Goal: Task Accomplishment & Management: Manage account settings

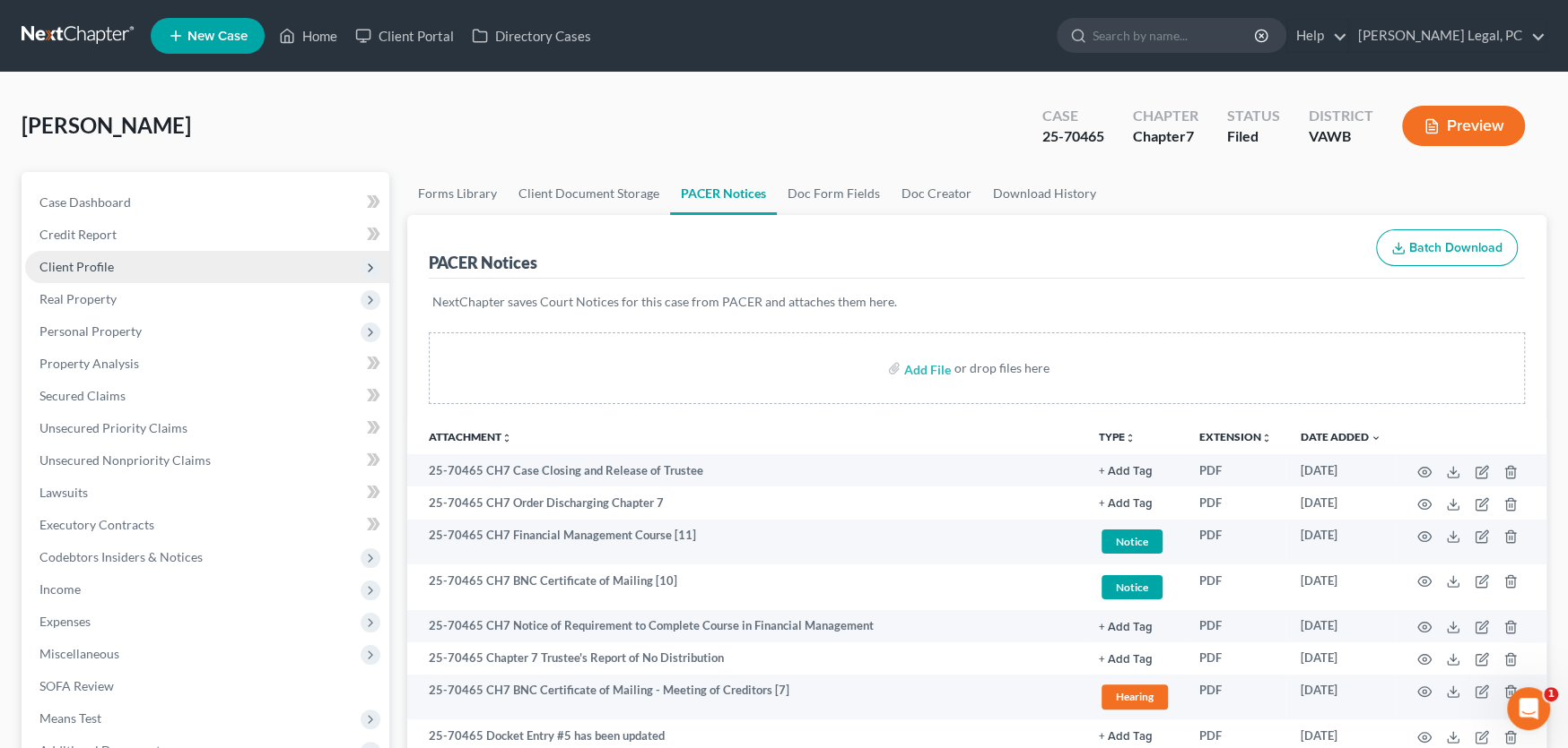
click at [92, 266] on span "Client Profile" at bounding box center [76, 266] width 74 height 15
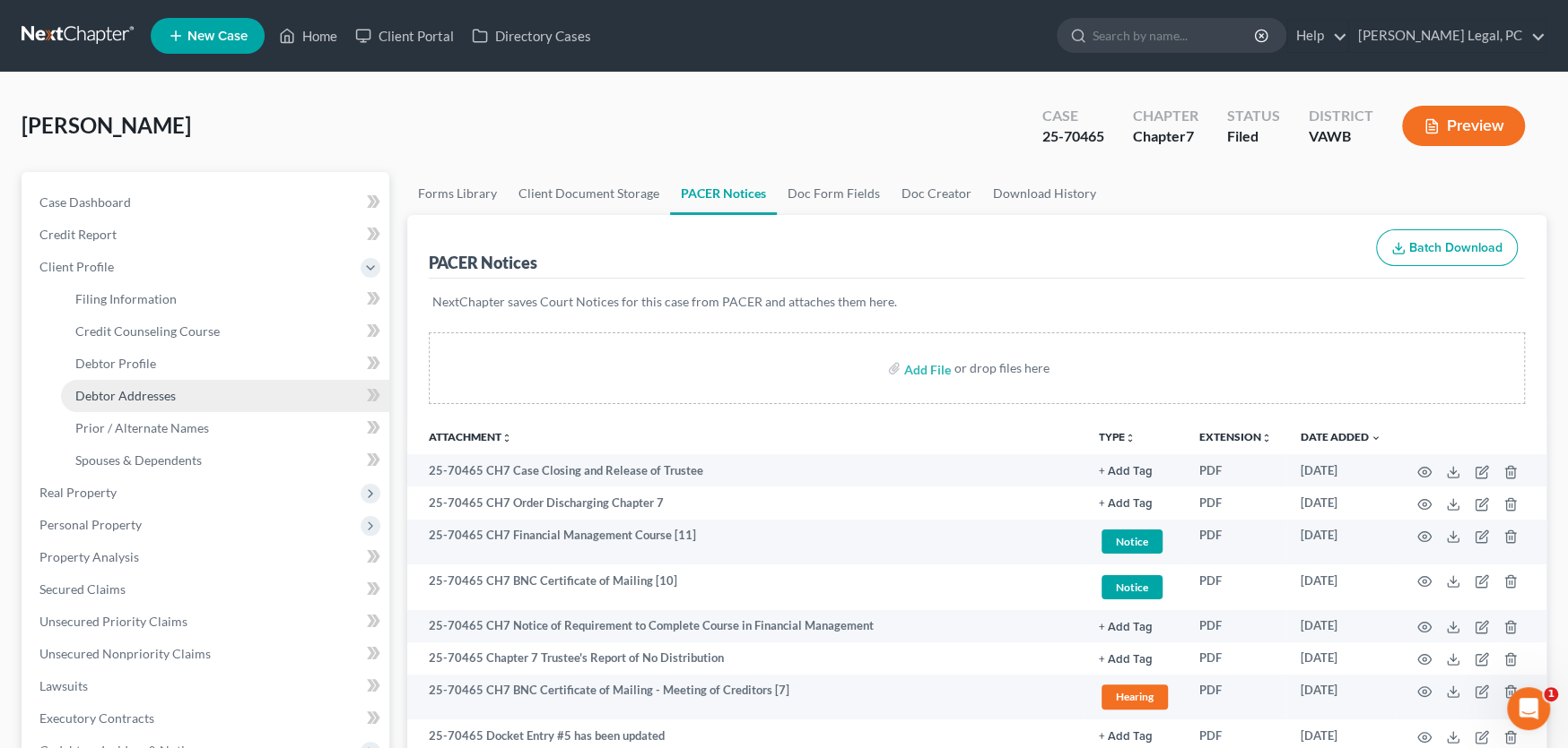
click at [105, 389] on span "Debtor Addresses" at bounding box center [125, 395] width 101 height 15
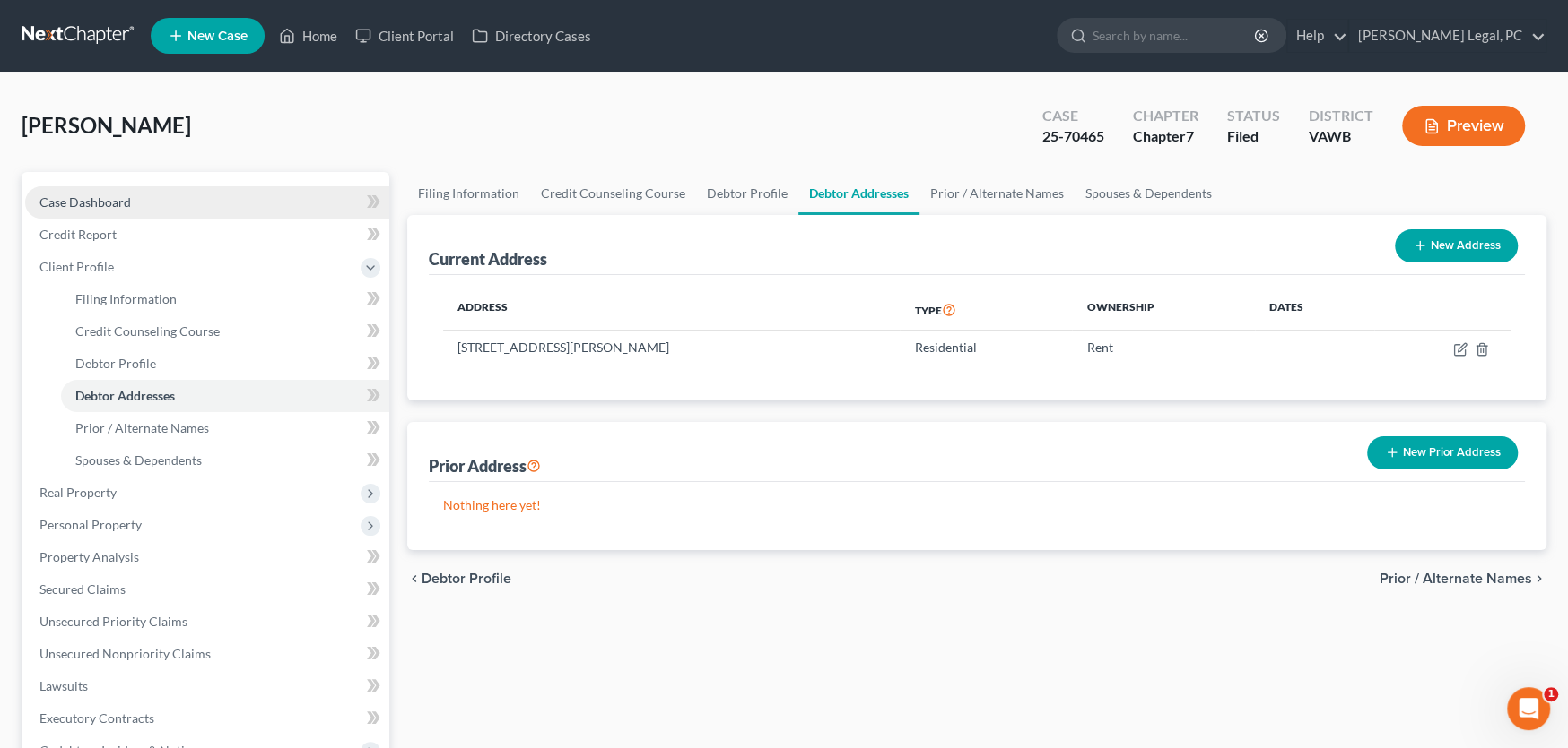
click at [89, 203] on span "Case Dashboard" at bounding box center [85, 201] width 92 height 15
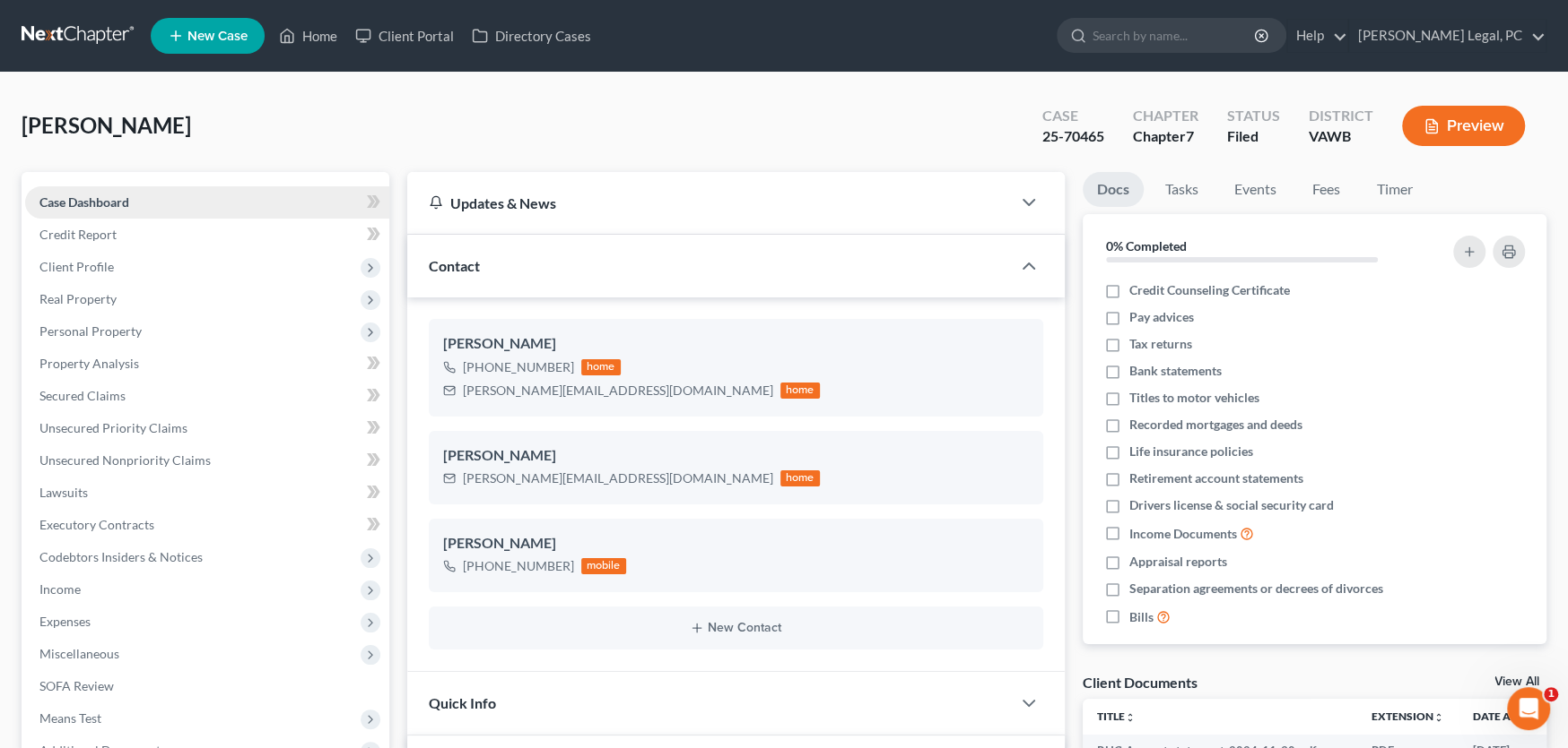
scroll to position [965, 0]
click at [71, 34] on link at bounding box center [79, 35] width 114 height 33
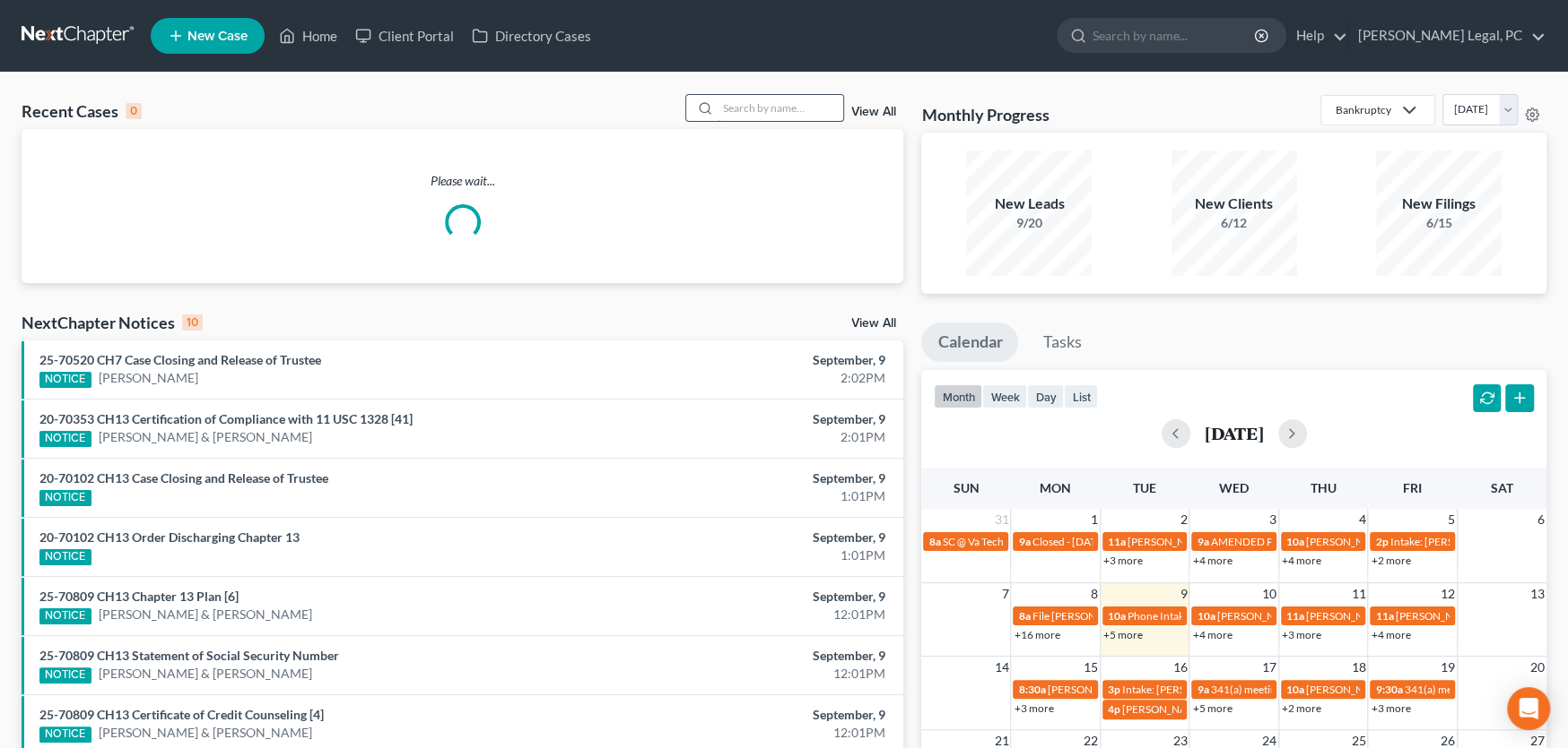
click at [736, 111] on input "search" at bounding box center [780, 107] width 125 height 26
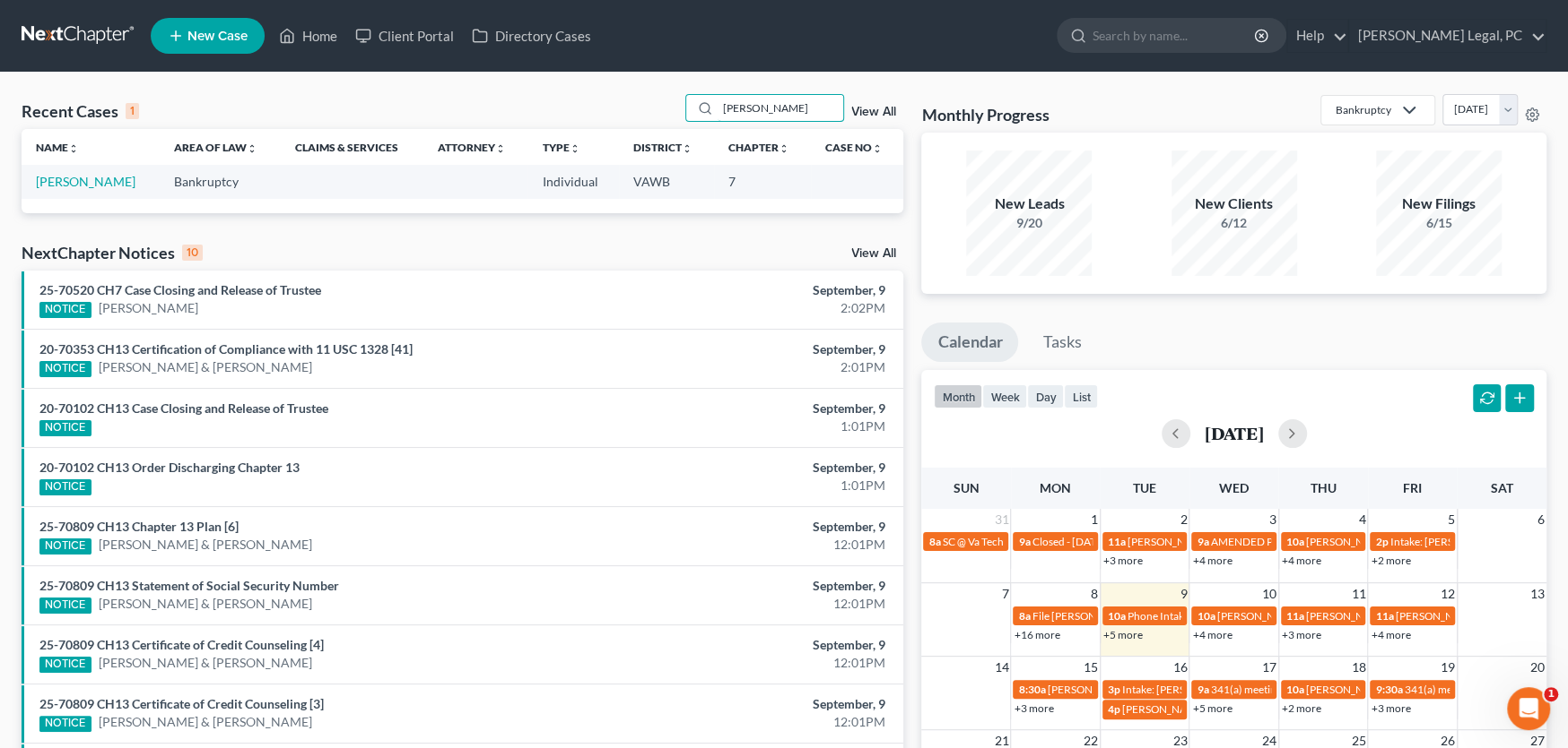
drag, startPoint x: 761, startPoint y: 109, endPoint x: 670, endPoint y: 109, distance: 91.0
click at [670, 109] on div "Recent Cases 1 kiser View All" at bounding box center [463, 110] width 882 height 34
drag, startPoint x: 757, startPoint y: 107, endPoint x: 679, endPoint y: 113, distance: 78.2
click at [679, 113] on div "Recent Cases 1 kiser View All" at bounding box center [463, 110] width 882 height 34
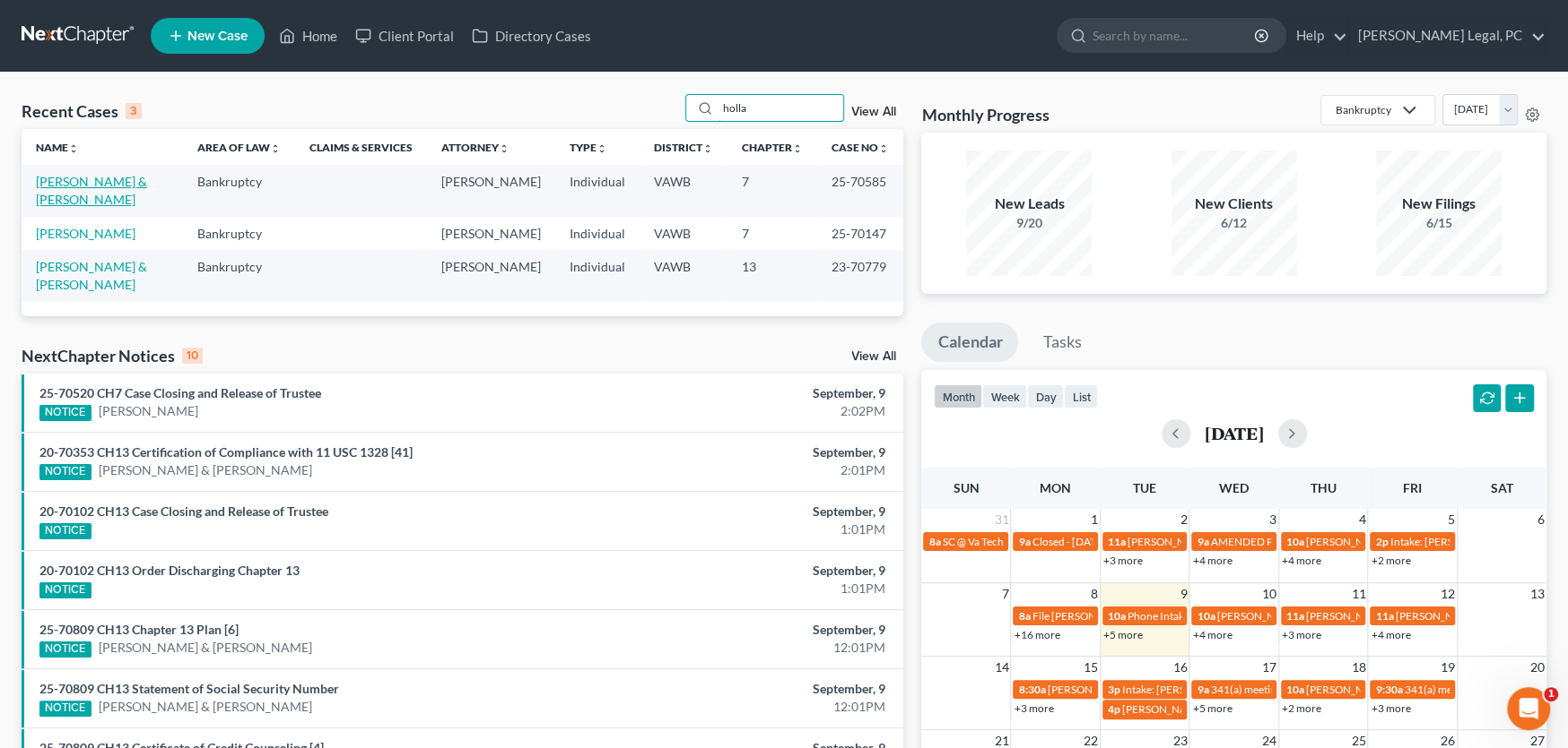
type input "holla"
click at [76, 183] on link "[PERSON_NAME] & [PERSON_NAME]" at bounding box center [91, 190] width 111 height 34
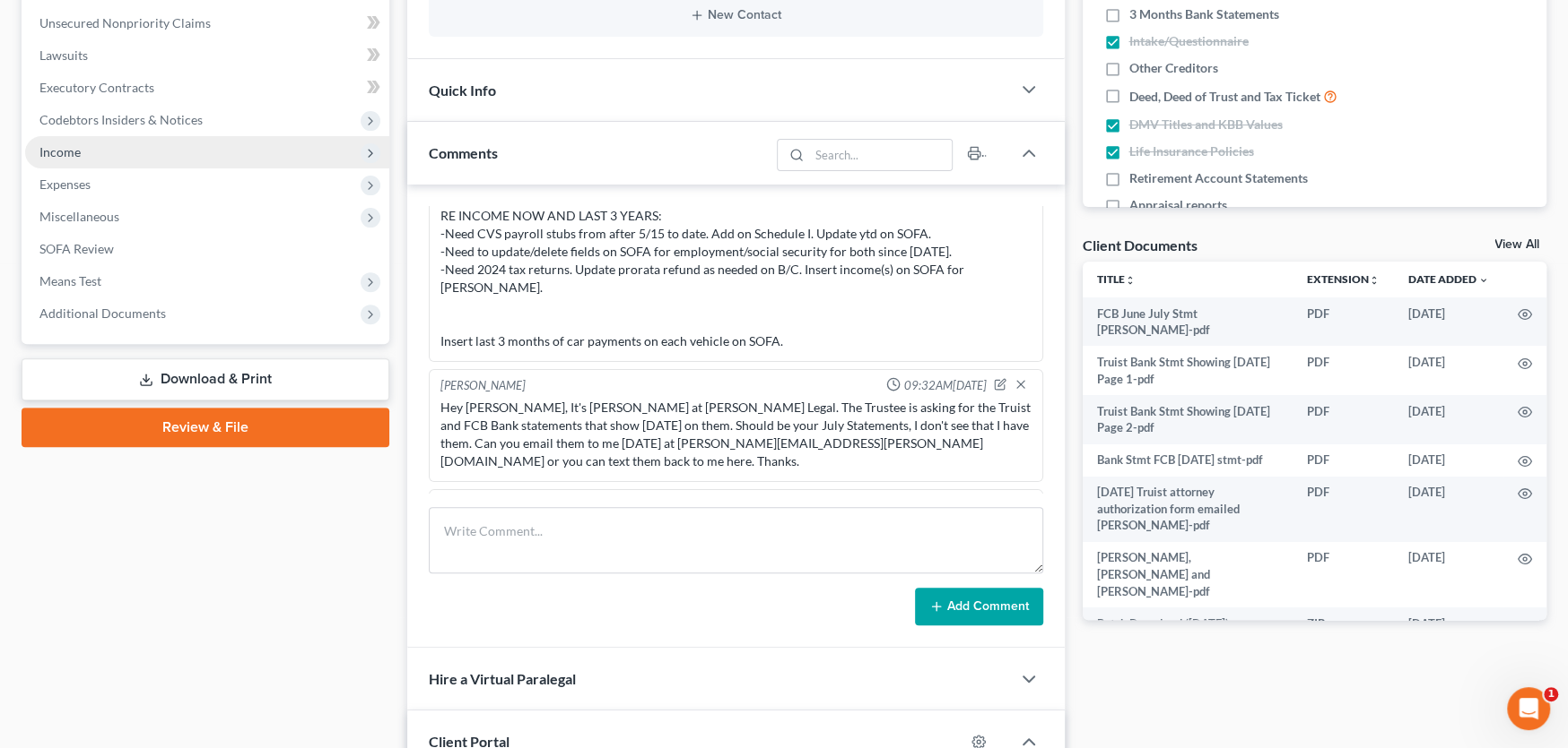
scroll to position [447, 0]
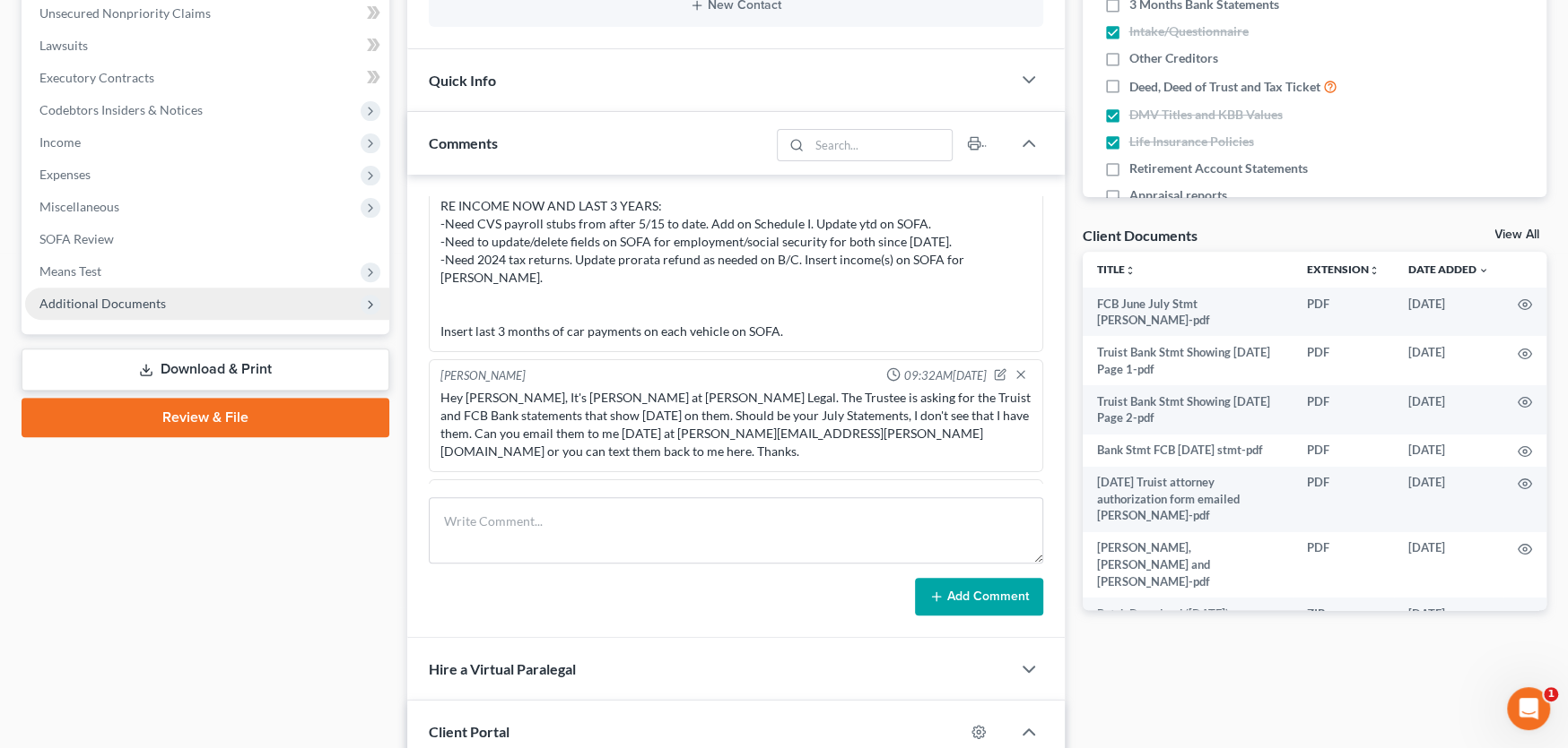
click at [139, 309] on span "Additional Documents" at bounding box center [206, 304] width 364 height 33
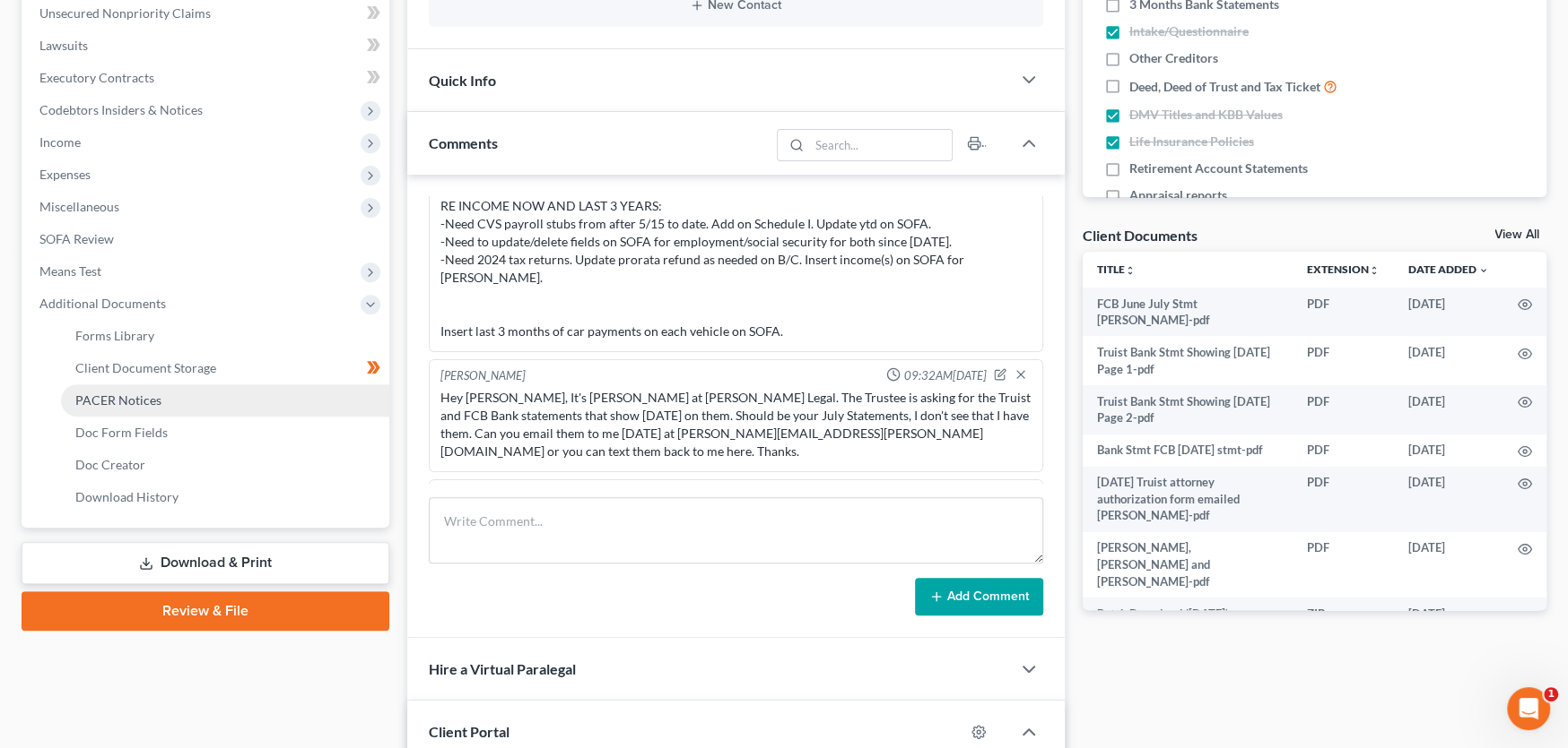
click at [135, 395] on span "PACER Notices" at bounding box center [117, 399] width 86 height 15
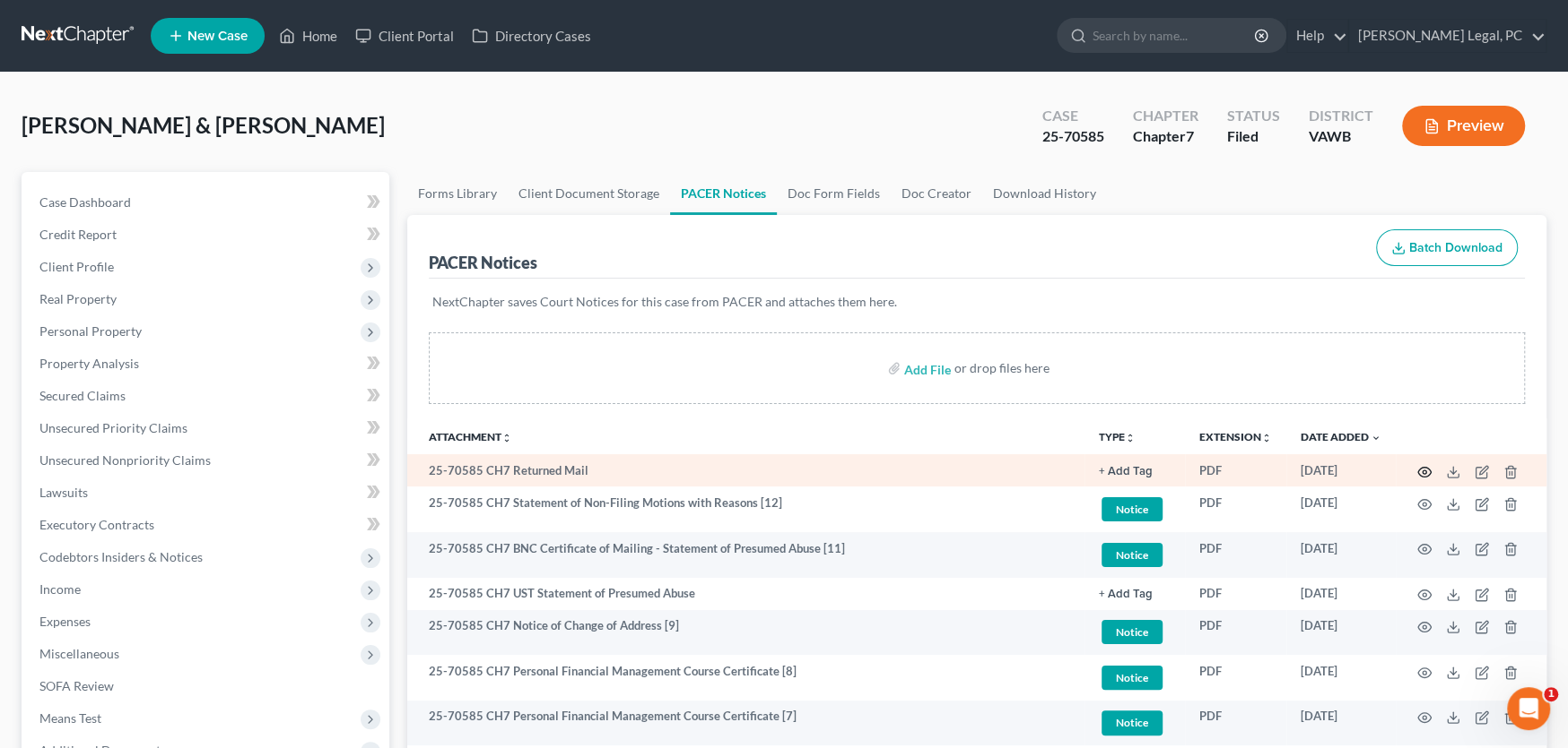
click at [1418, 473] on icon "button" at bounding box center [1424, 472] width 15 height 15
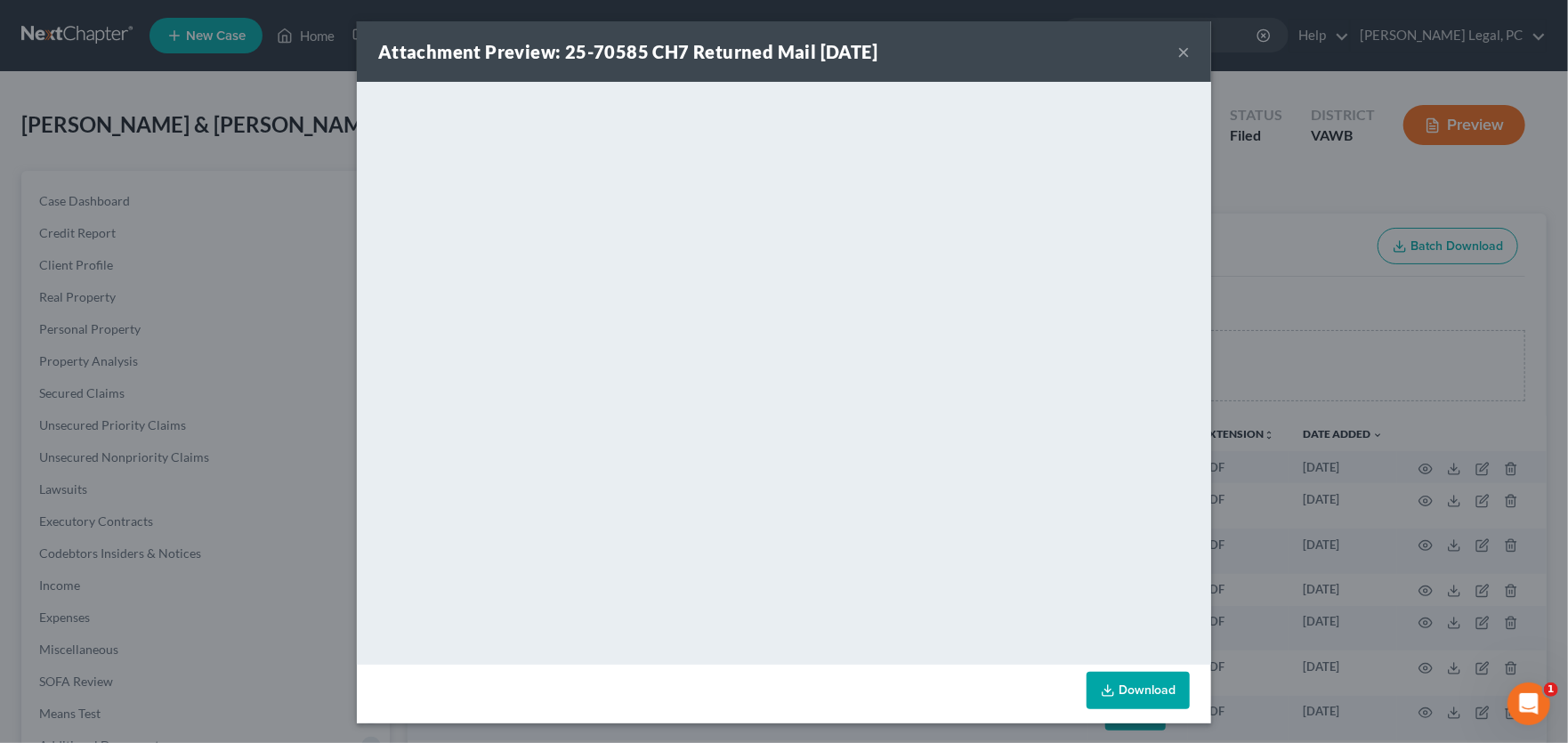
click at [1177, 45] on button "×" at bounding box center [1183, 52] width 13 height 22
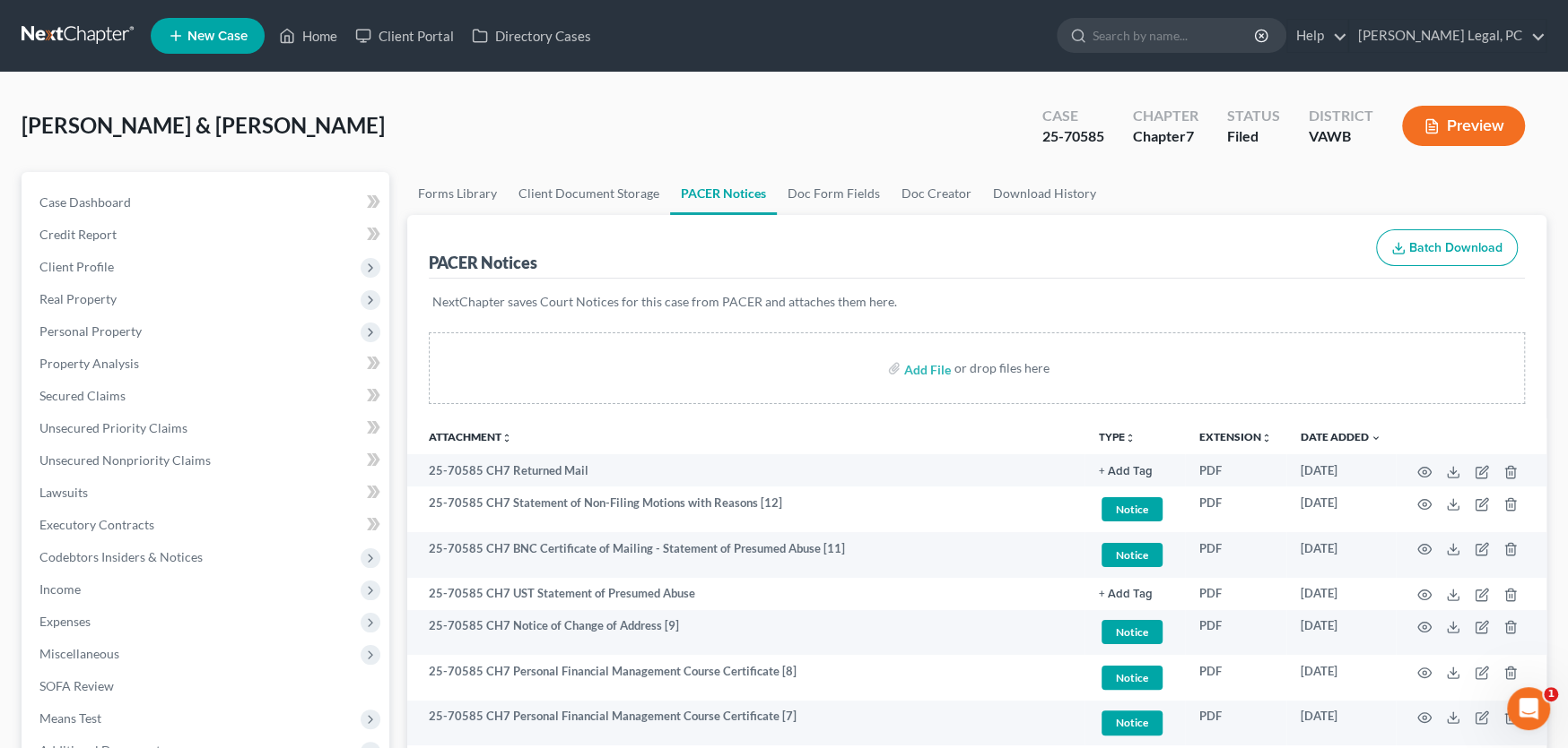
click at [63, 27] on link at bounding box center [79, 35] width 114 height 33
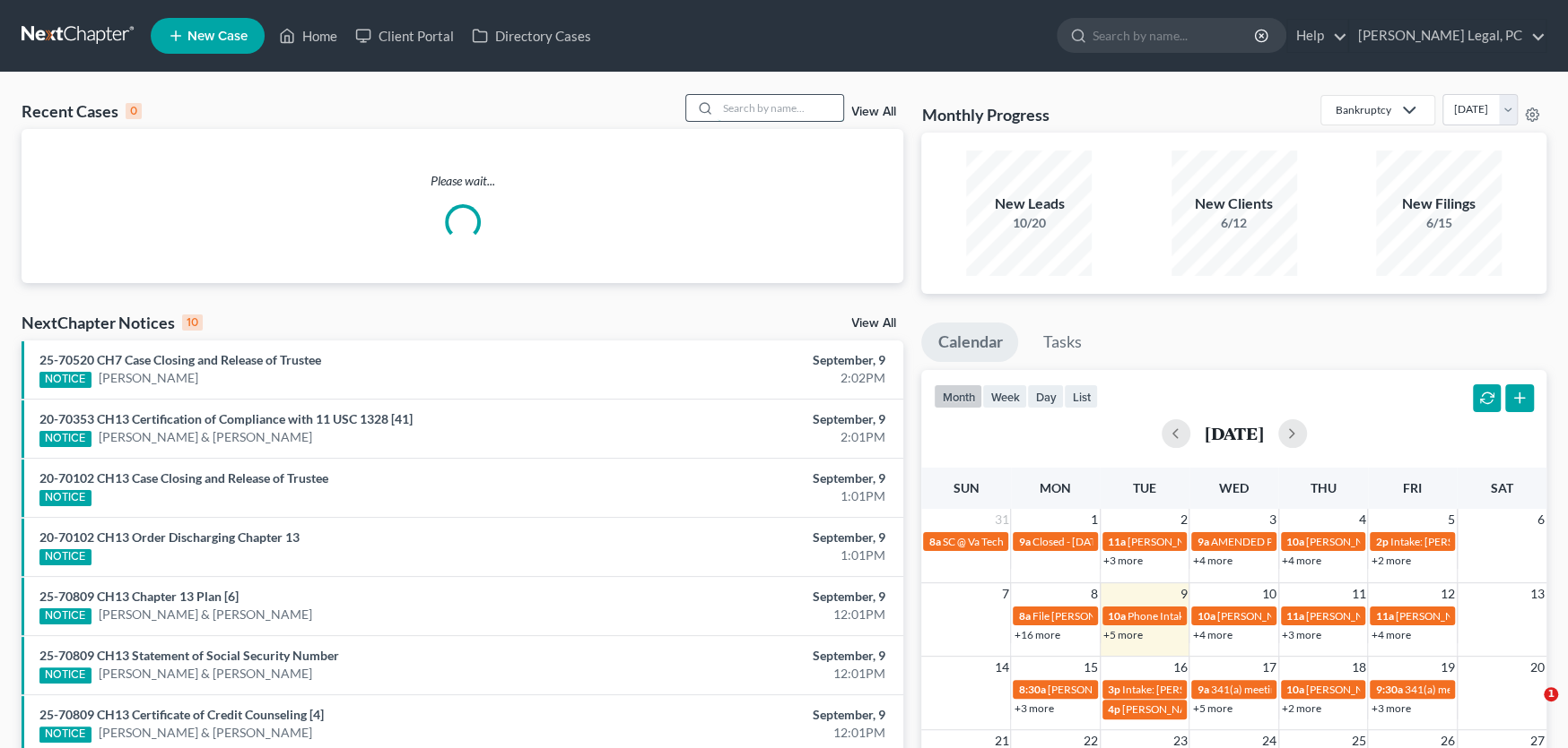
click at [748, 105] on input "search" at bounding box center [780, 107] width 125 height 26
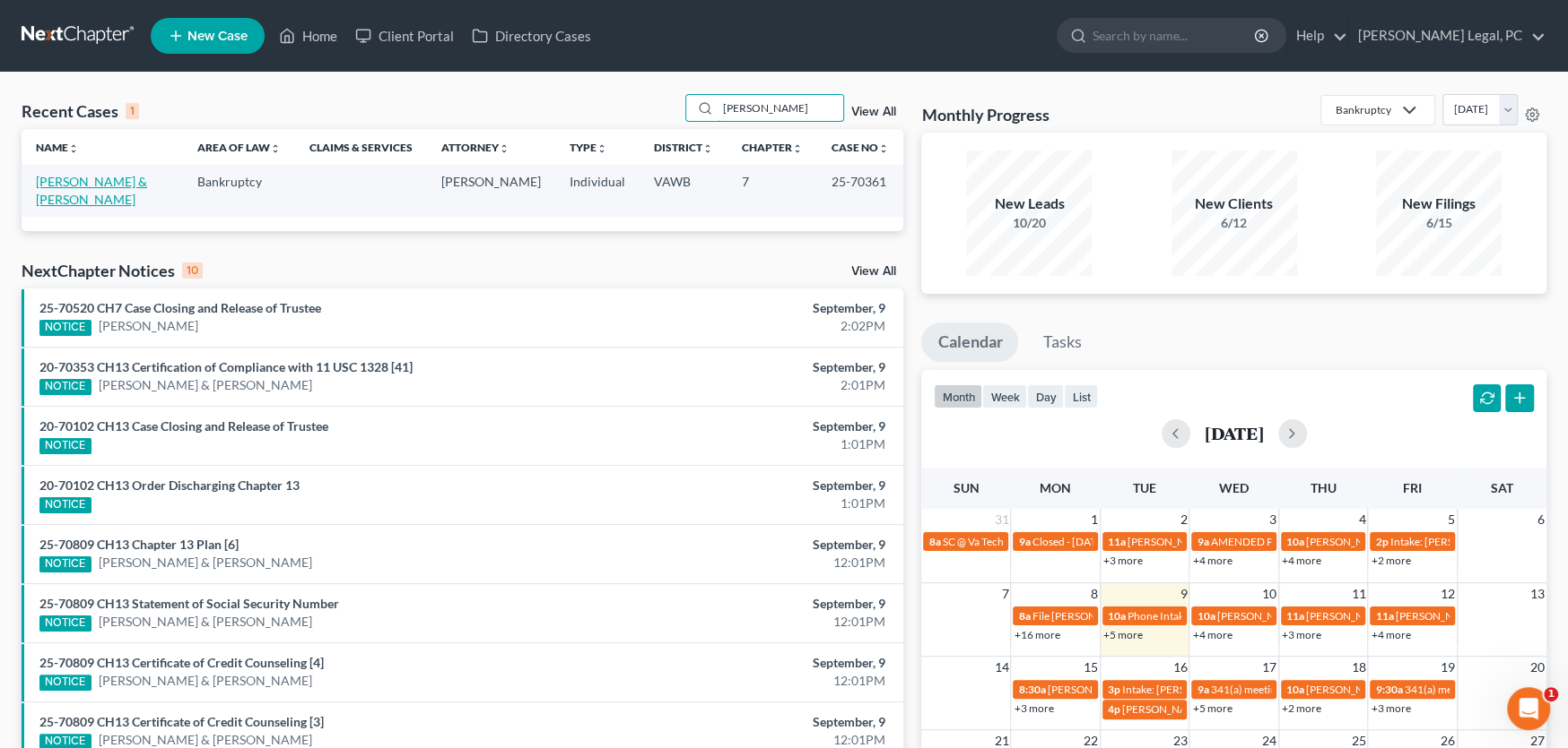
type input "Dillman"
click at [114, 176] on link "Dillman, Brandon & Haylee" at bounding box center [91, 190] width 111 height 34
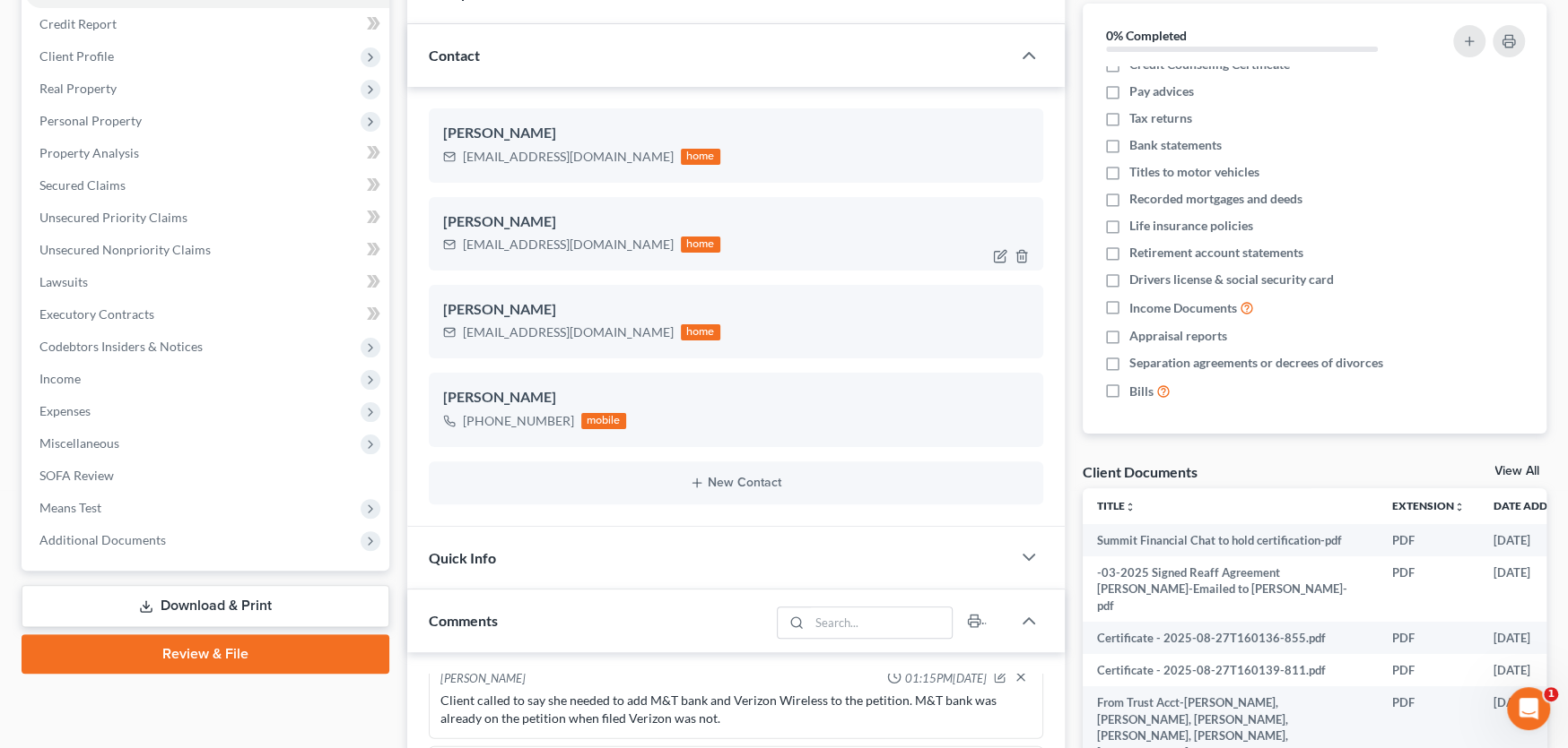
scroll to position [269, 0]
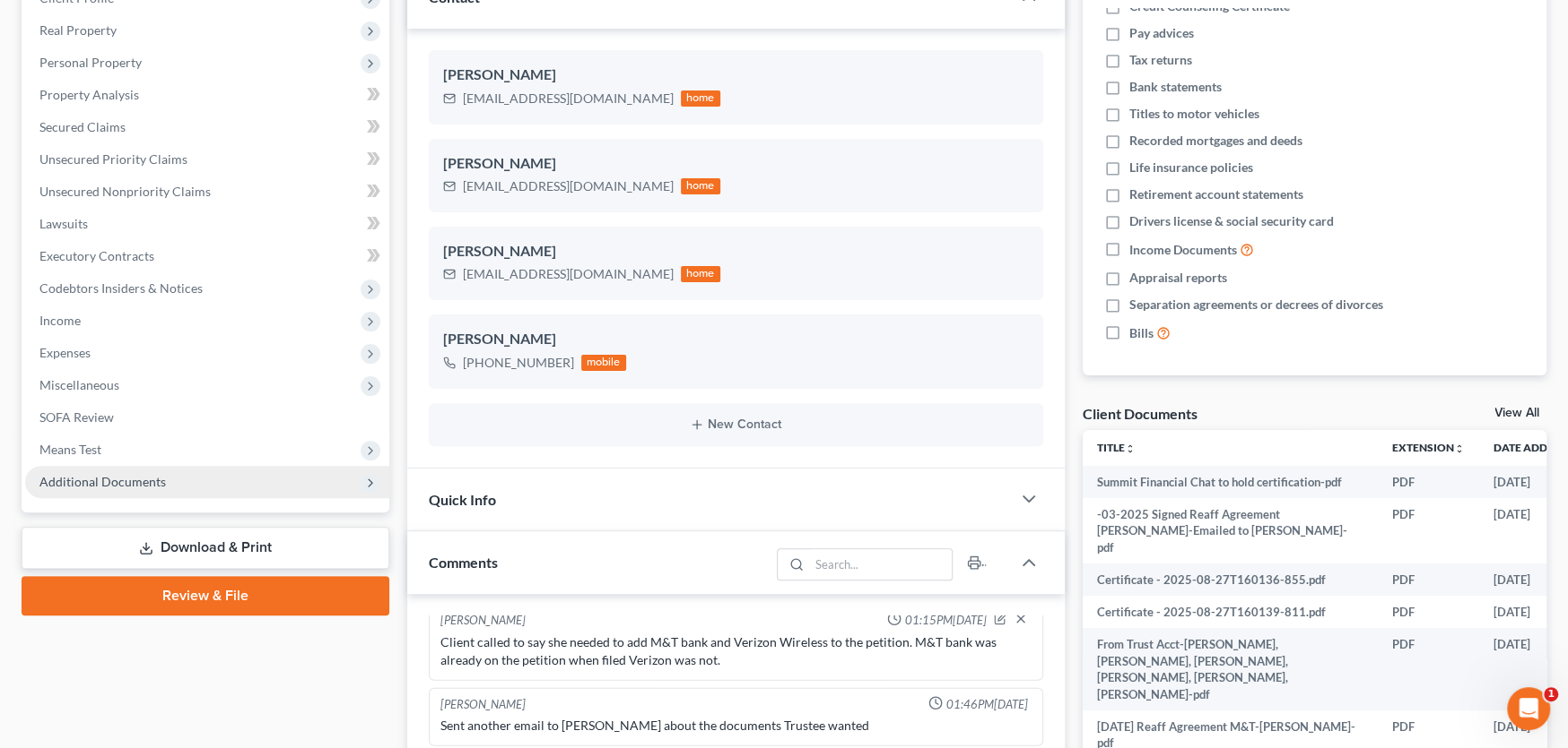
click at [100, 474] on span "Additional Documents" at bounding box center [103, 481] width 126 height 15
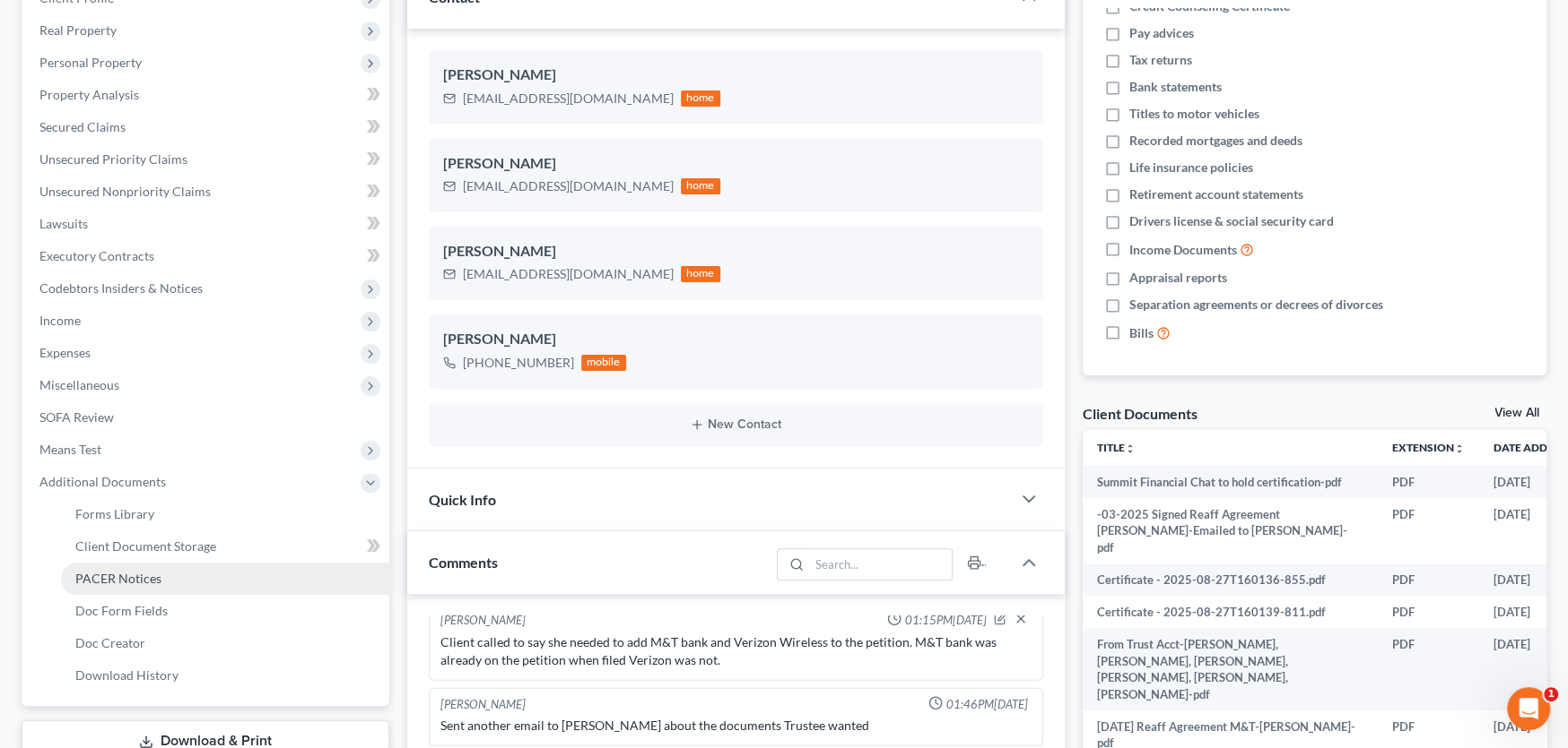
click at [115, 572] on span "PACER Notices" at bounding box center [117, 578] width 86 height 15
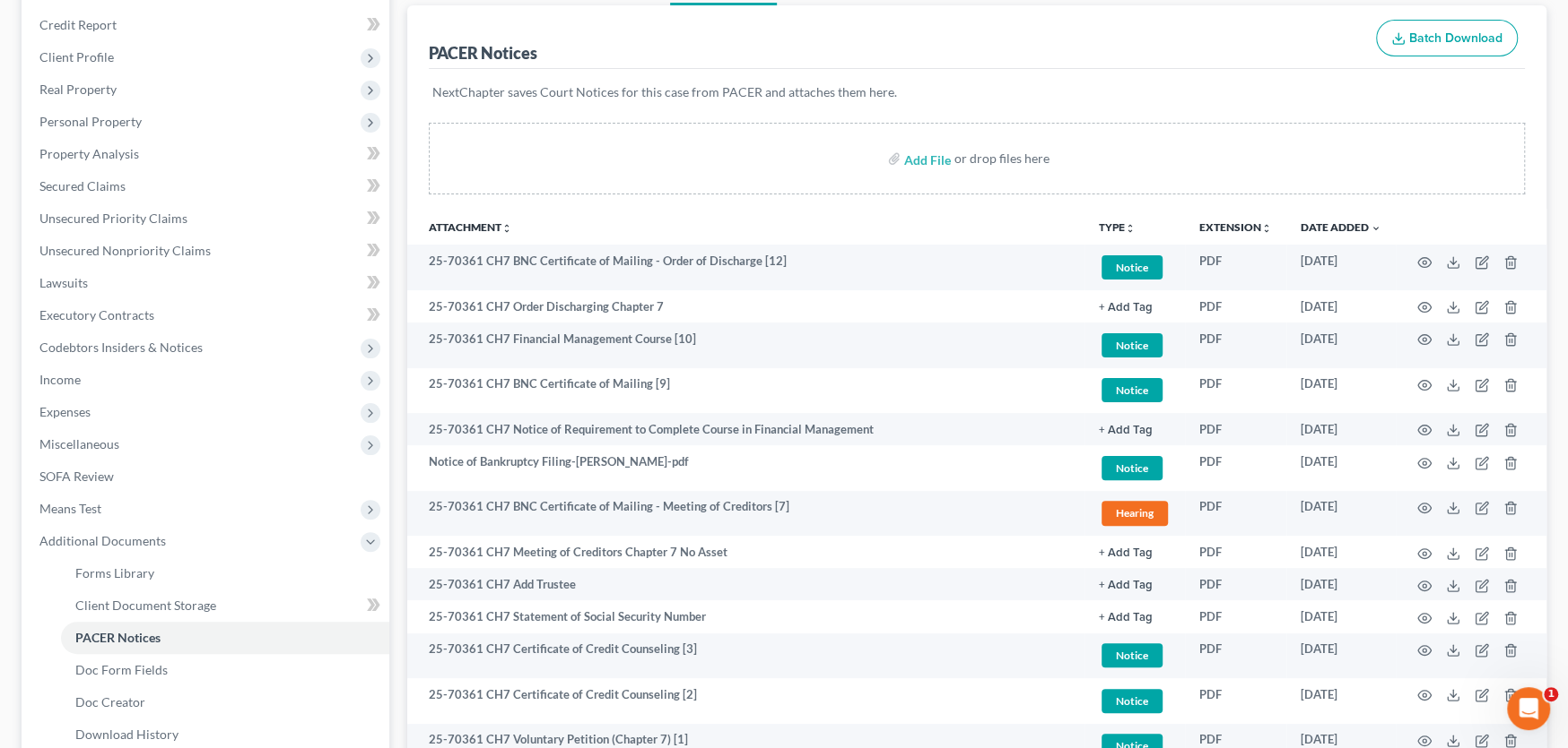
scroll to position [269, 0]
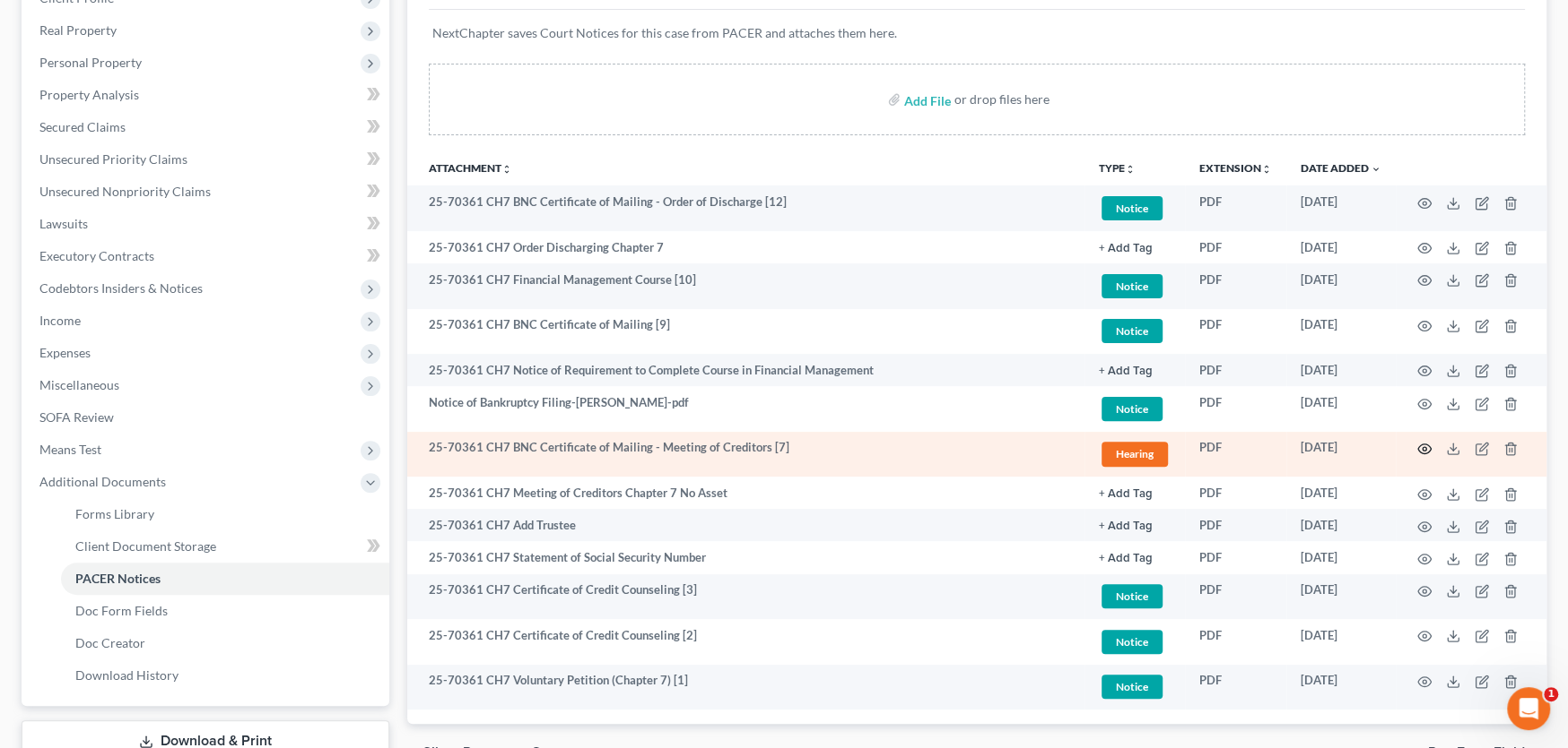
click at [1423, 447] on circle "button" at bounding box center [1424, 449] width 4 height 4
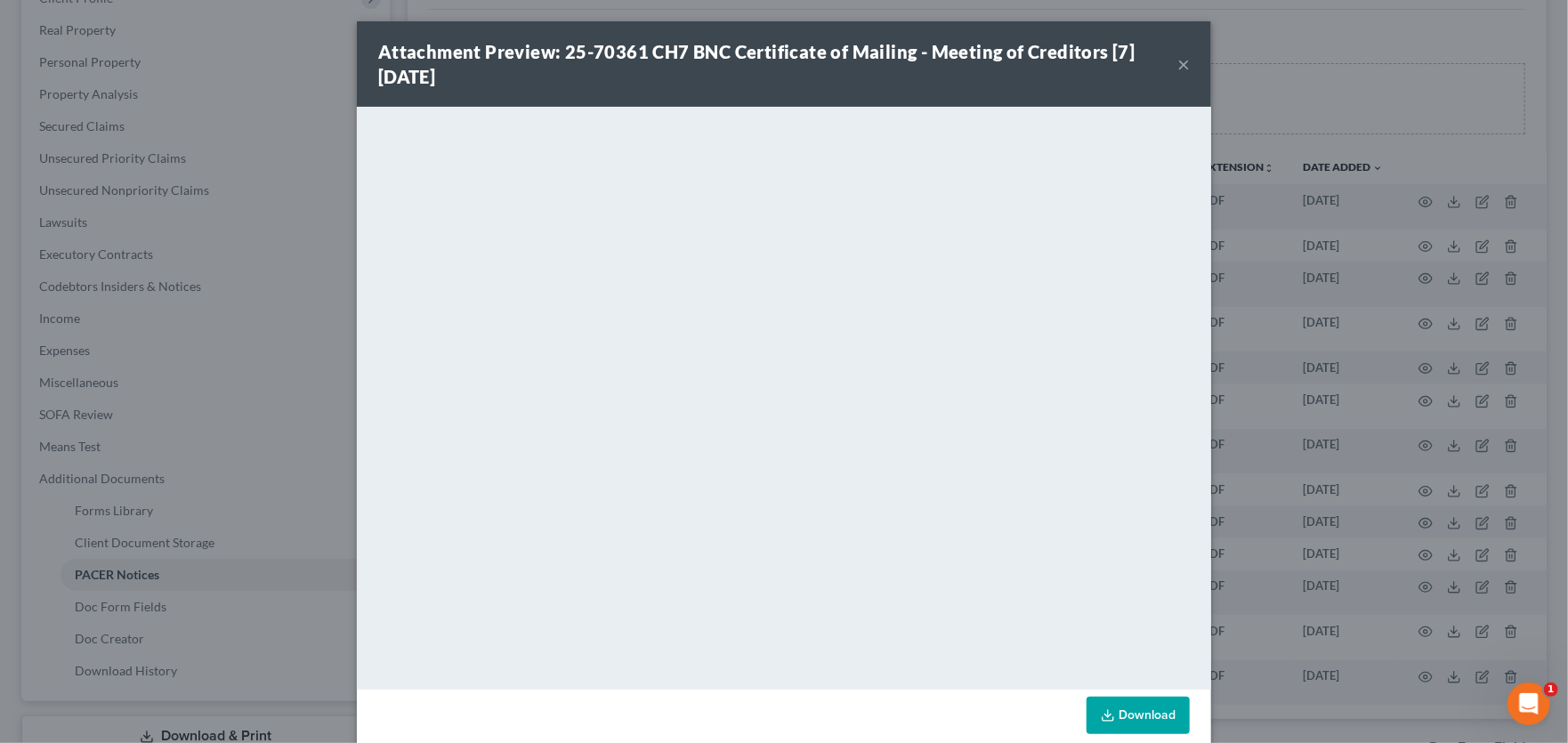
click at [1177, 60] on button "×" at bounding box center [1183, 65] width 13 height 22
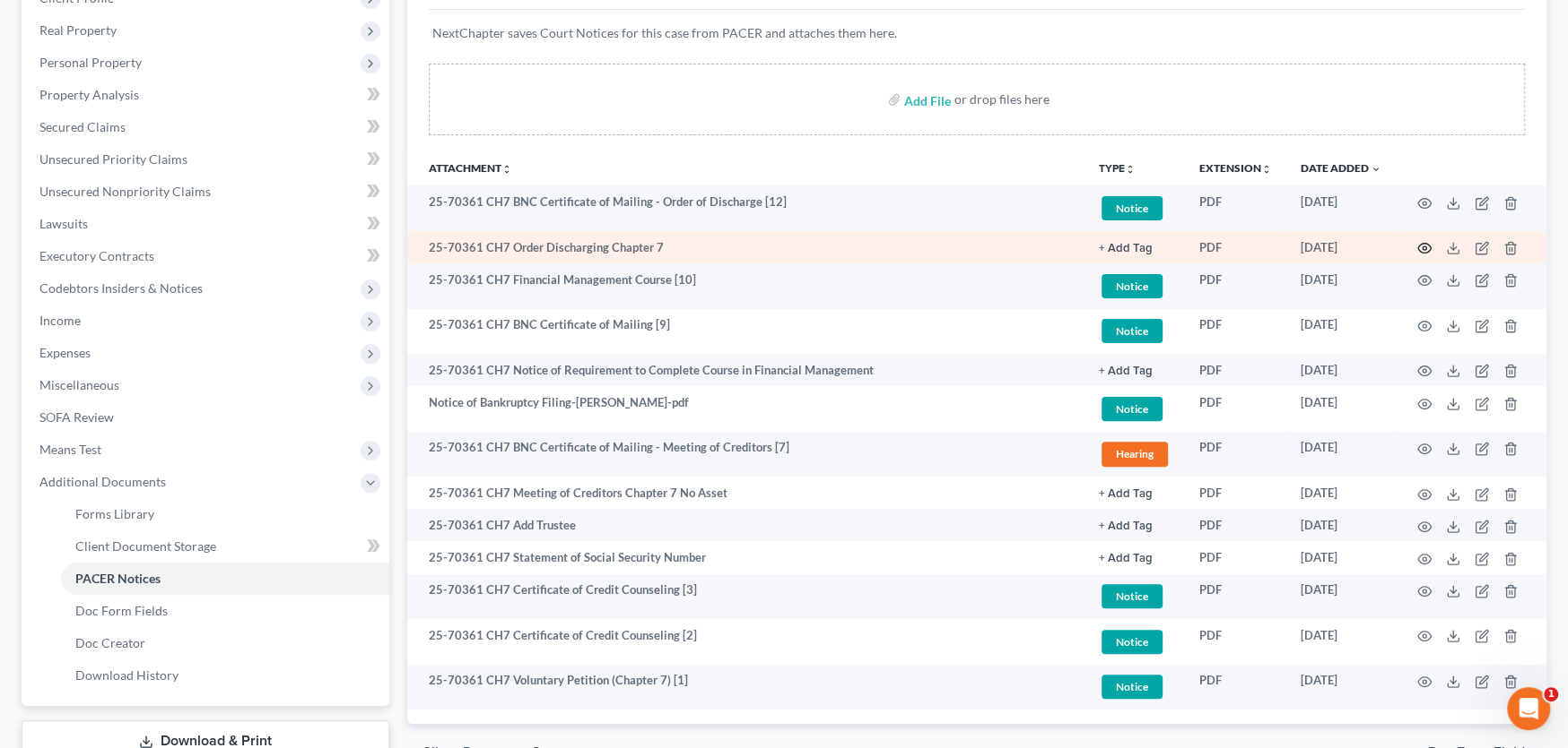
click at [1421, 243] on icon "button" at bounding box center [1424, 248] width 15 height 15
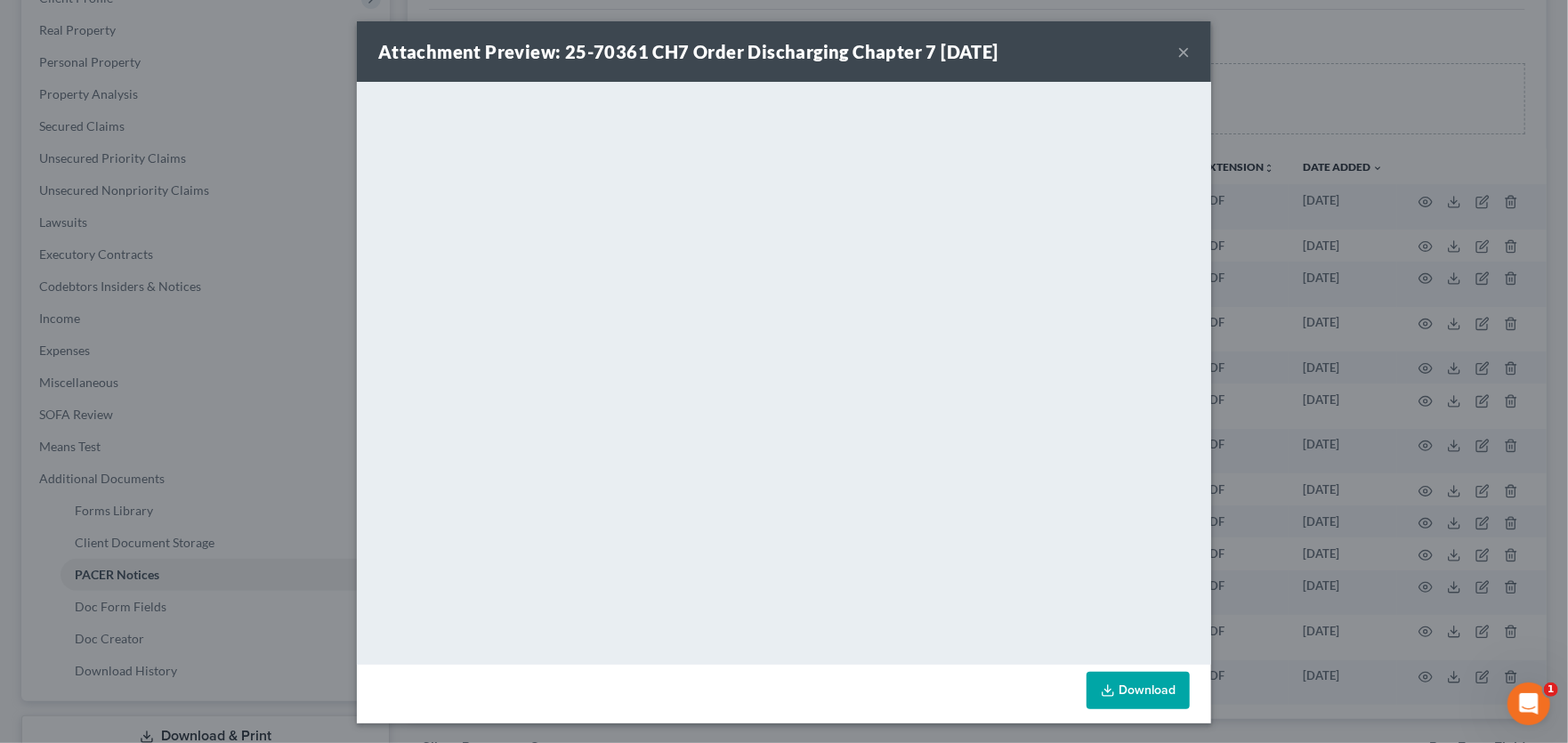
click at [1178, 48] on button "×" at bounding box center [1183, 52] width 13 height 22
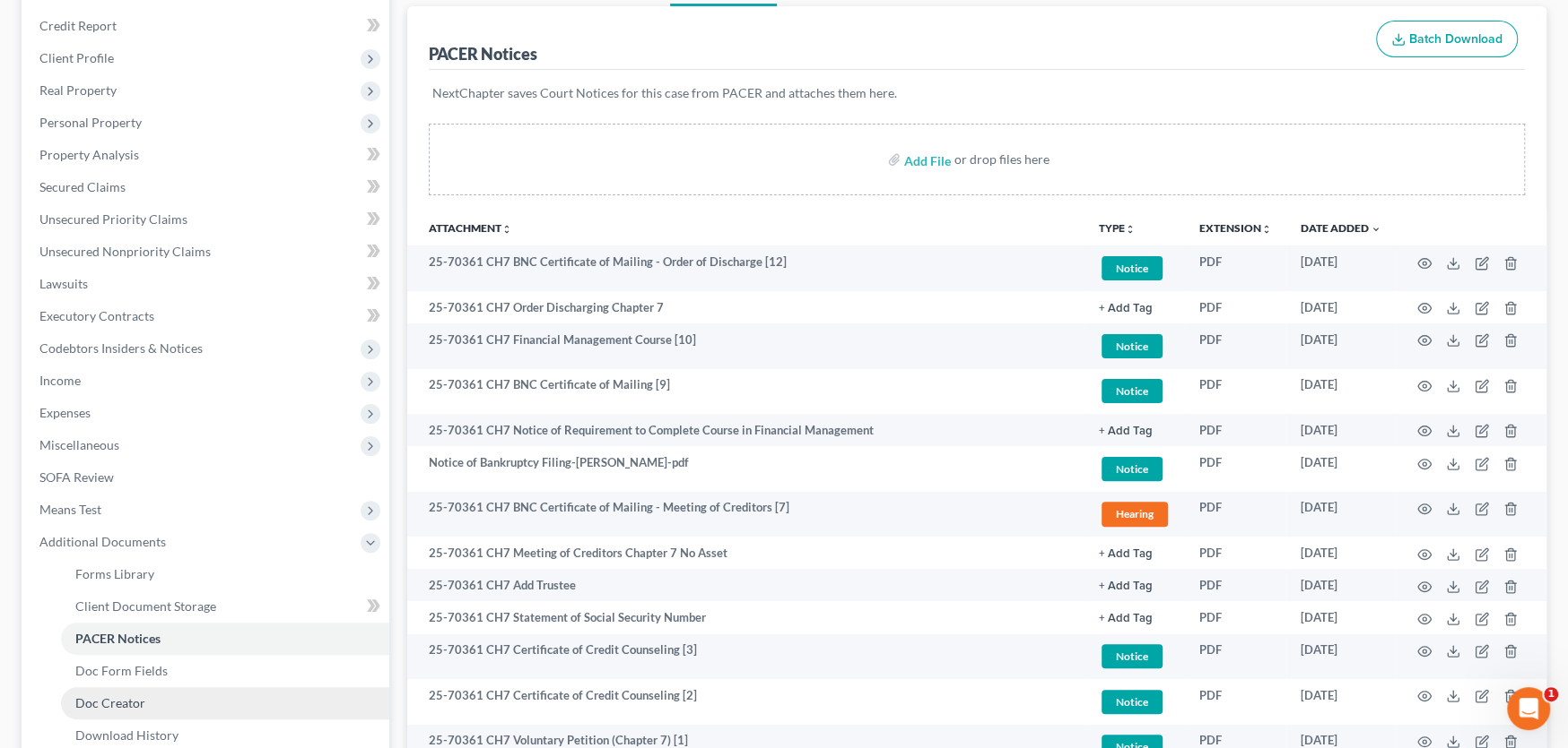
scroll to position [359, 0]
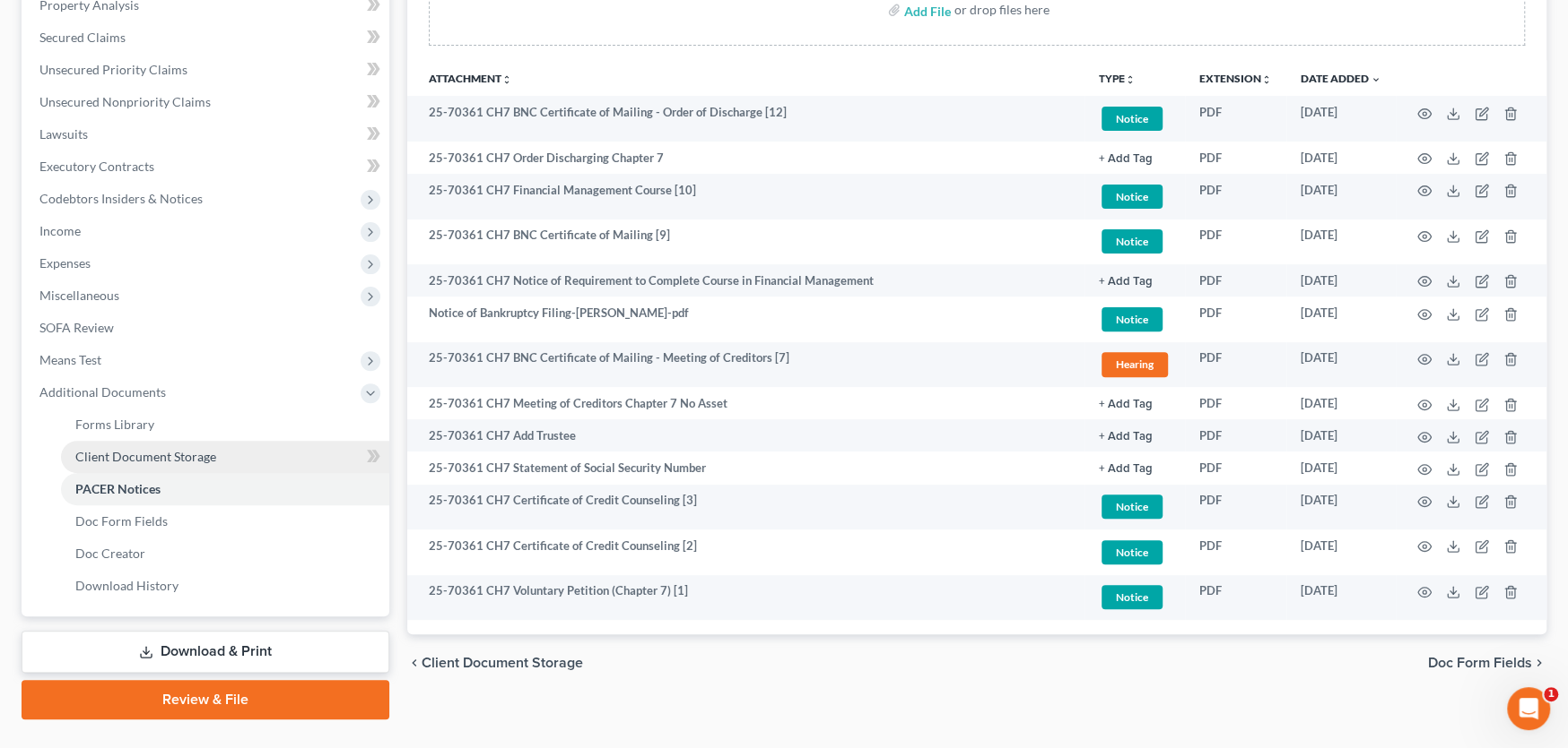
click at [136, 457] on span "Client Document Storage" at bounding box center [145, 456] width 141 height 15
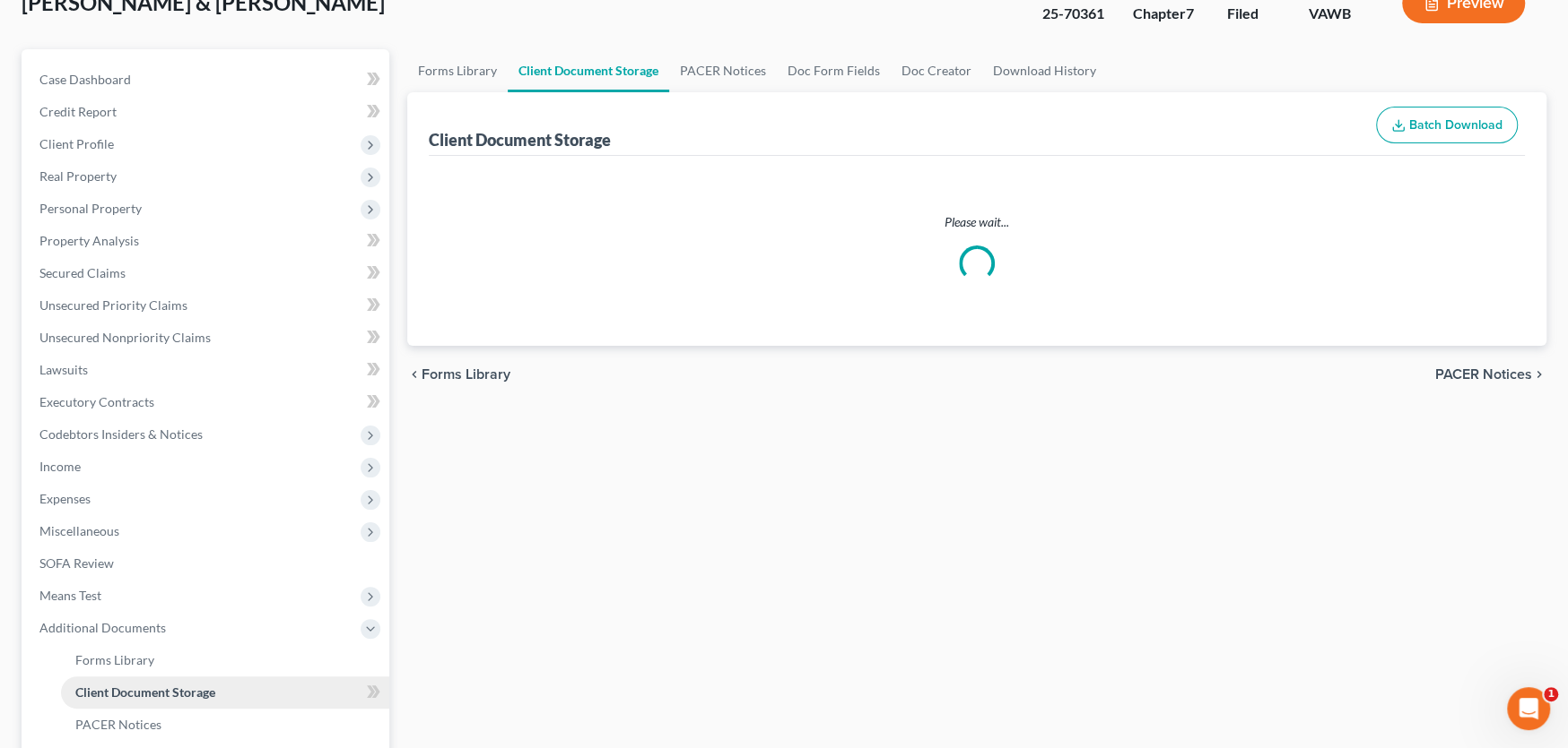
scroll to position [12, 0]
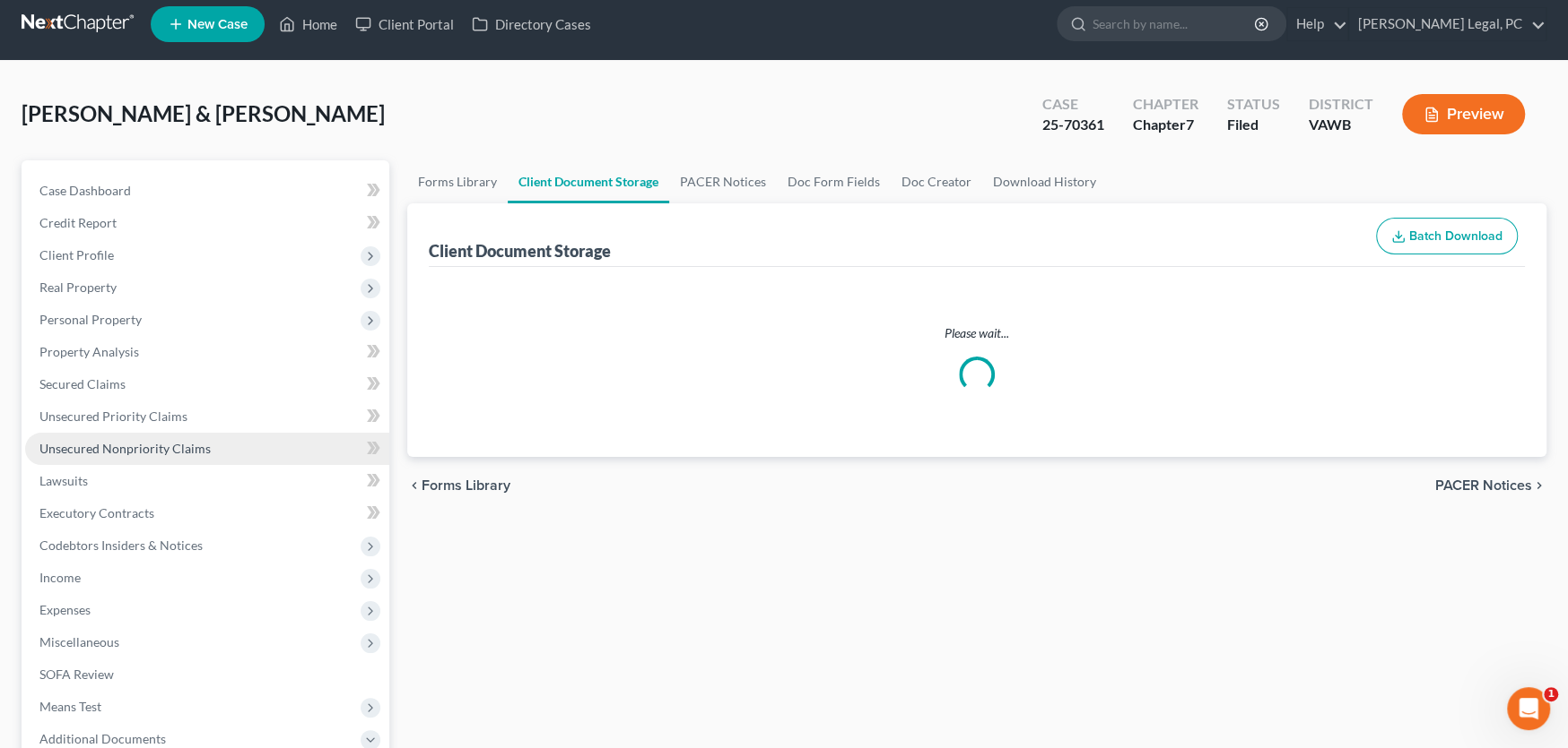
select select "0"
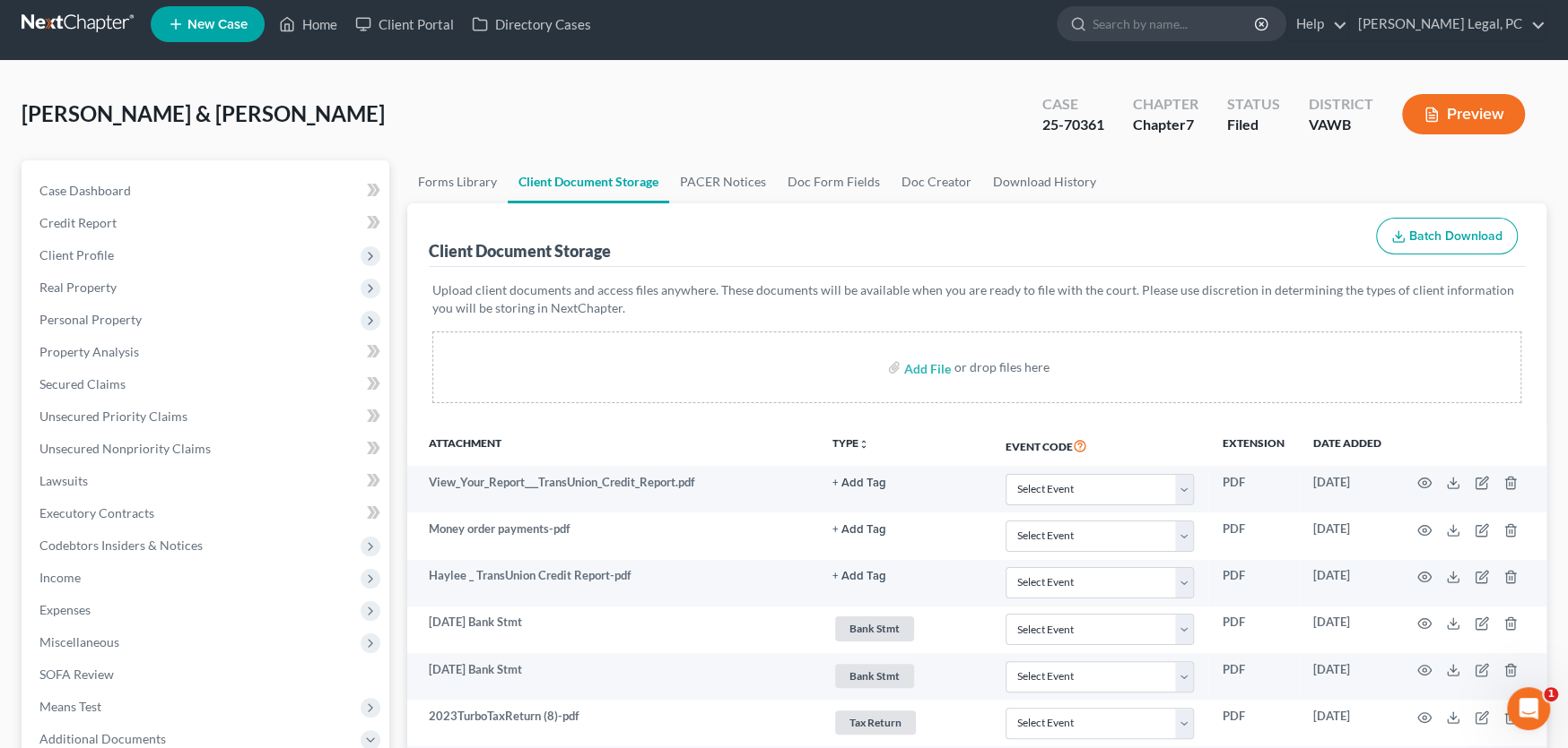
scroll to position [0, 0]
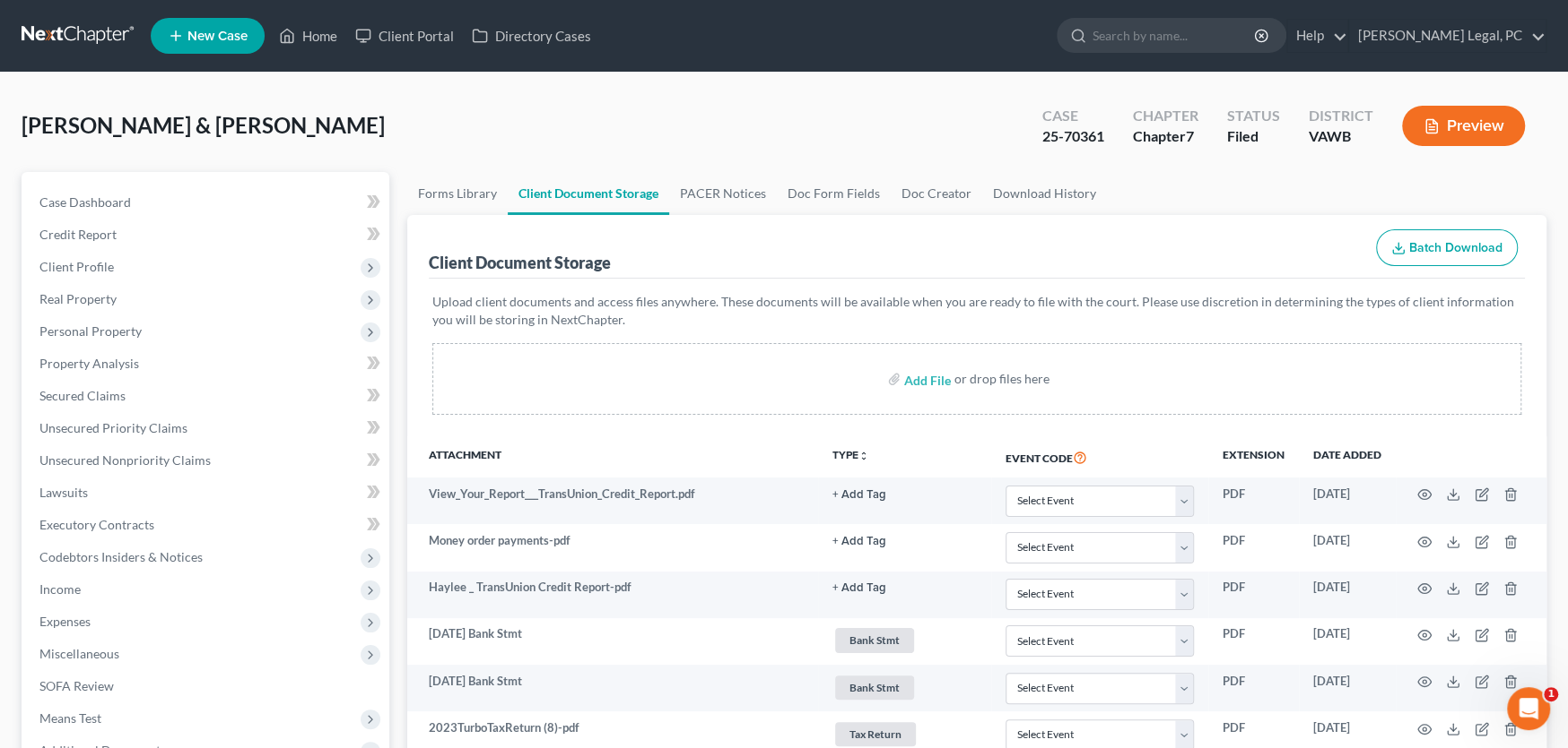
select select "0"
click at [53, 44] on link at bounding box center [79, 35] width 114 height 33
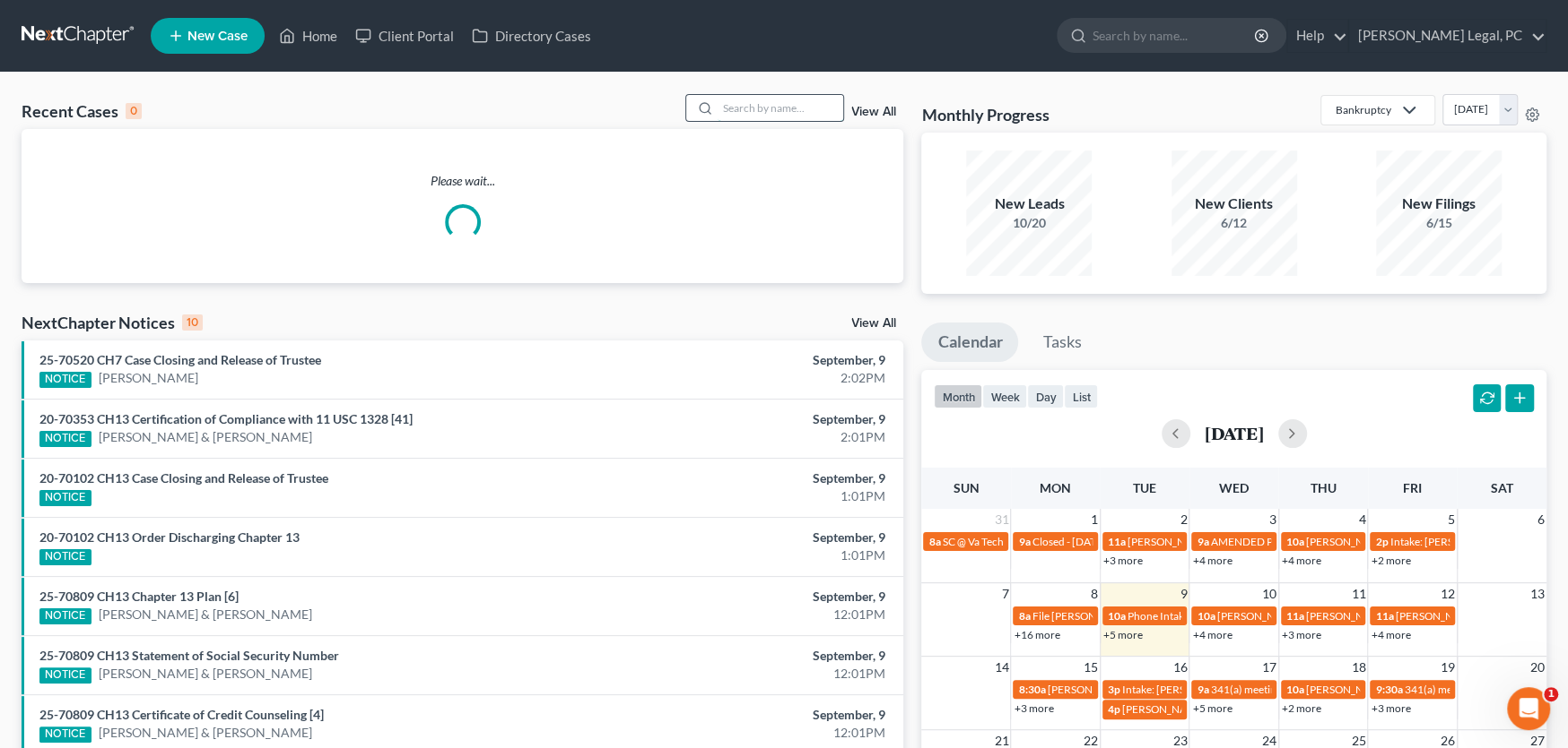
click at [767, 110] on input "search" at bounding box center [780, 107] width 125 height 26
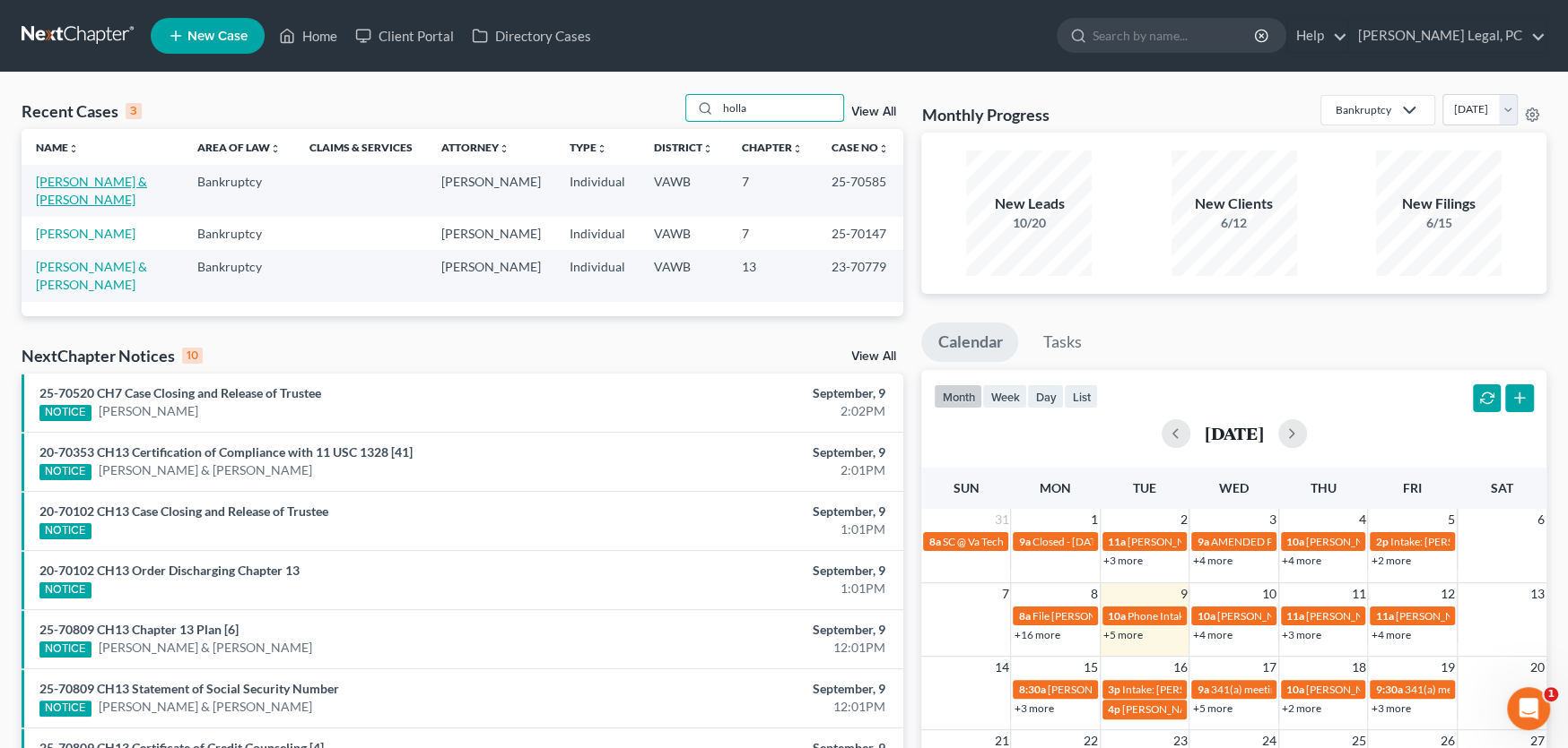
type input "holla"
click at [110, 177] on link "Holladay, Tyson & Wellman, Matthew" at bounding box center [91, 190] width 111 height 34
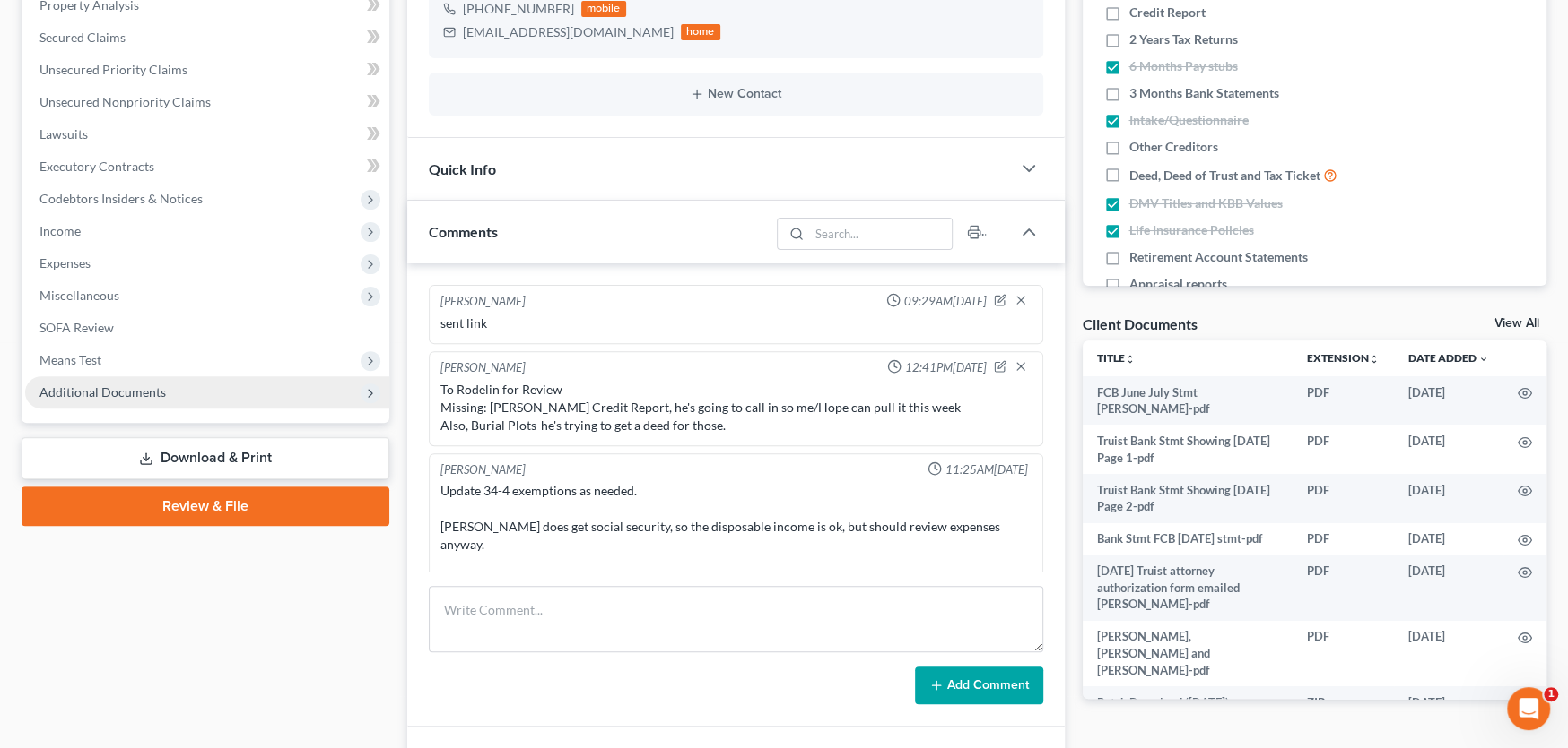
scroll to position [375, 0]
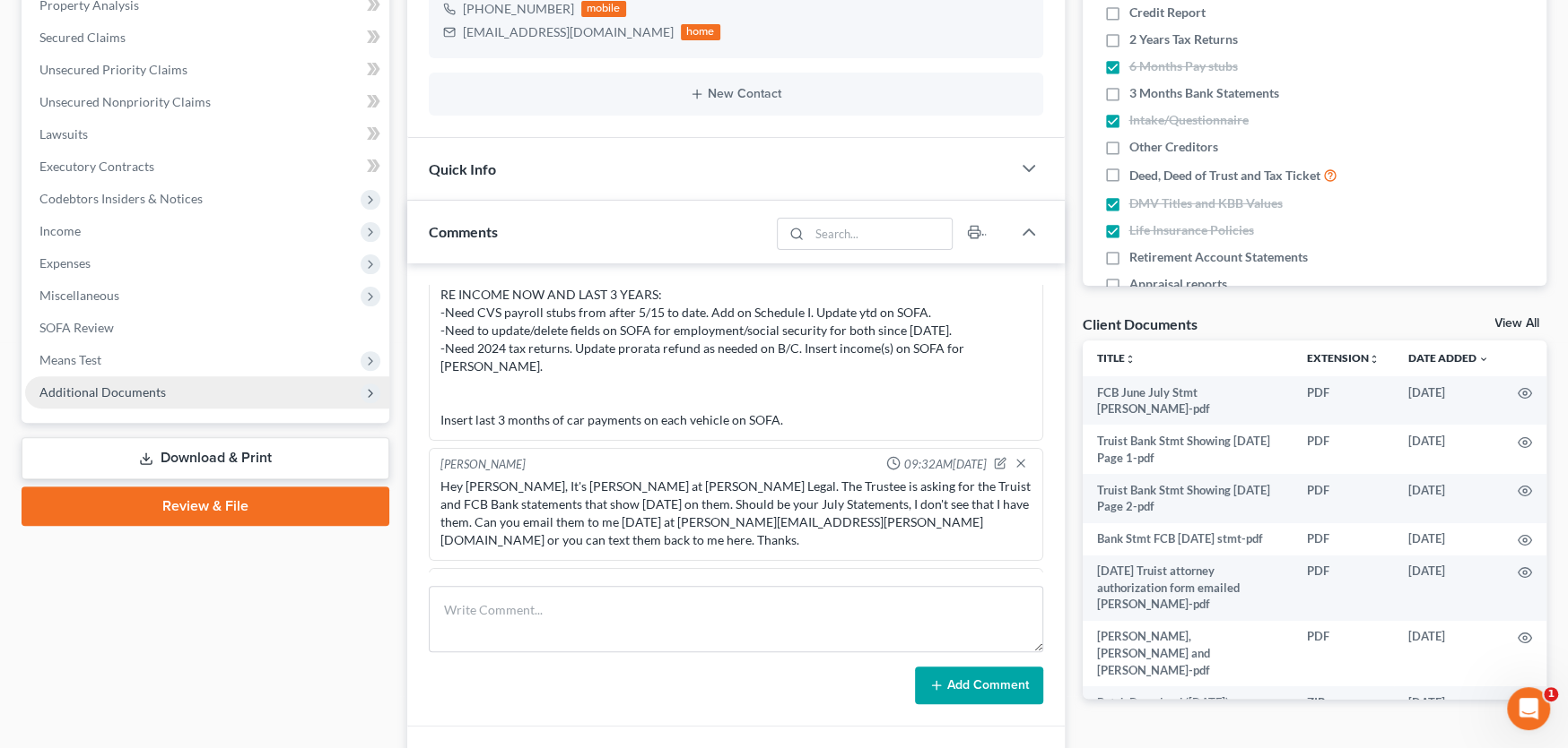
click at [94, 391] on span "Additional Documents" at bounding box center [103, 391] width 126 height 15
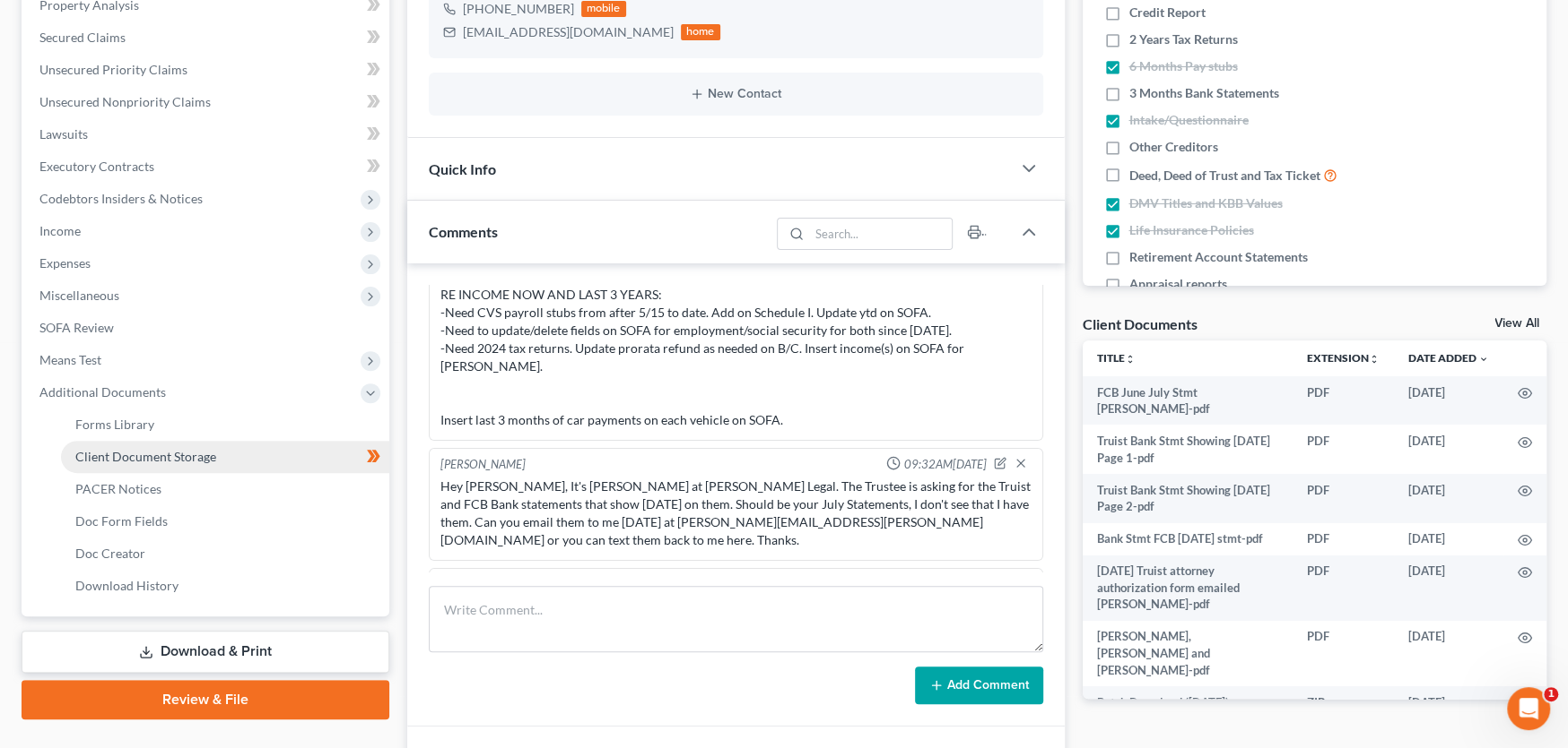
click at [126, 449] on span "Client Document Storage" at bounding box center [145, 456] width 141 height 15
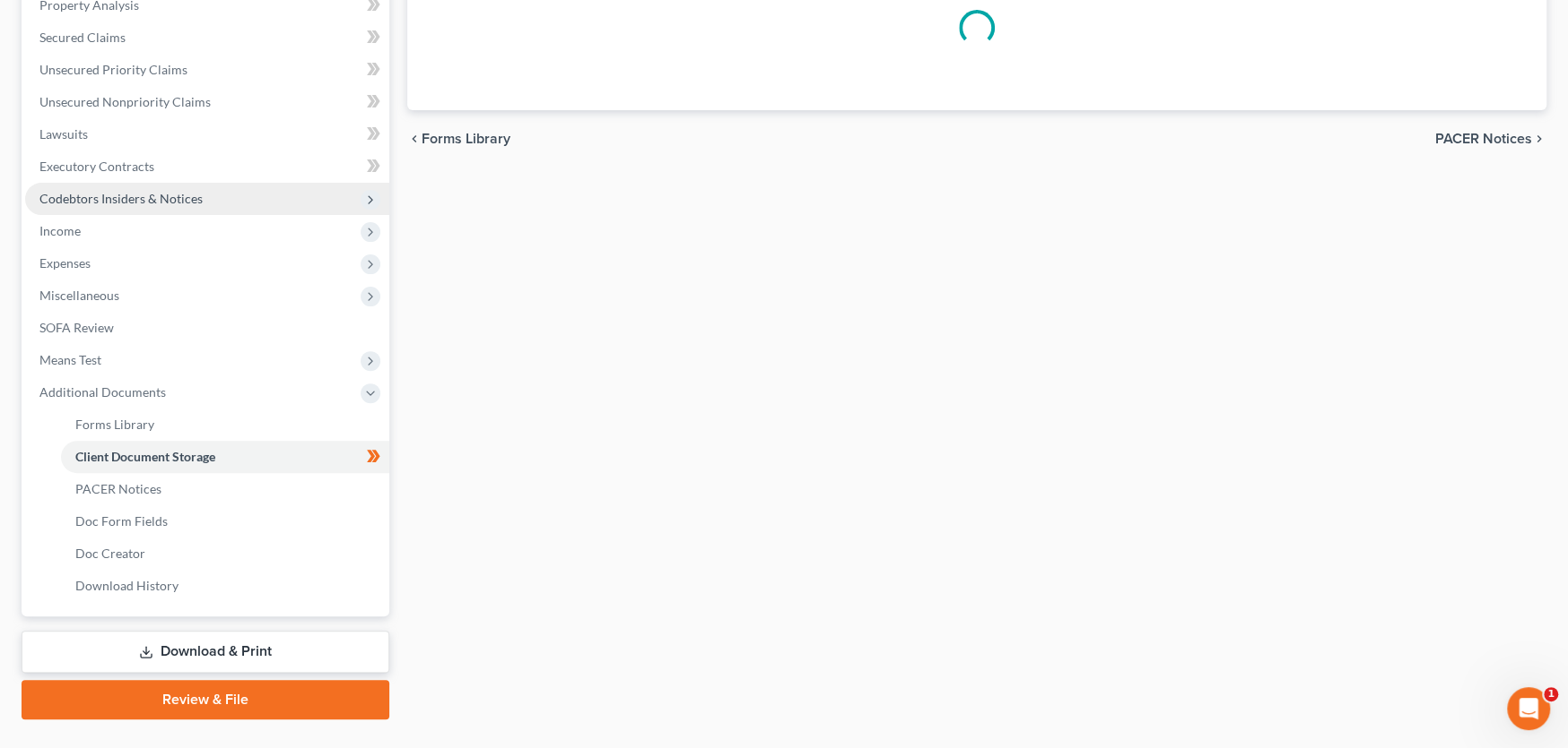
scroll to position [123, 0]
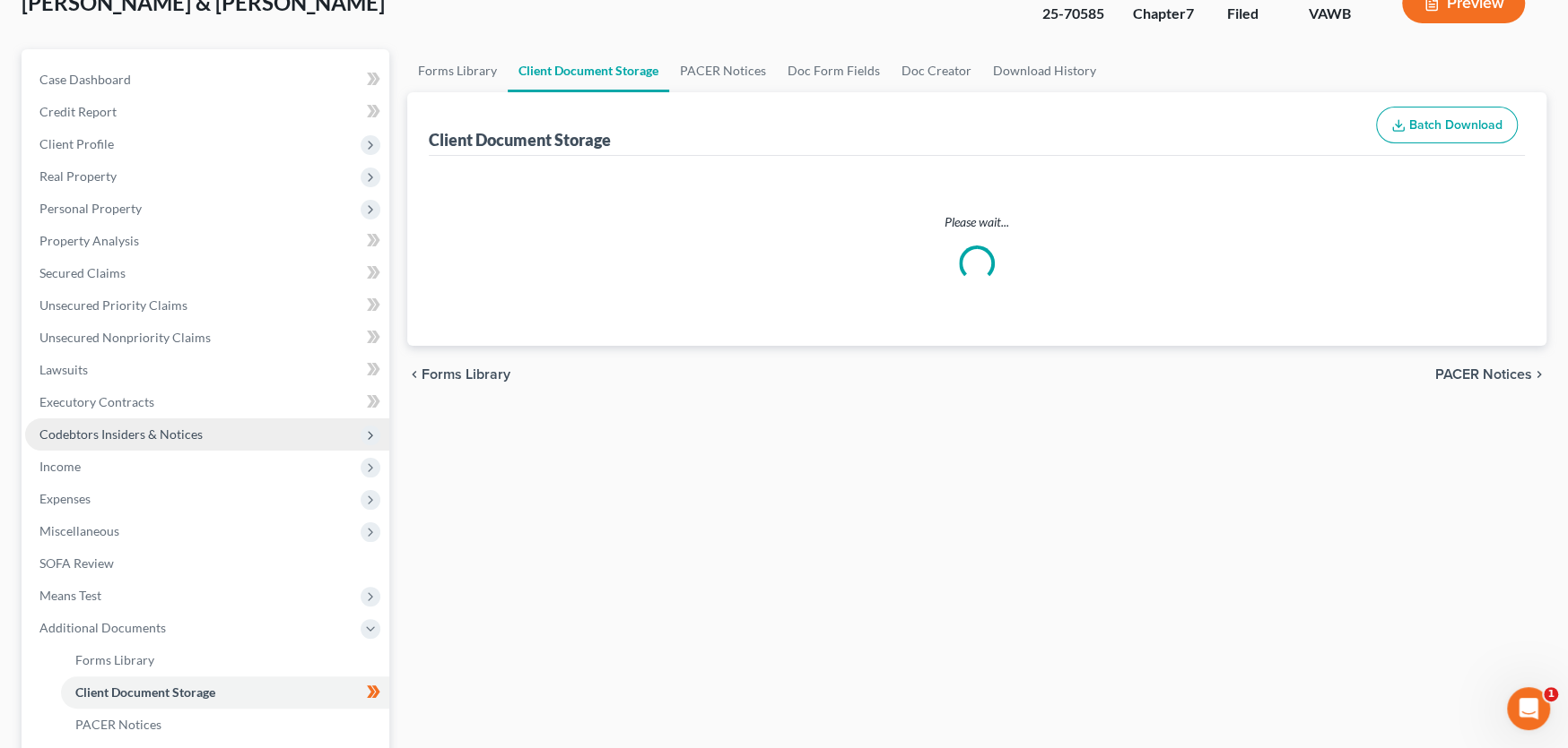
select select "0"
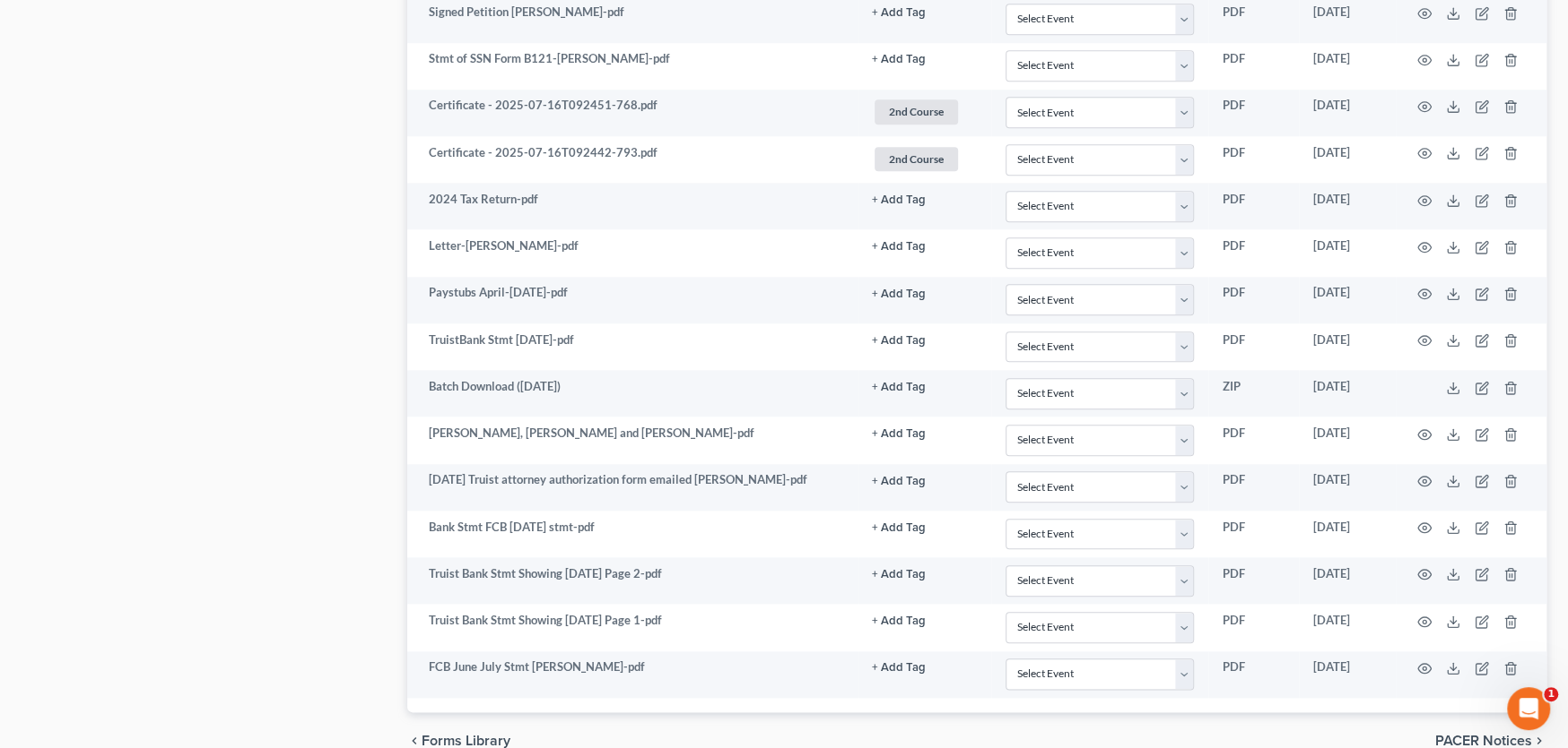
scroll to position [1408, 0]
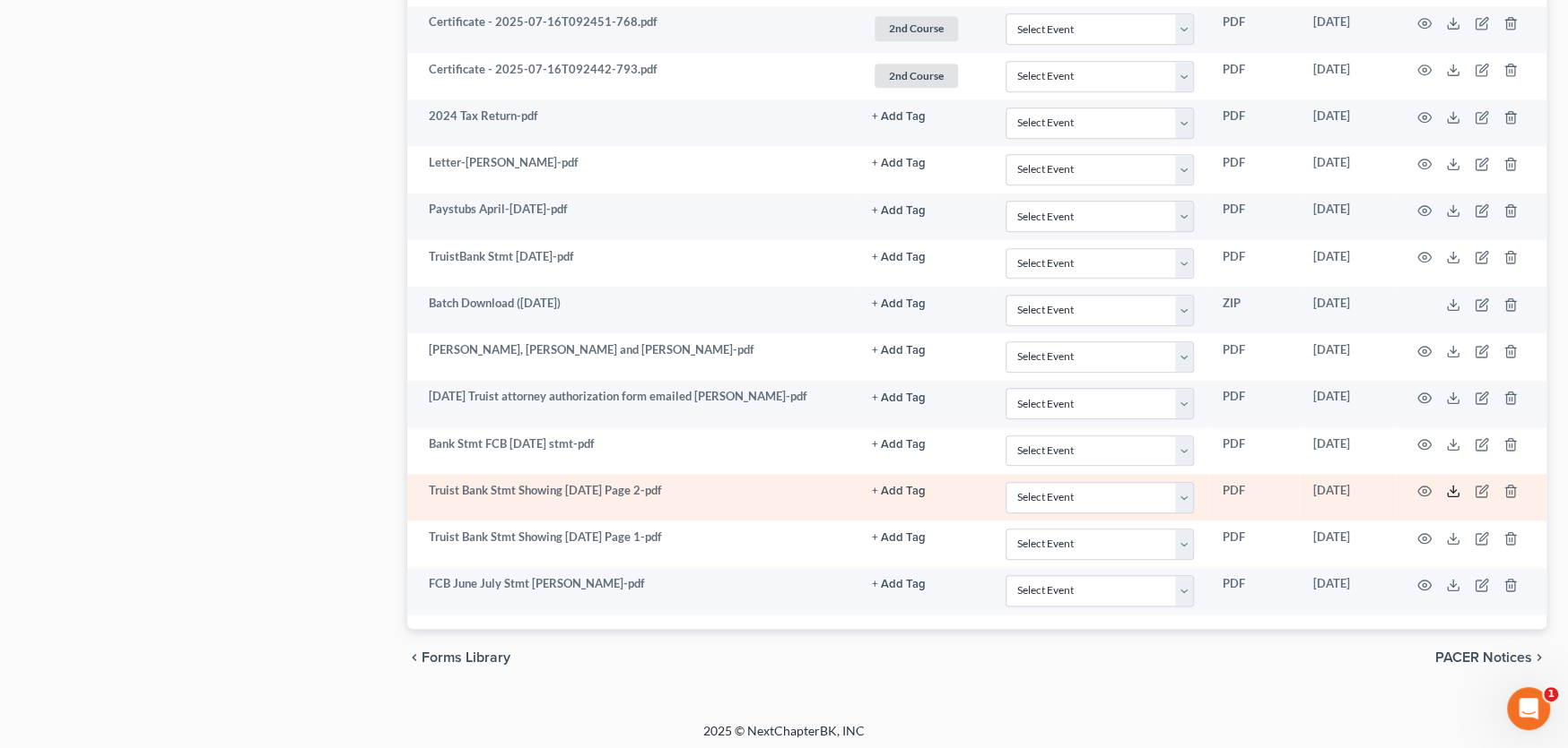
click at [1451, 490] on polyline at bounding box center [1454, 491] width 6 height 3
click at [1451, 489] on icon at bounding box center [1453, 491] width 15 height 15
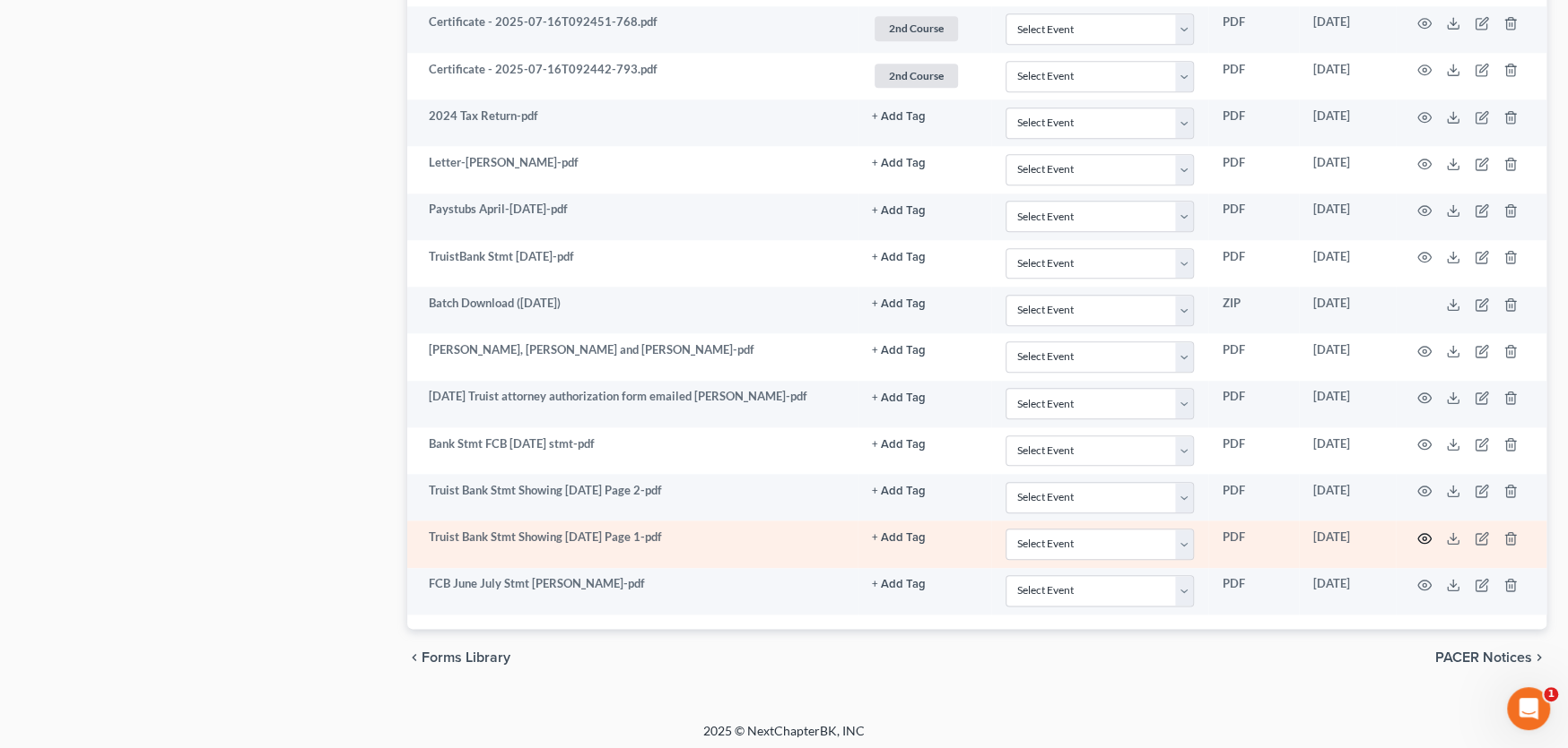
click at [1423, 537] on circle "button" at bounding box center [1424, 539] width 4 height 4
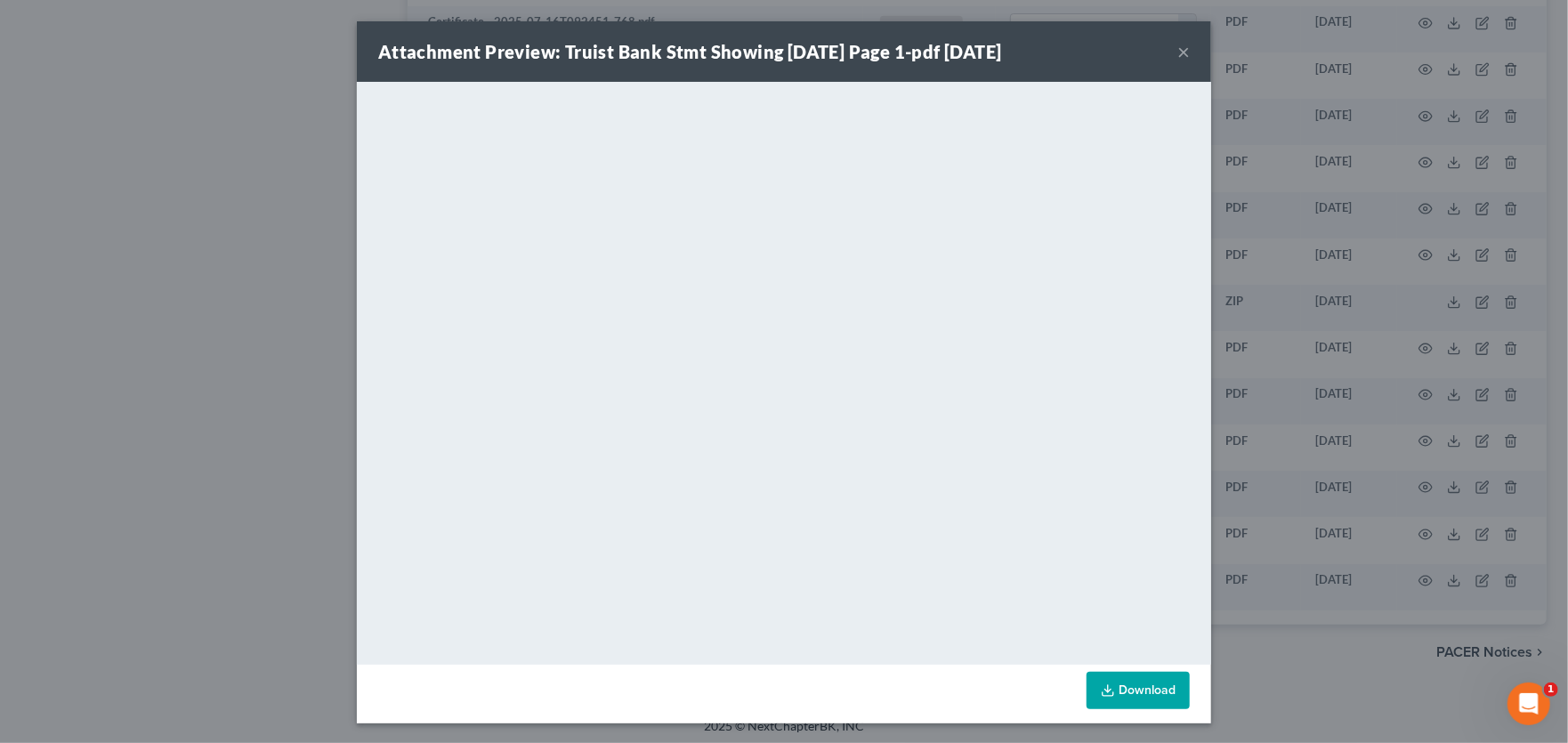
click at [1177, 51] on button "×" at bounding box center [1183, 52] width 13 height 22
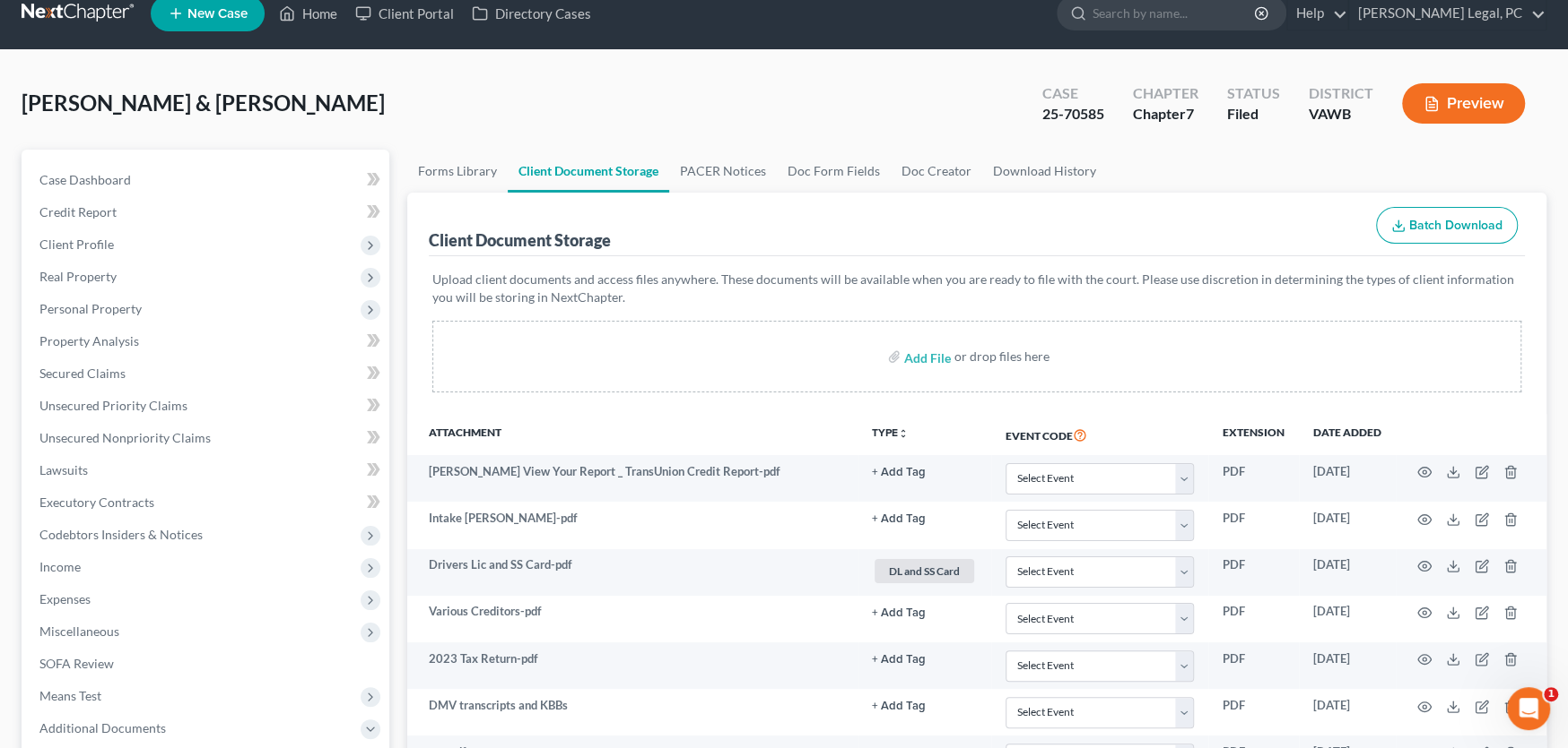
scroll to position [0, 0]
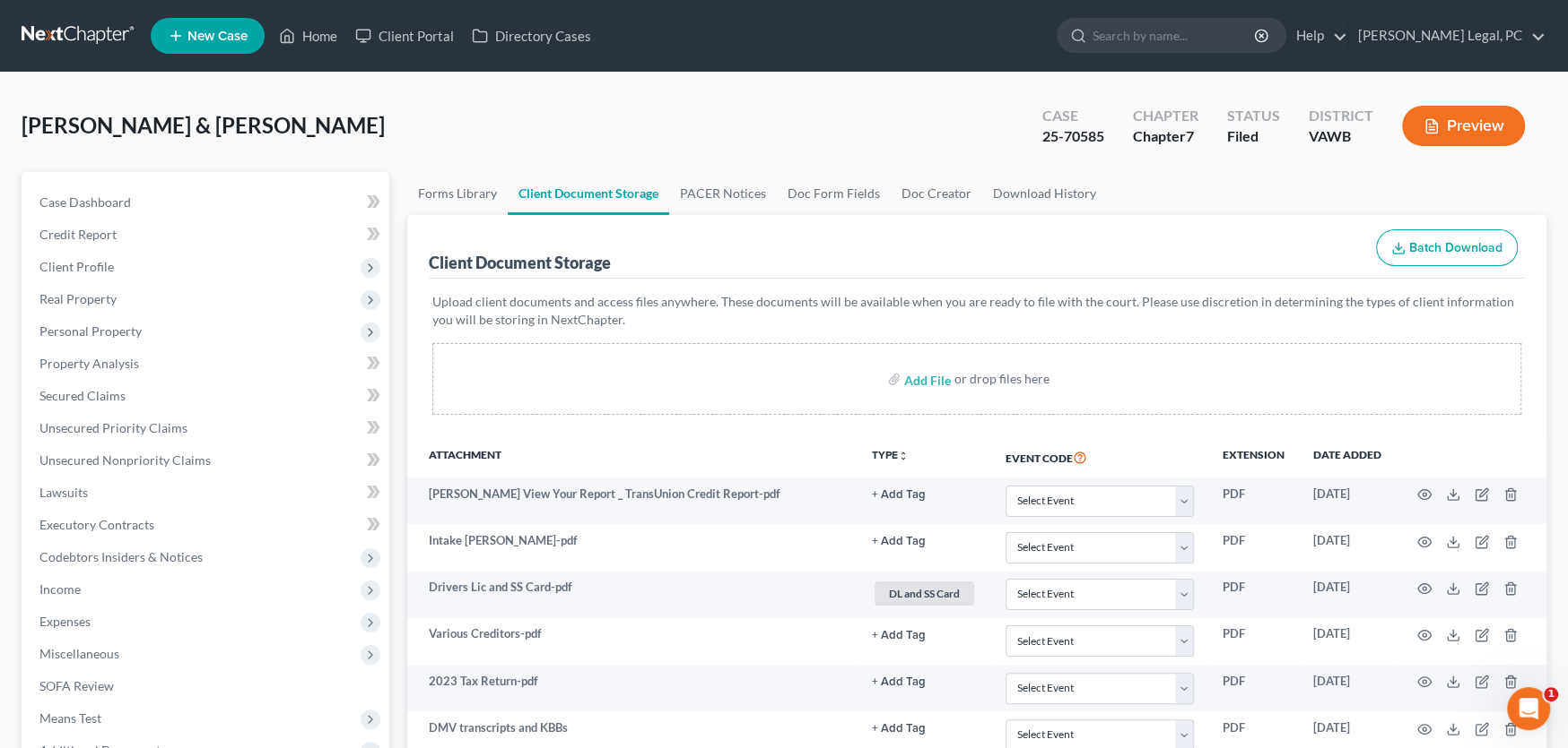
click at [88, 35] on link at bounding box center [79, 35] width 114 height 33
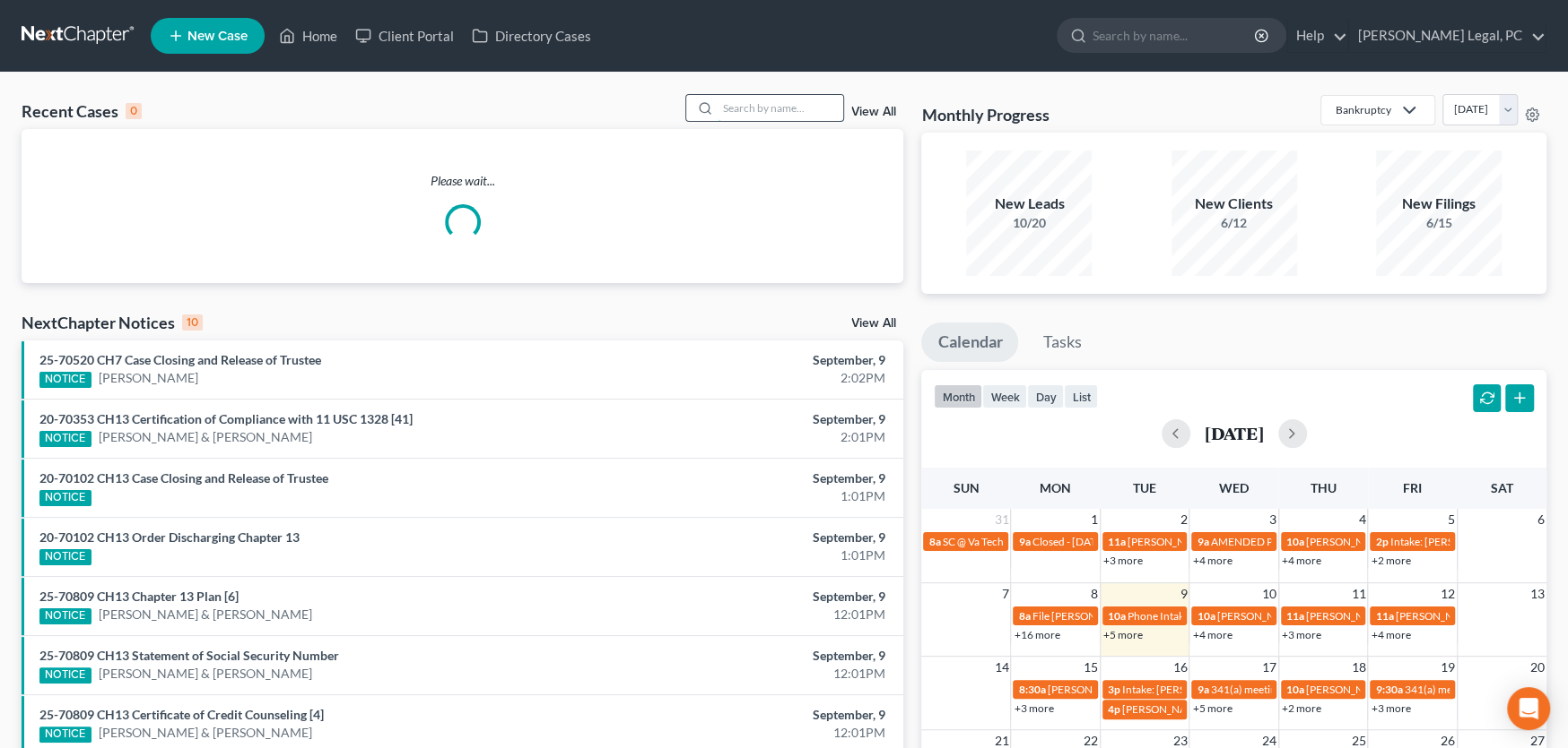
click at [748, 111] on input "search" at bounding box center [780, 107] width 125 height 26
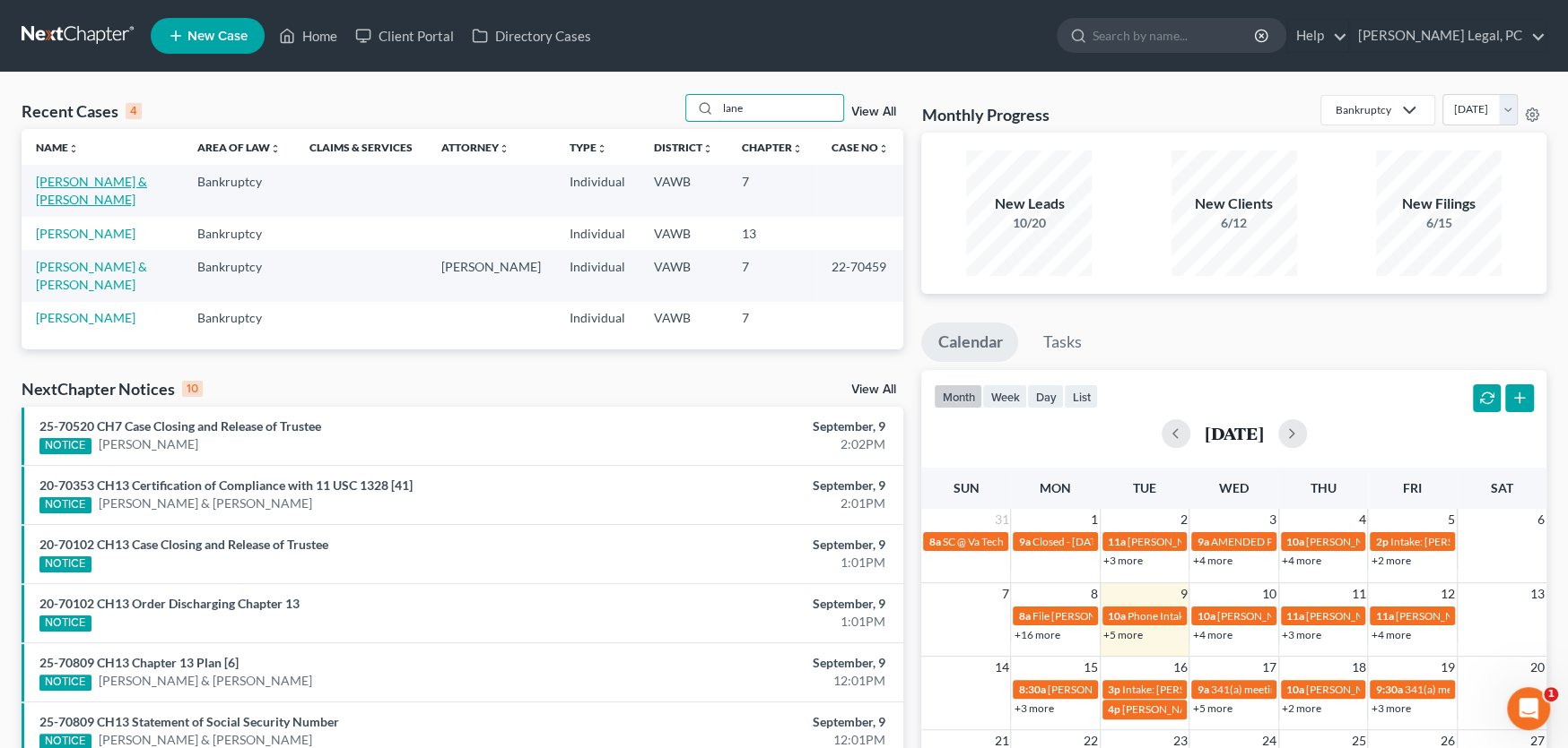
type input "lane"
click at [93, 182] on link "[PERSON_NAME] & [PERSON_NAME]" at bounding box center [91, 190] width 111 height 34
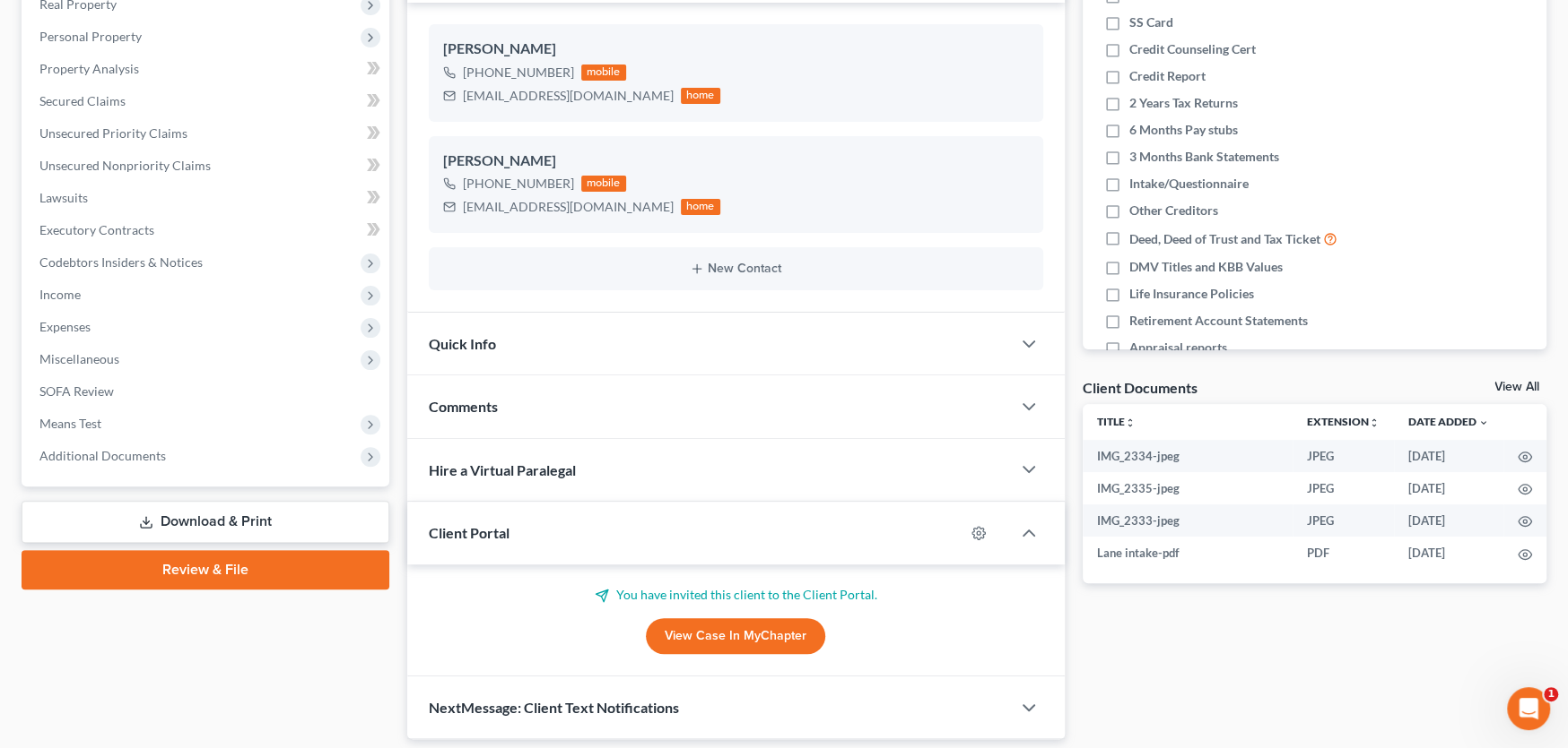
scroll to position [262, 0]
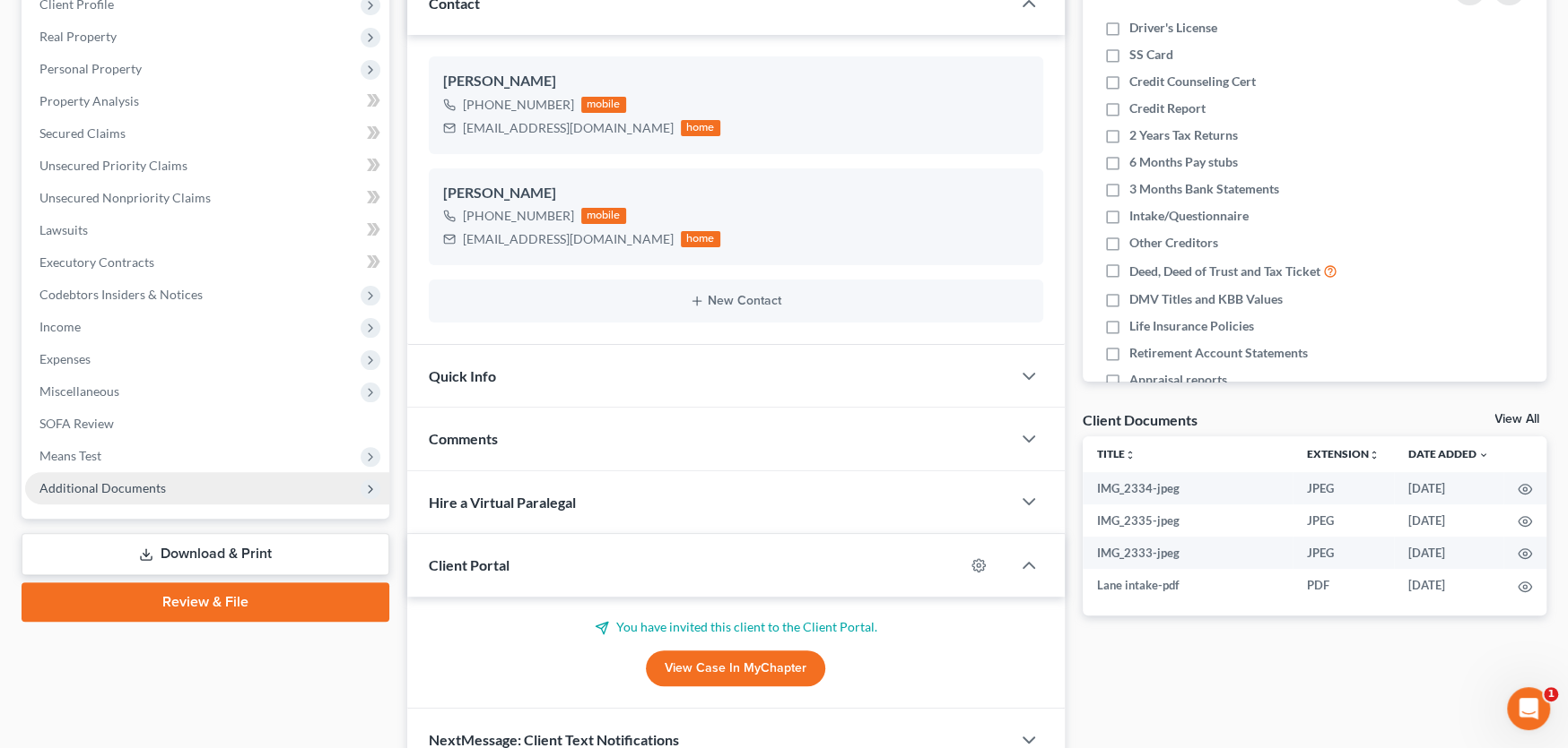
click at [138, 492] on span "Additional Documents" at bounding box center [103, 487] width 126 height 15
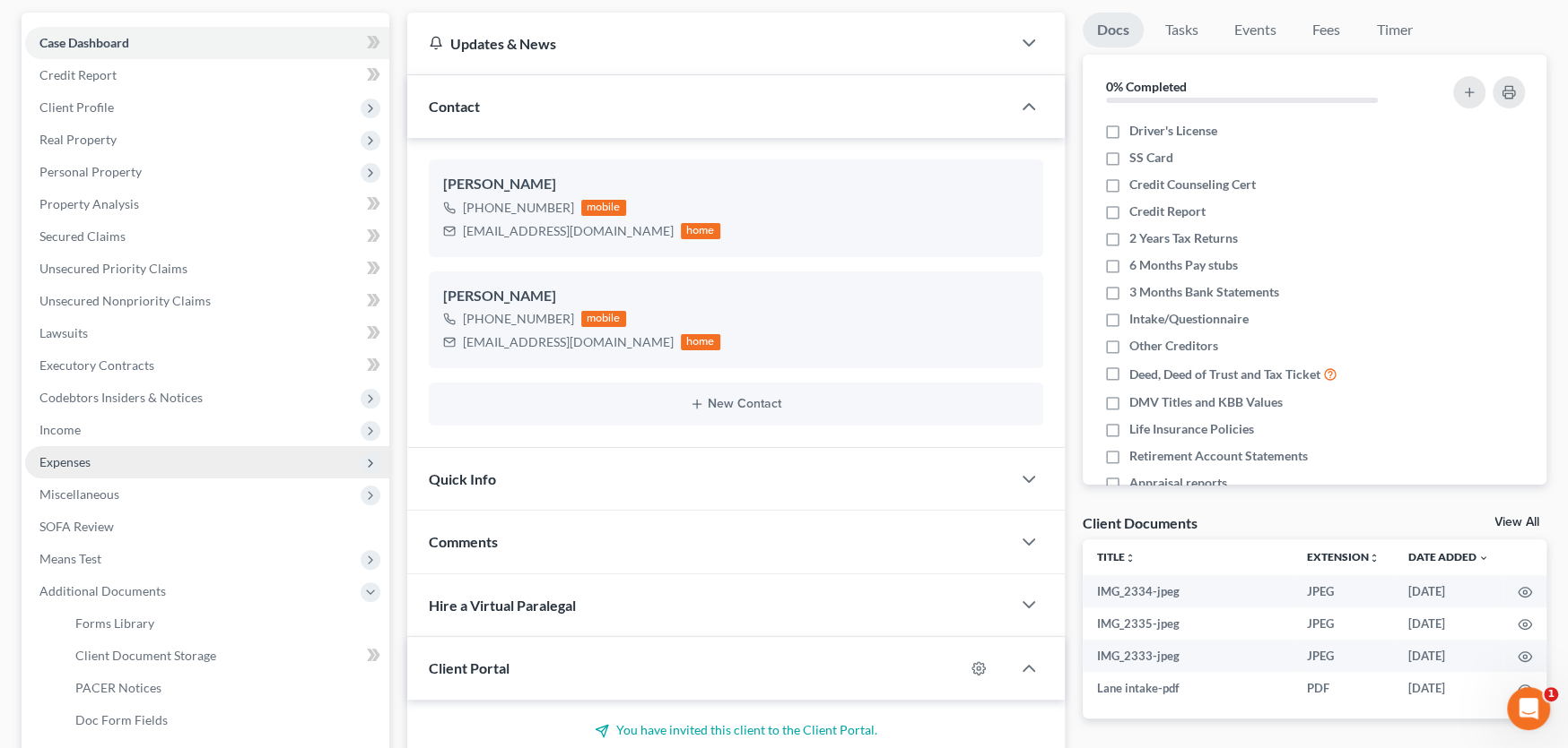
scroll to position [269, 0]
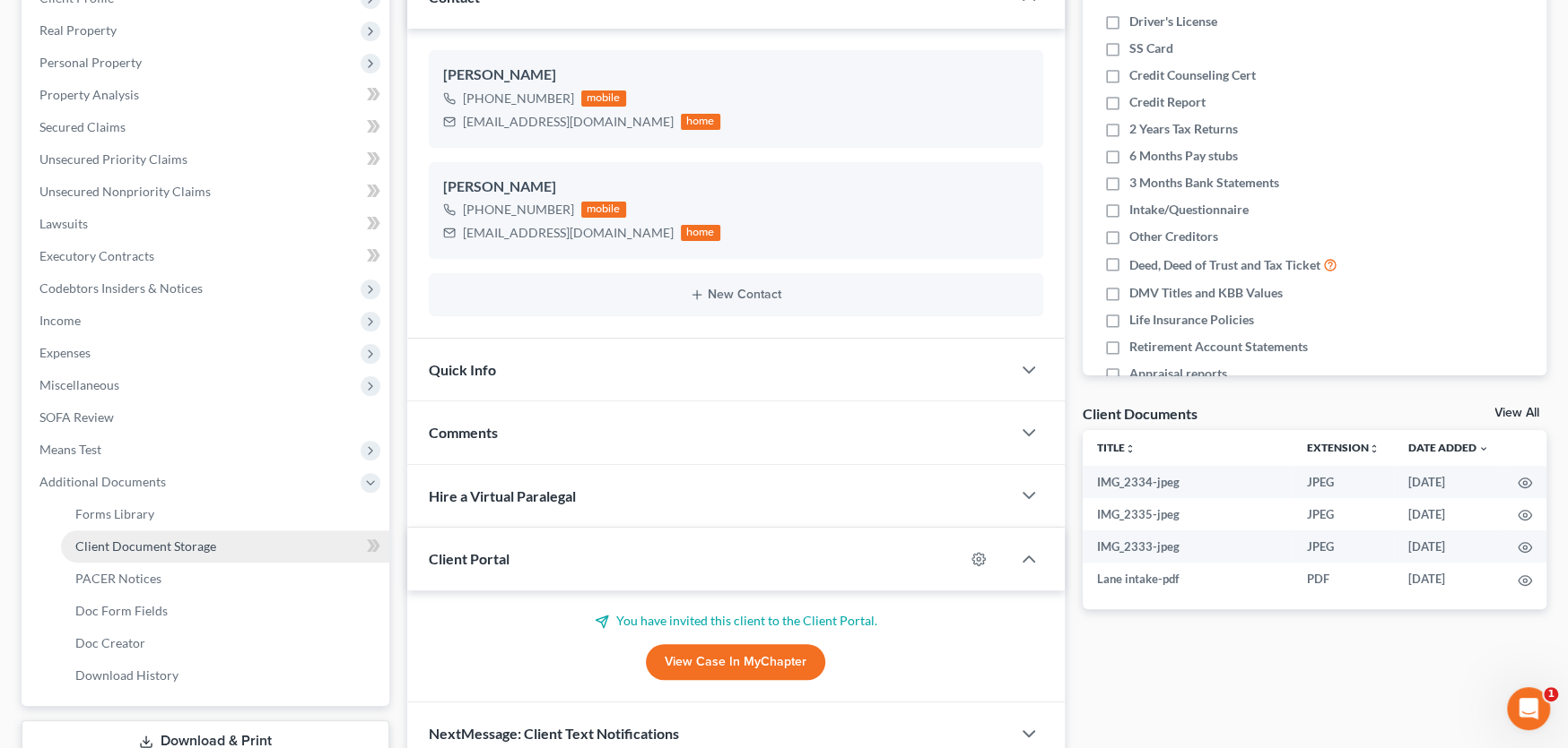
click at [135, 539] on span "Client Document Storage" at bounding box center [145, 546] width 141 height 15
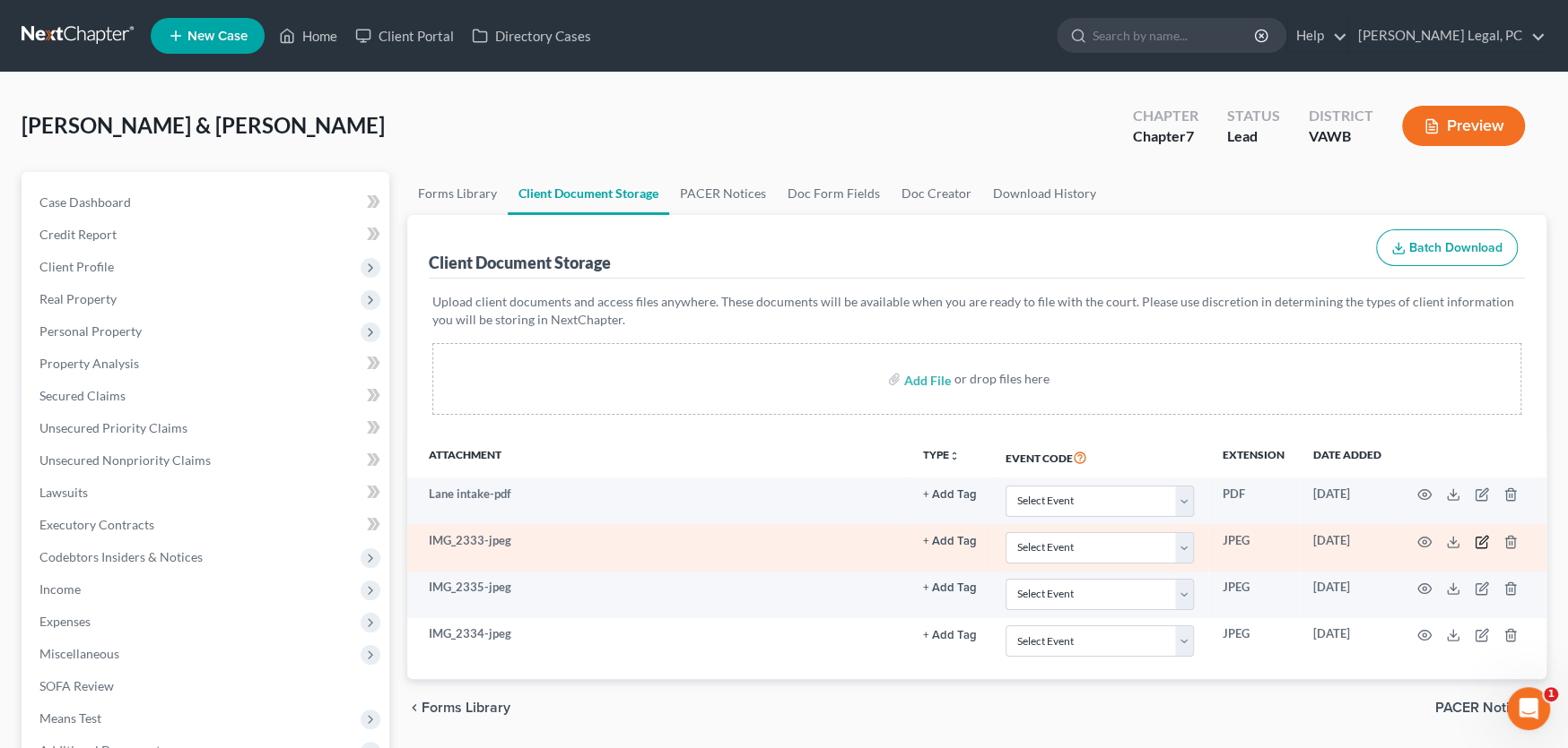
click at [1483, 536] on icon "button" at bounding box center [1483, 540] width 8 height 8
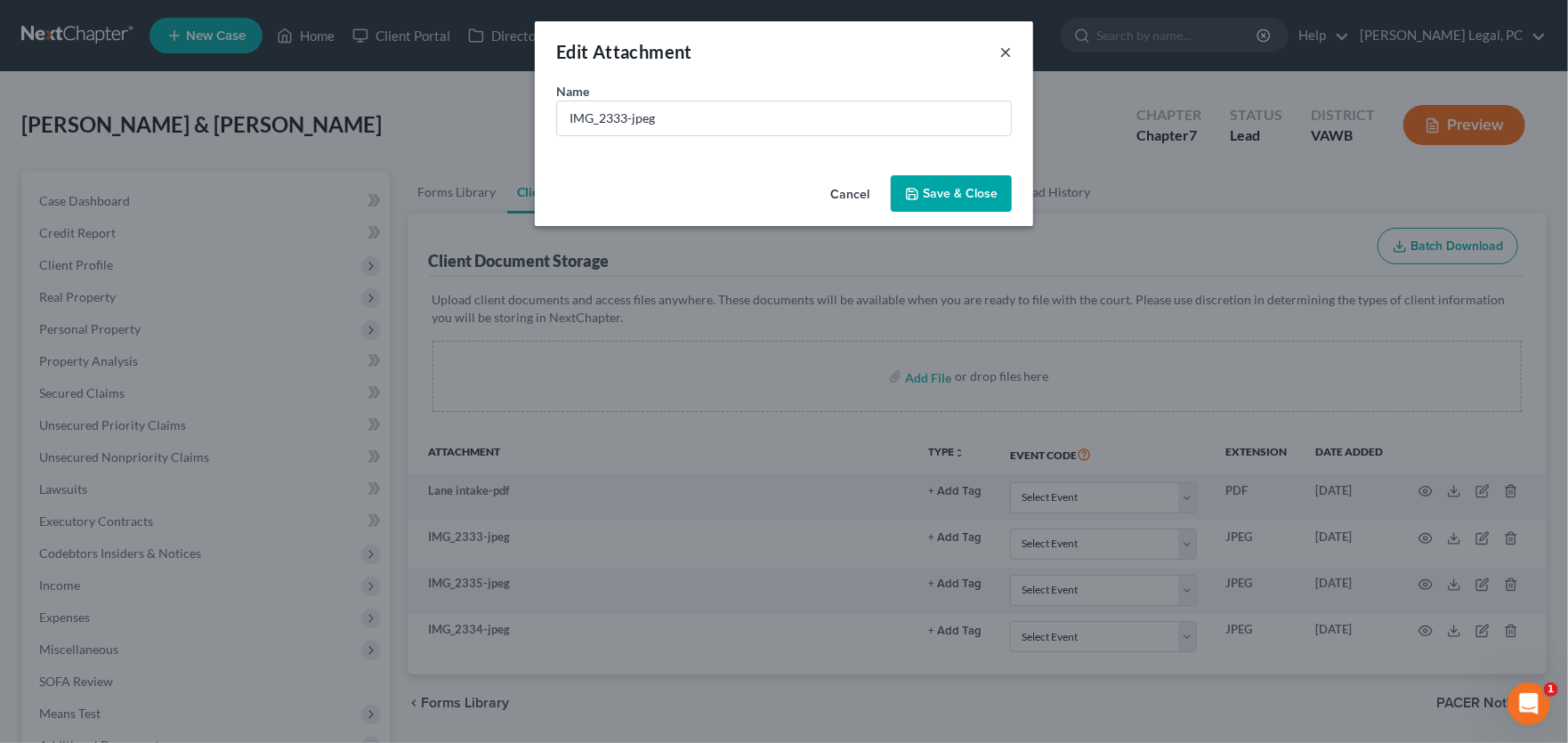
click at [998, 49] on div "Edit Attachment ×" at bounding box center [784, 52] width 498 height 61
click at [1004, 49] on button "×" at bounding box center [1005, 52] width 13 height 22
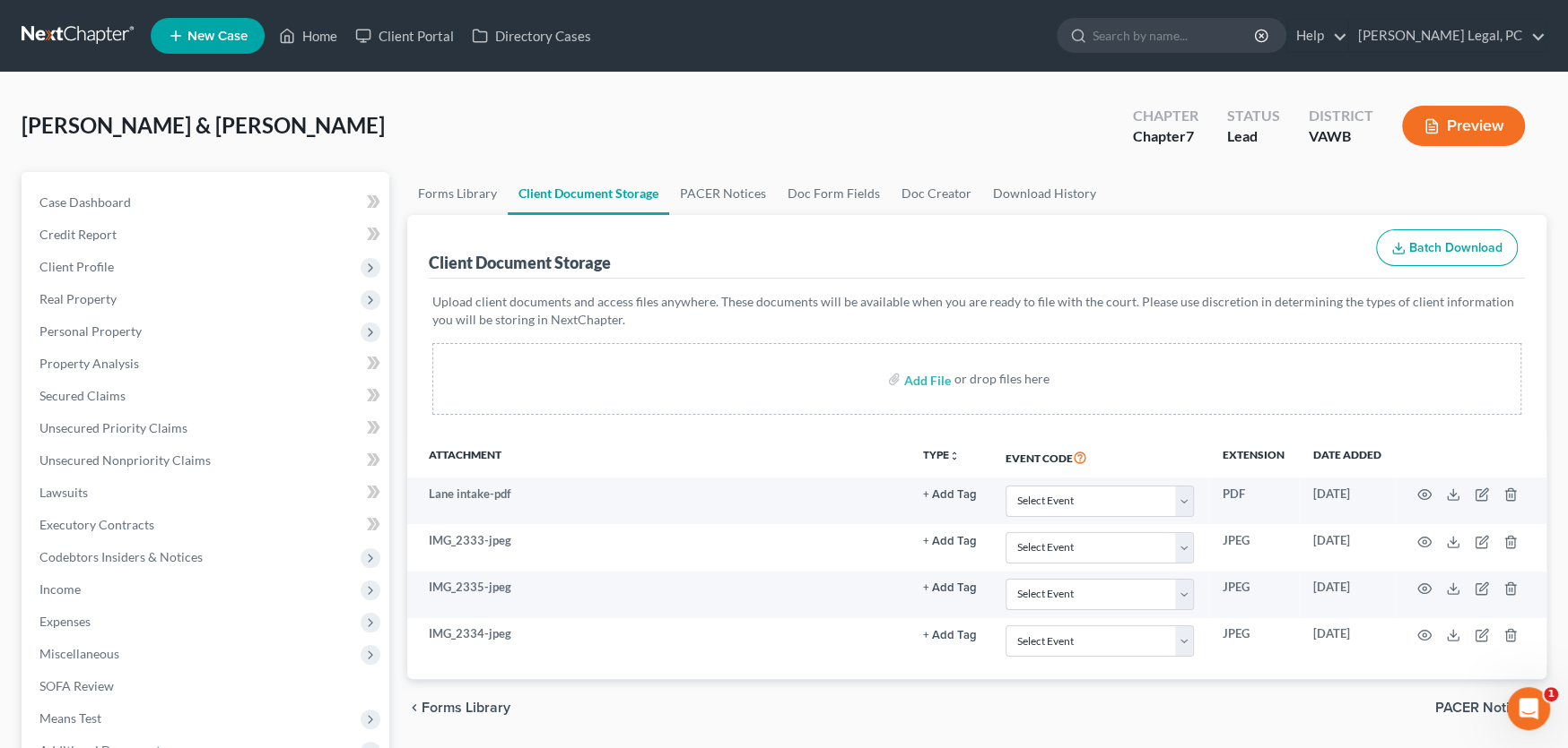
click at [77, 35] on link at bounding box center [79, 35] width 114 height 33
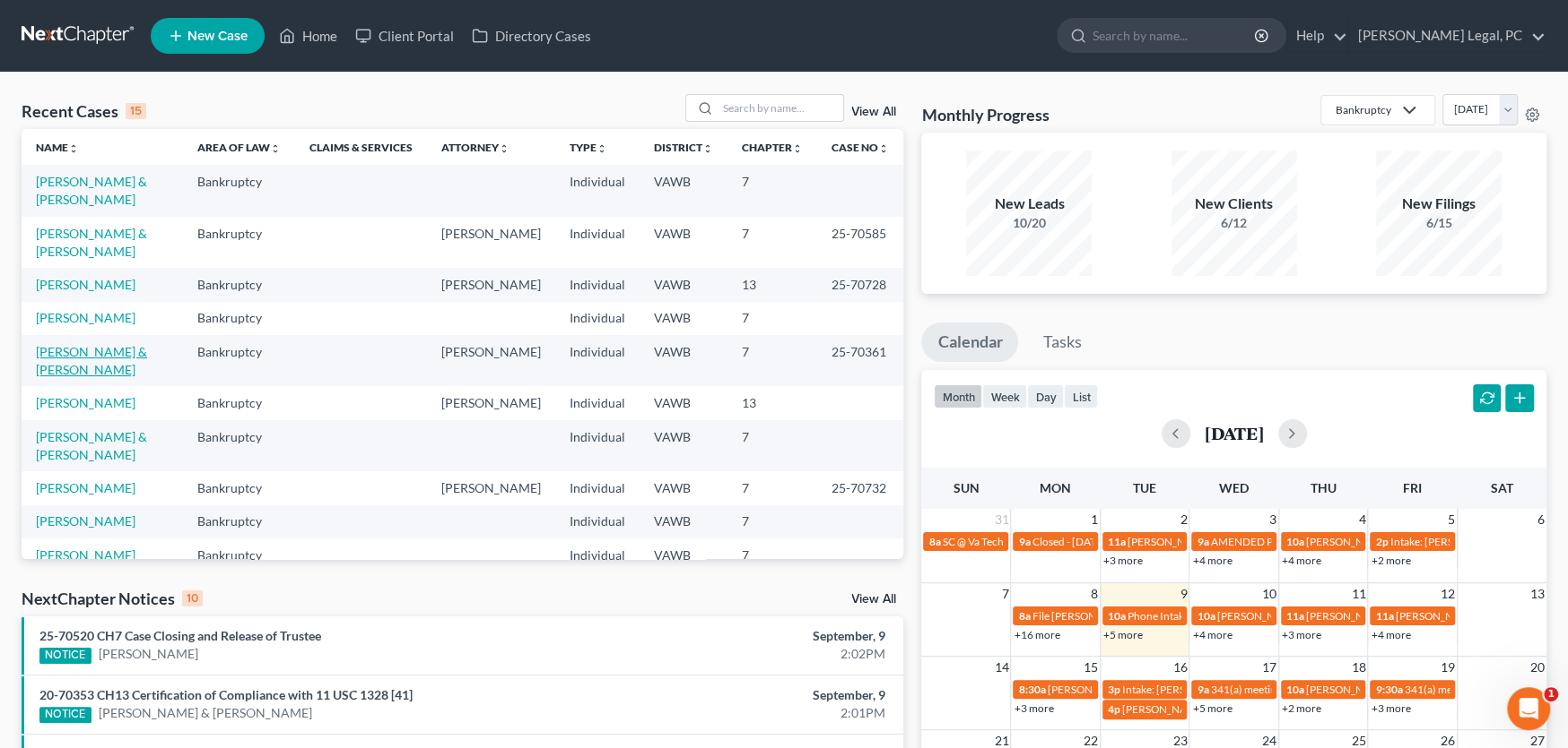
click at [46, 347] on link "[PERSON_NAME] & [PERSON_NAME]" at bounding box center [91, 361] width 111 height 34
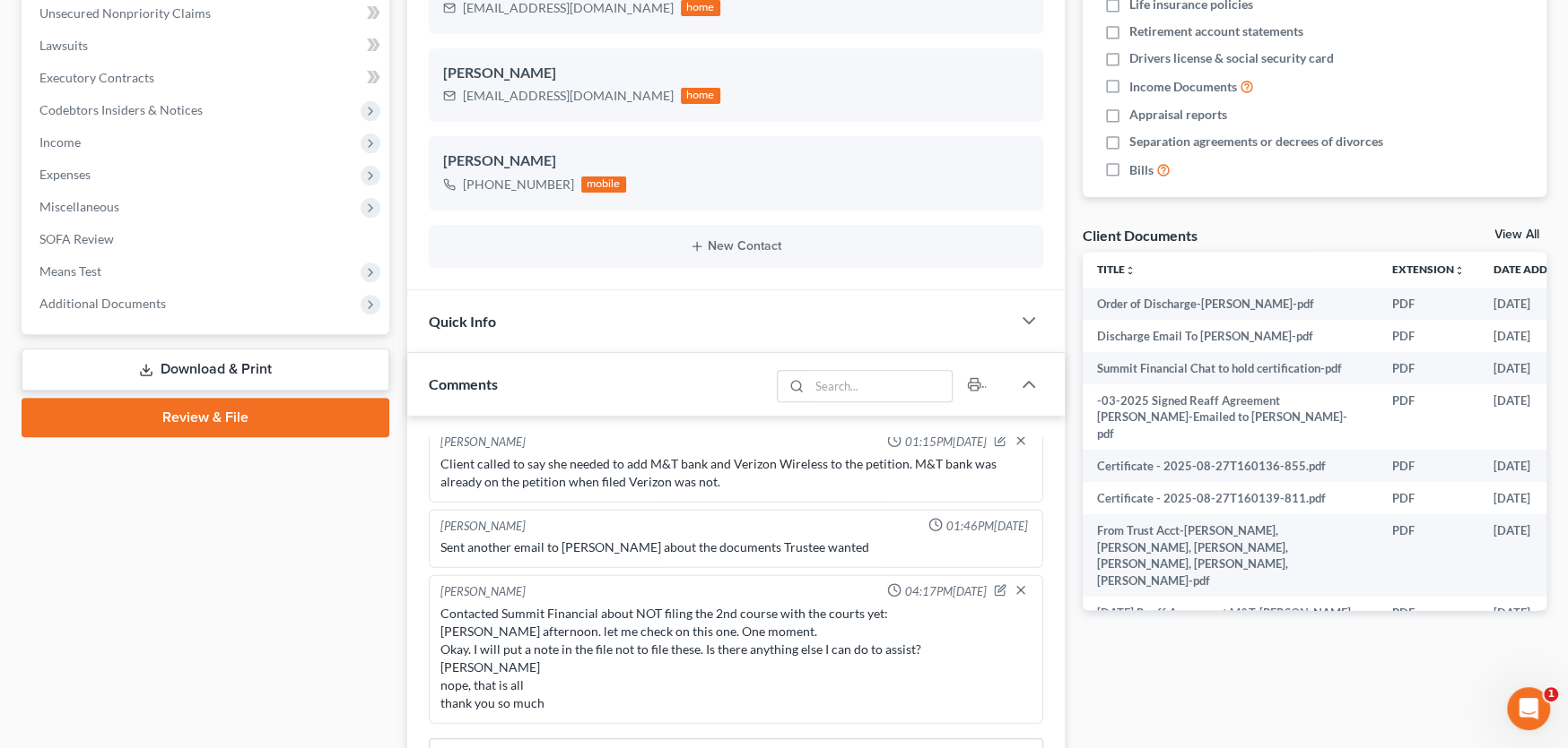
scroll to position [538, 0]
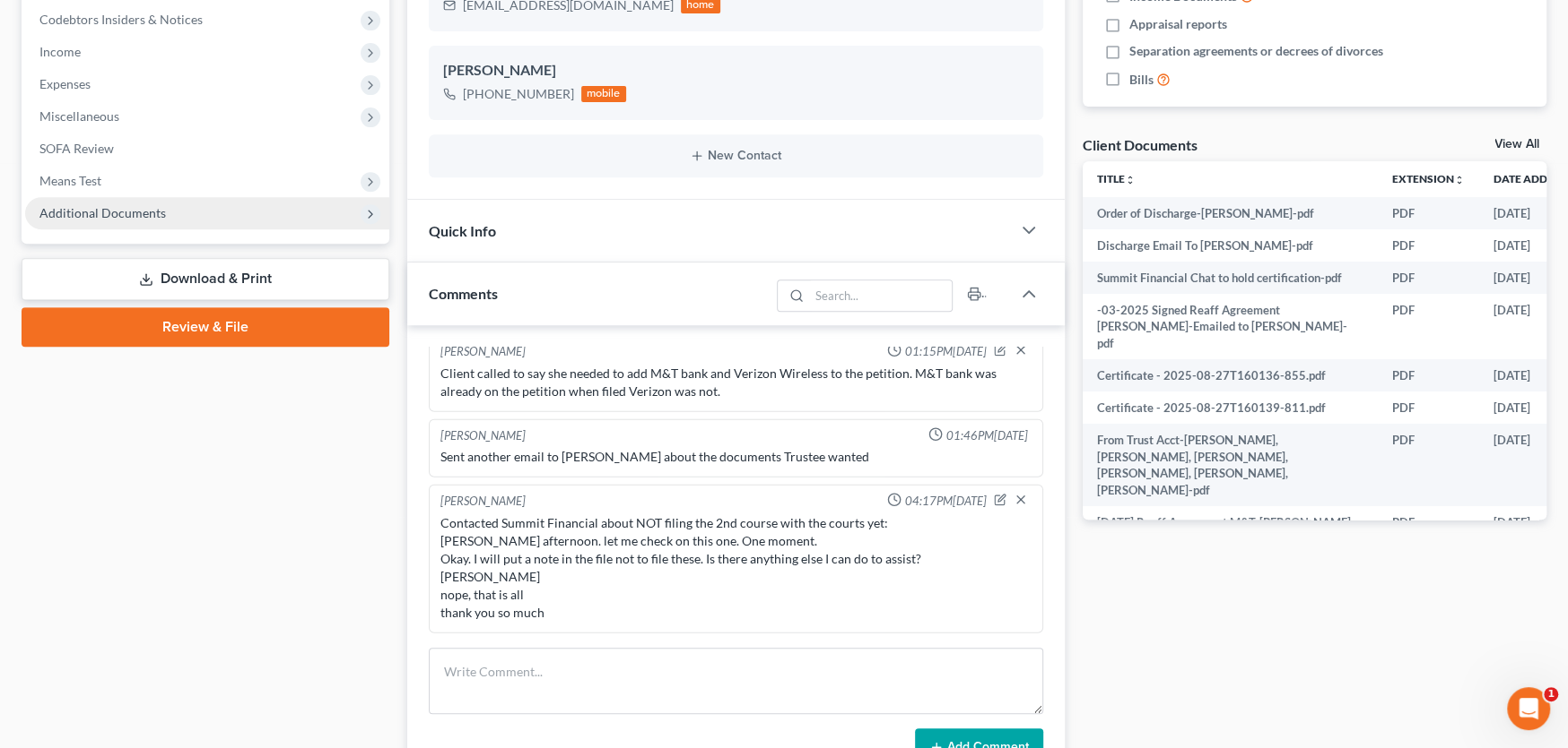
click at [131, 216] on span "Additional Documents" at bounding box center [103, 212] width 126 height 15
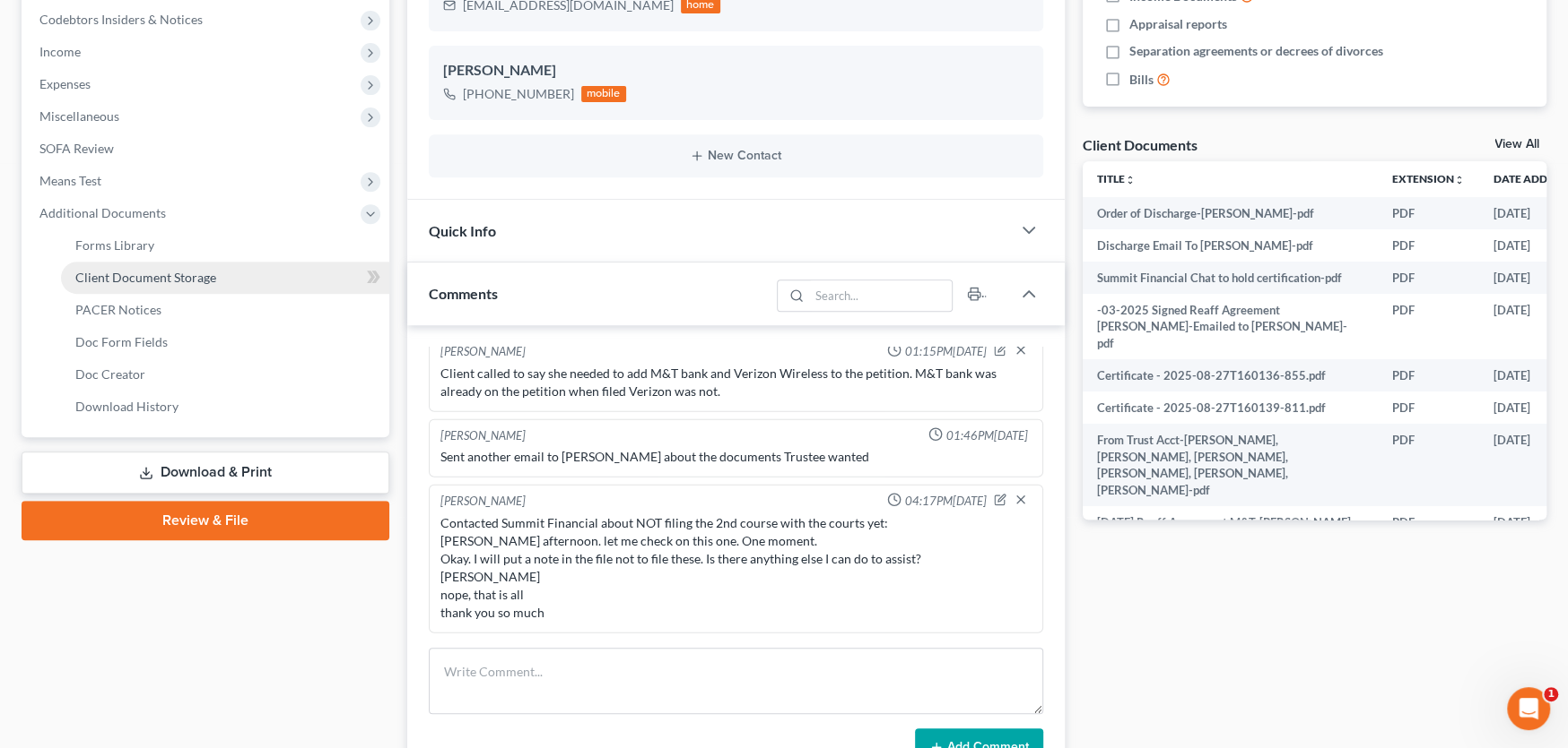
click at [141, 282] on span "Client Document Storage" at bounding box center [145, 277] width 141 height 15
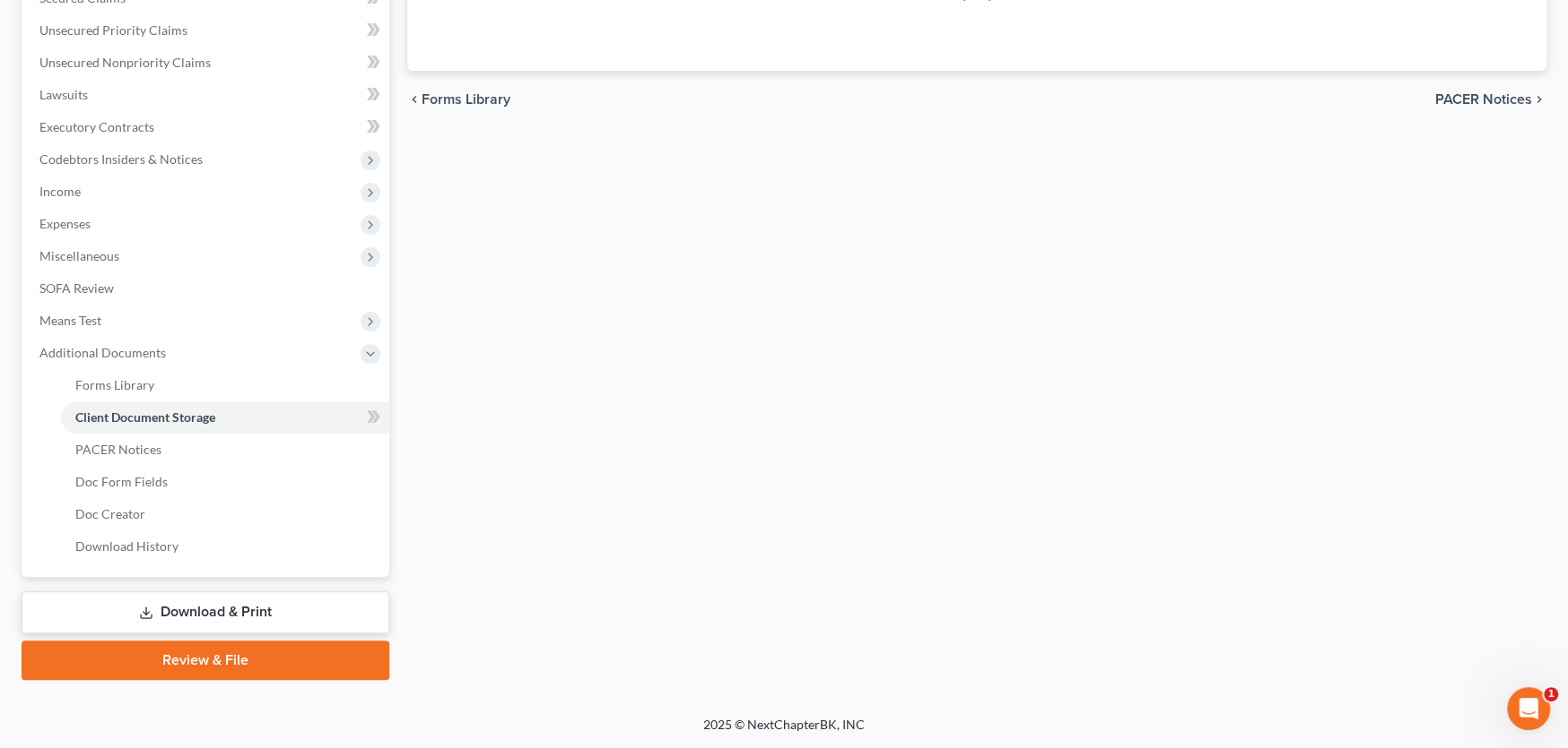
scroll to position [200, 0]
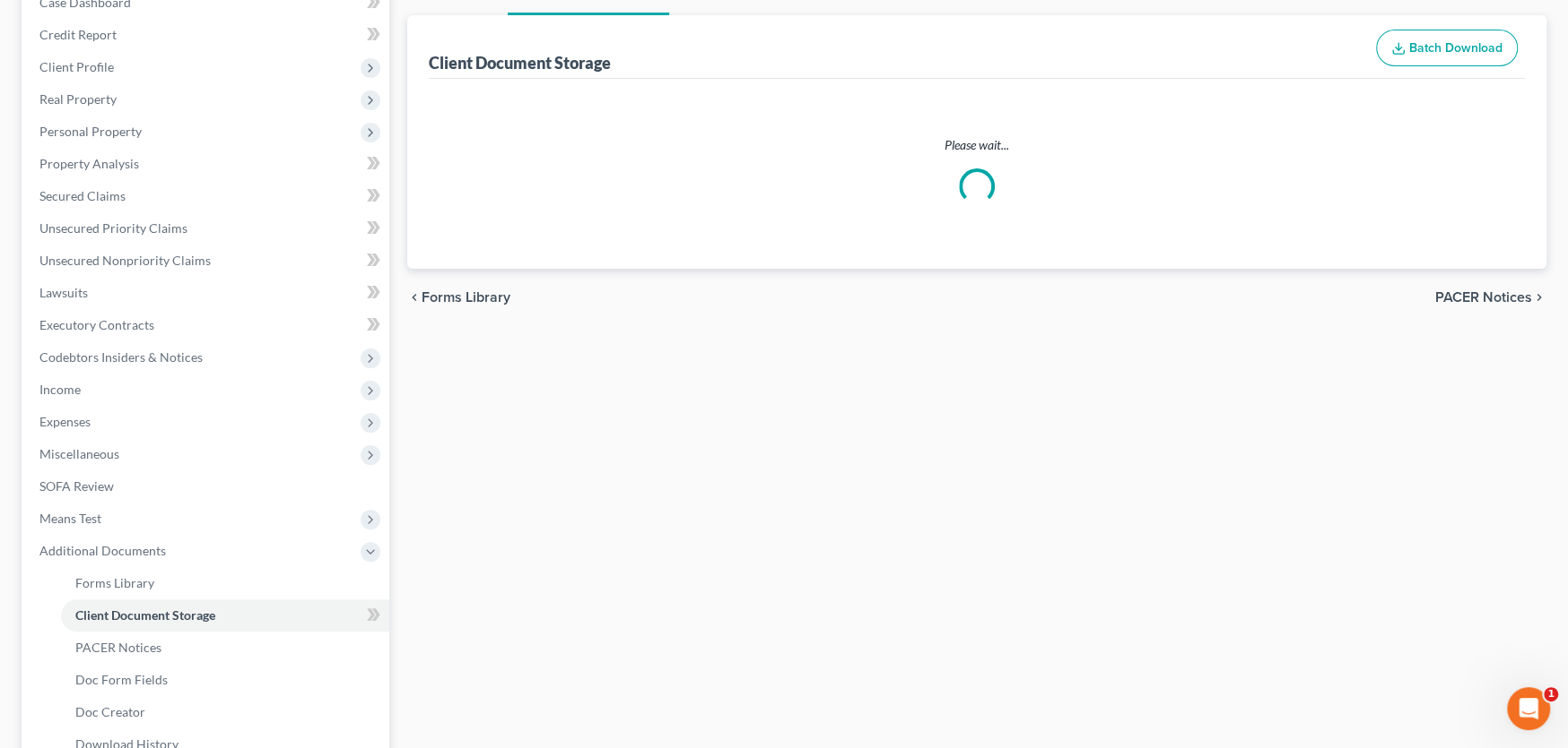
select select "0"
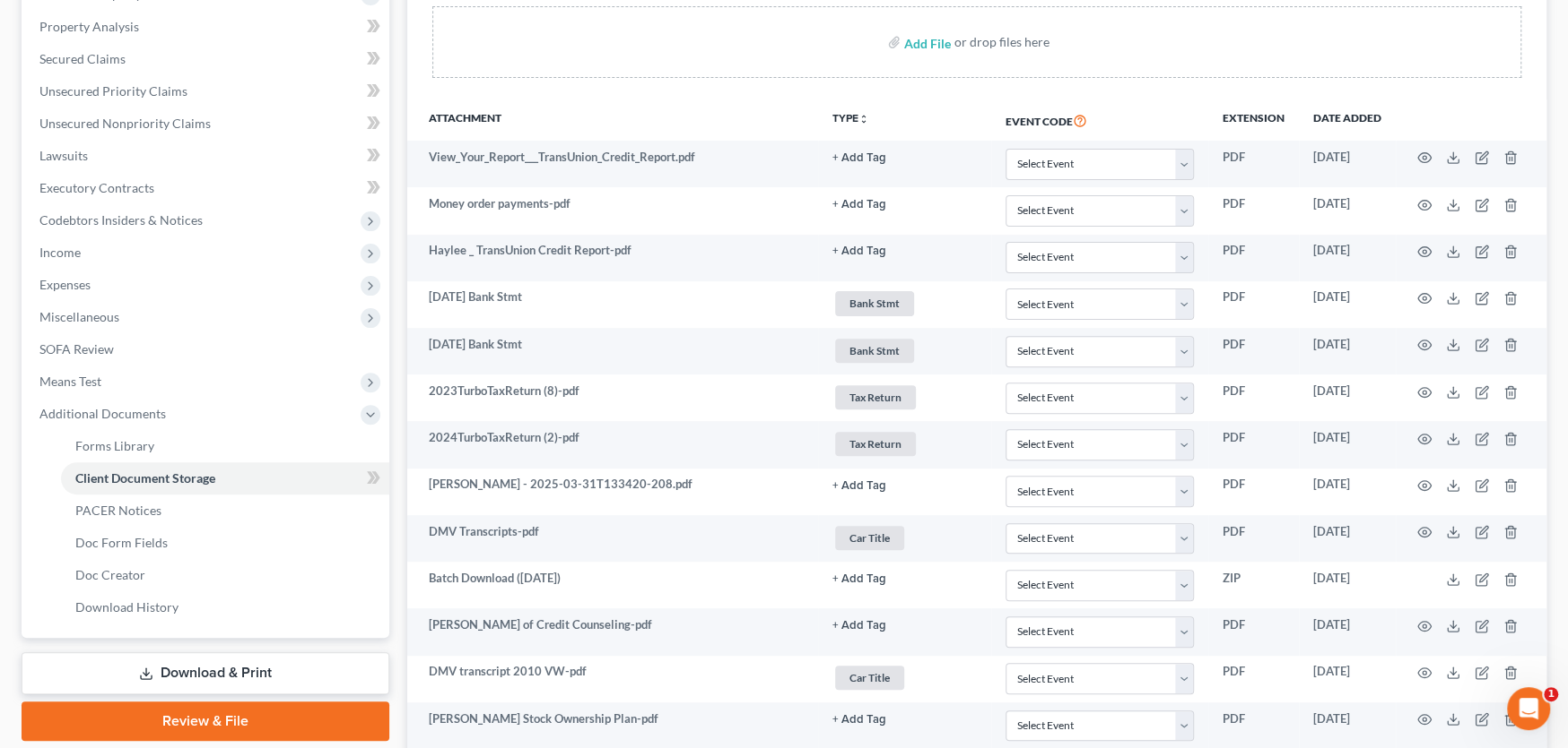
scroll to position [359, 0]
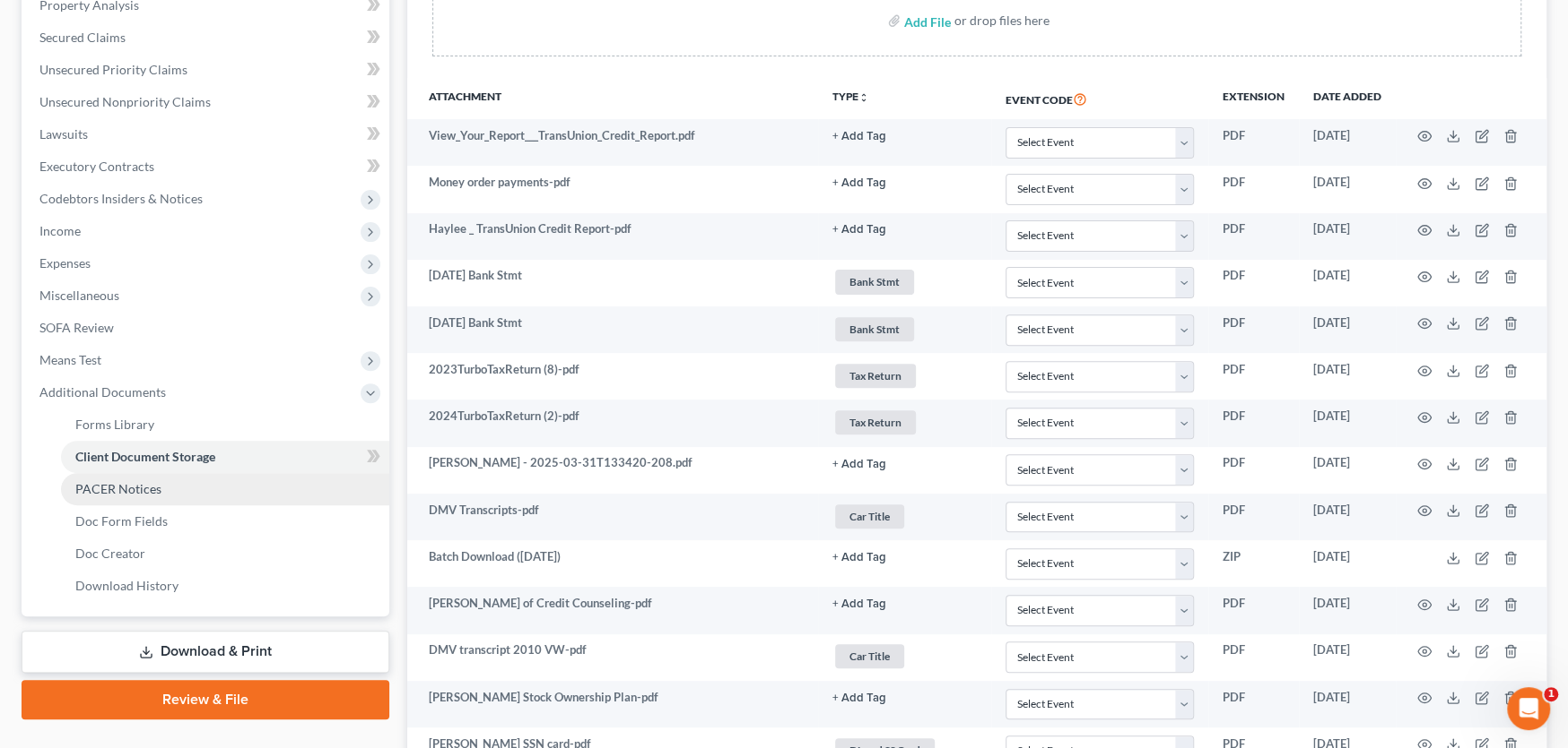
click at [129, 493] on span "PACER Notices" at bounding box center [117, 488] width 86 height 15
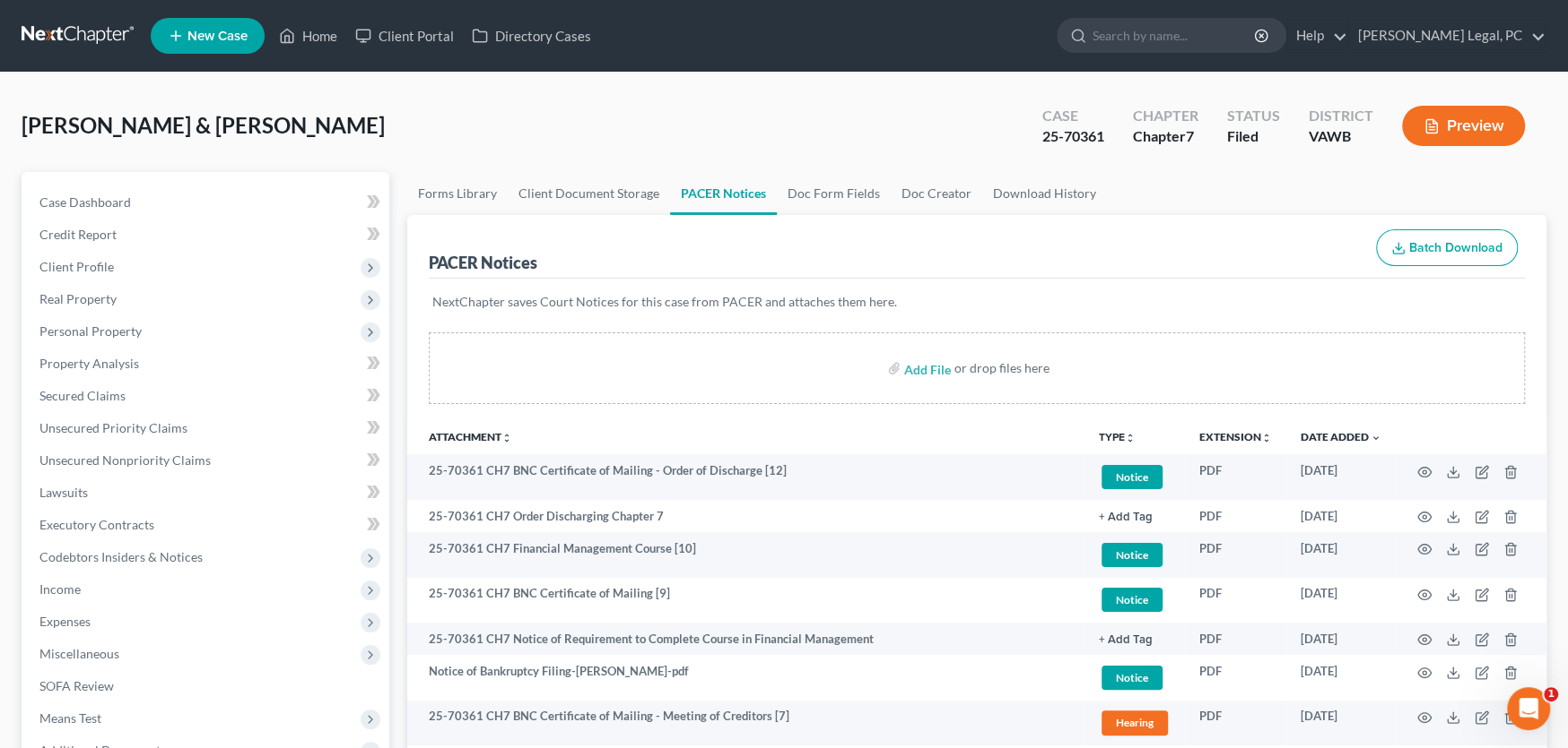
click at [71, 32] on link at bounding box center [79, 35] width 114 height 33
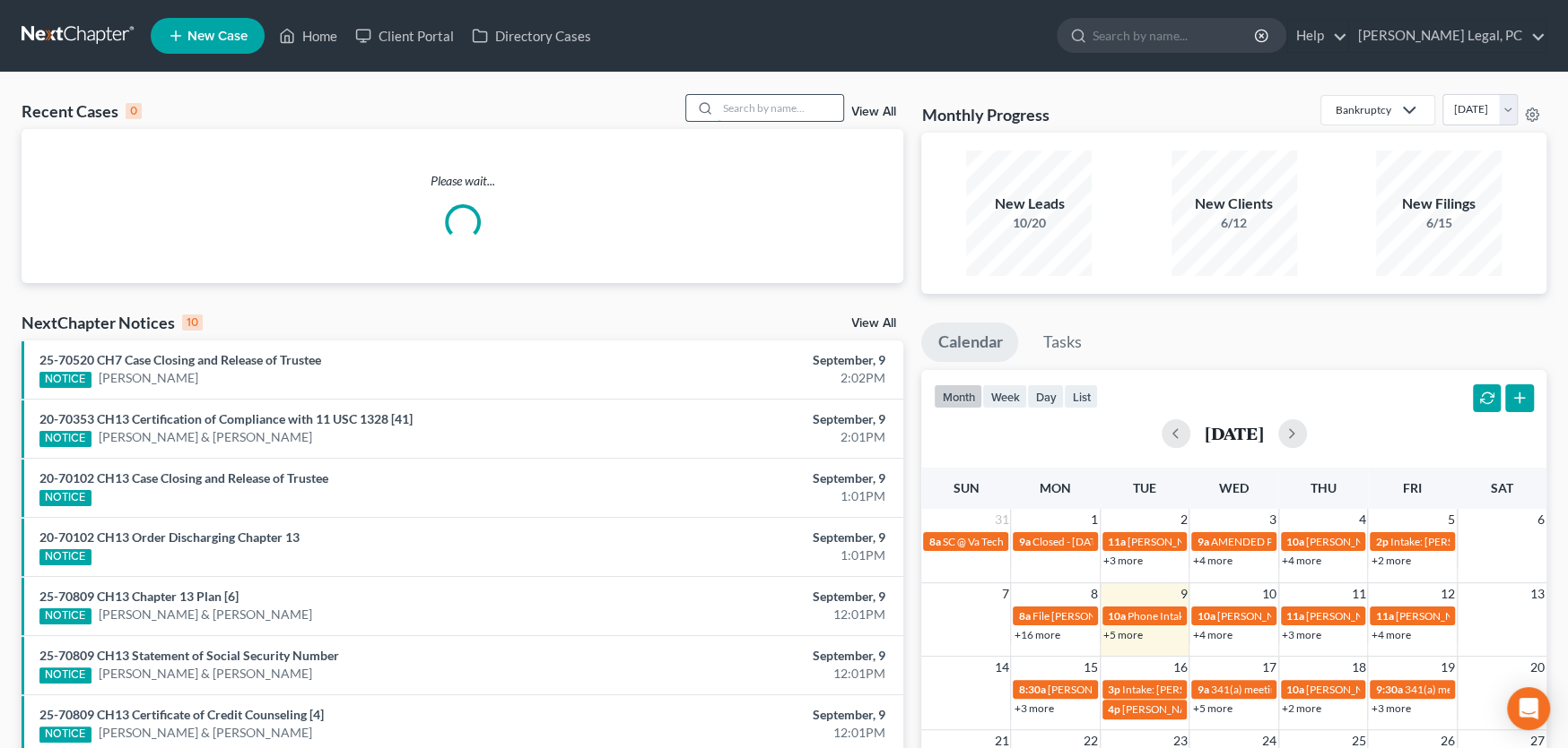
click at [777, 113] on input "search" at bounding box center [780, 107] width 125 height 26
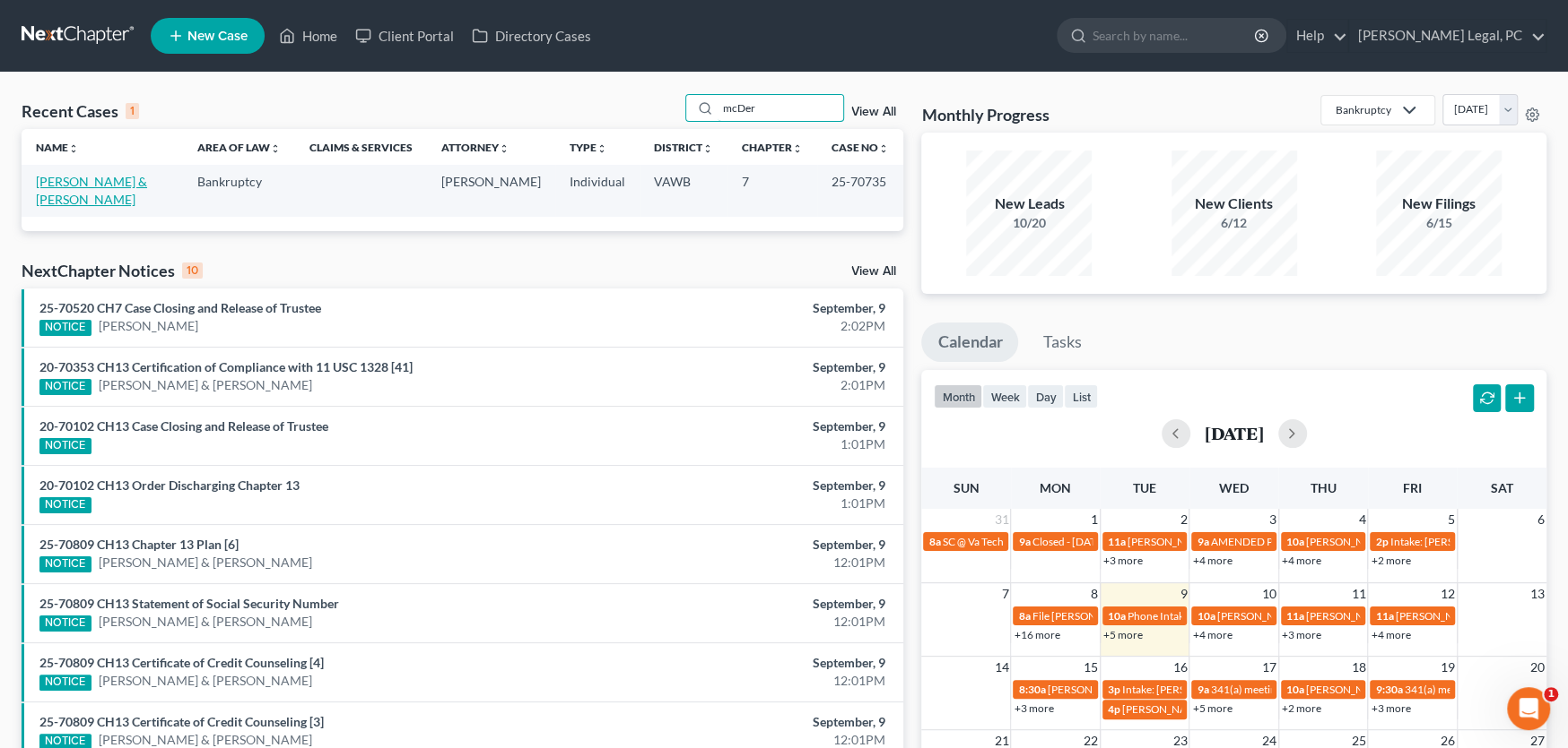
type input "mcDer"
click at [147, 176] on link "[PERSON_NAME] & [PERSON_NAME]" at bounding box center [91, 190] width 111 height 34
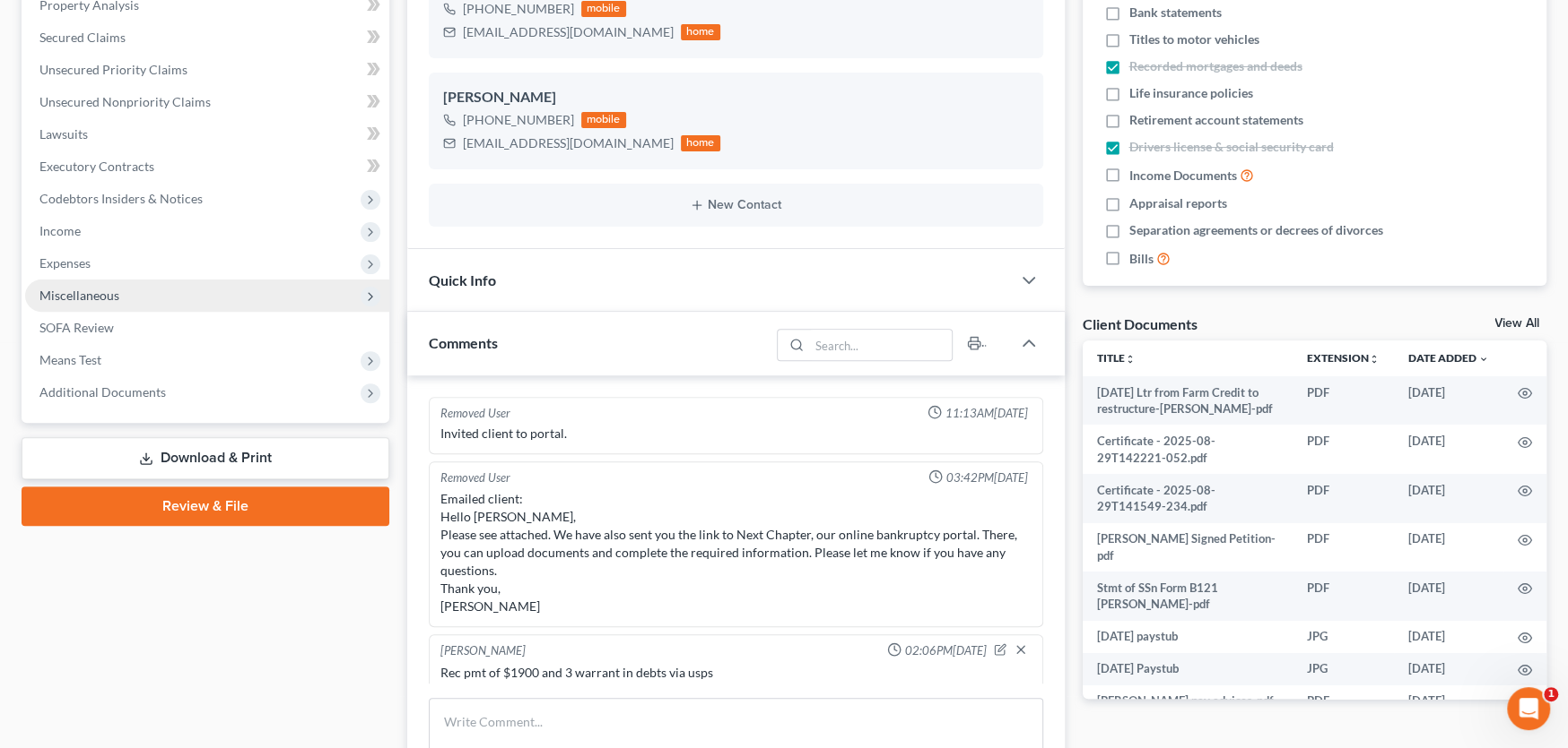
scroll to position [1885, 0]
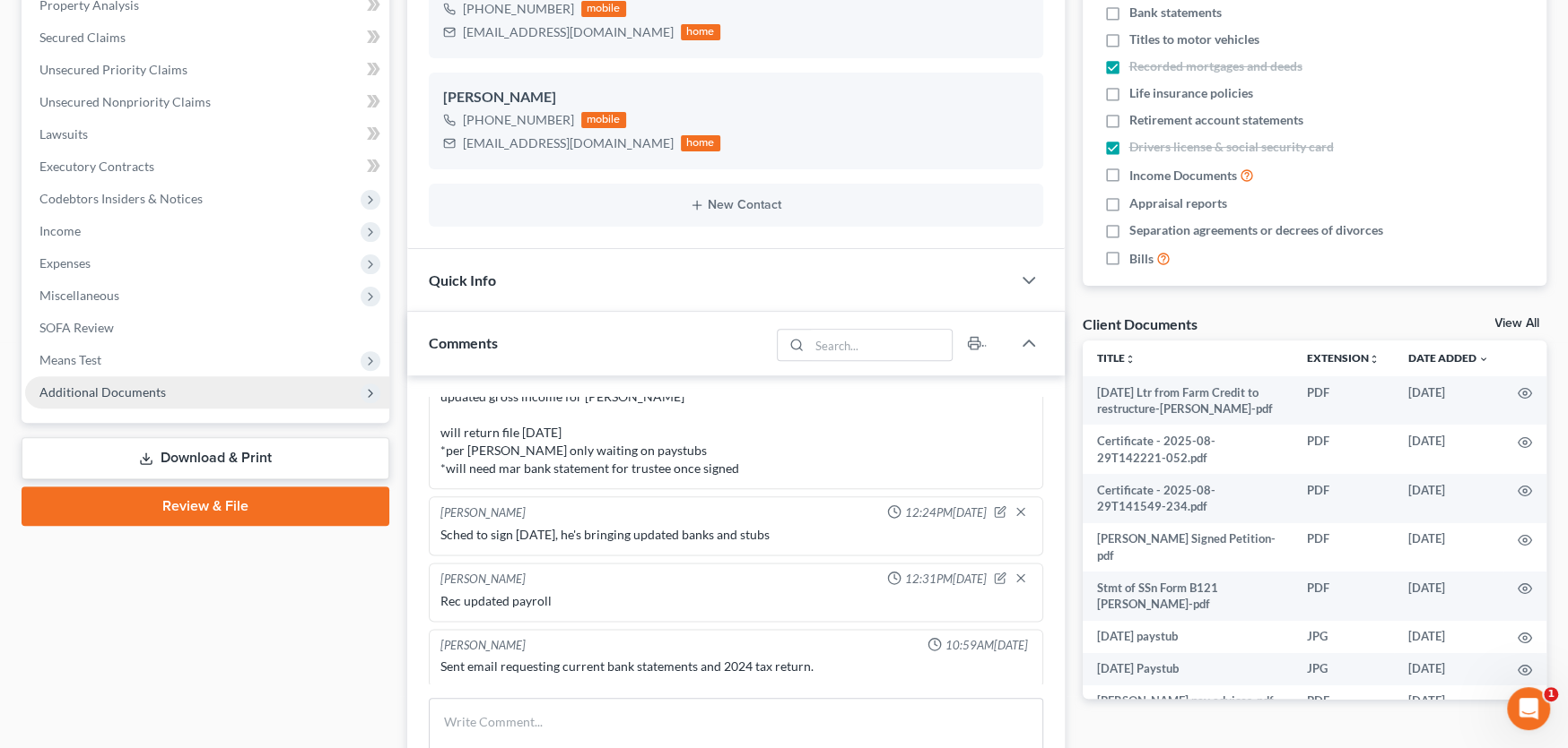
click at [136, 384] on span "Additional Documents" at bounding box center [103, 391] width 126 height 15
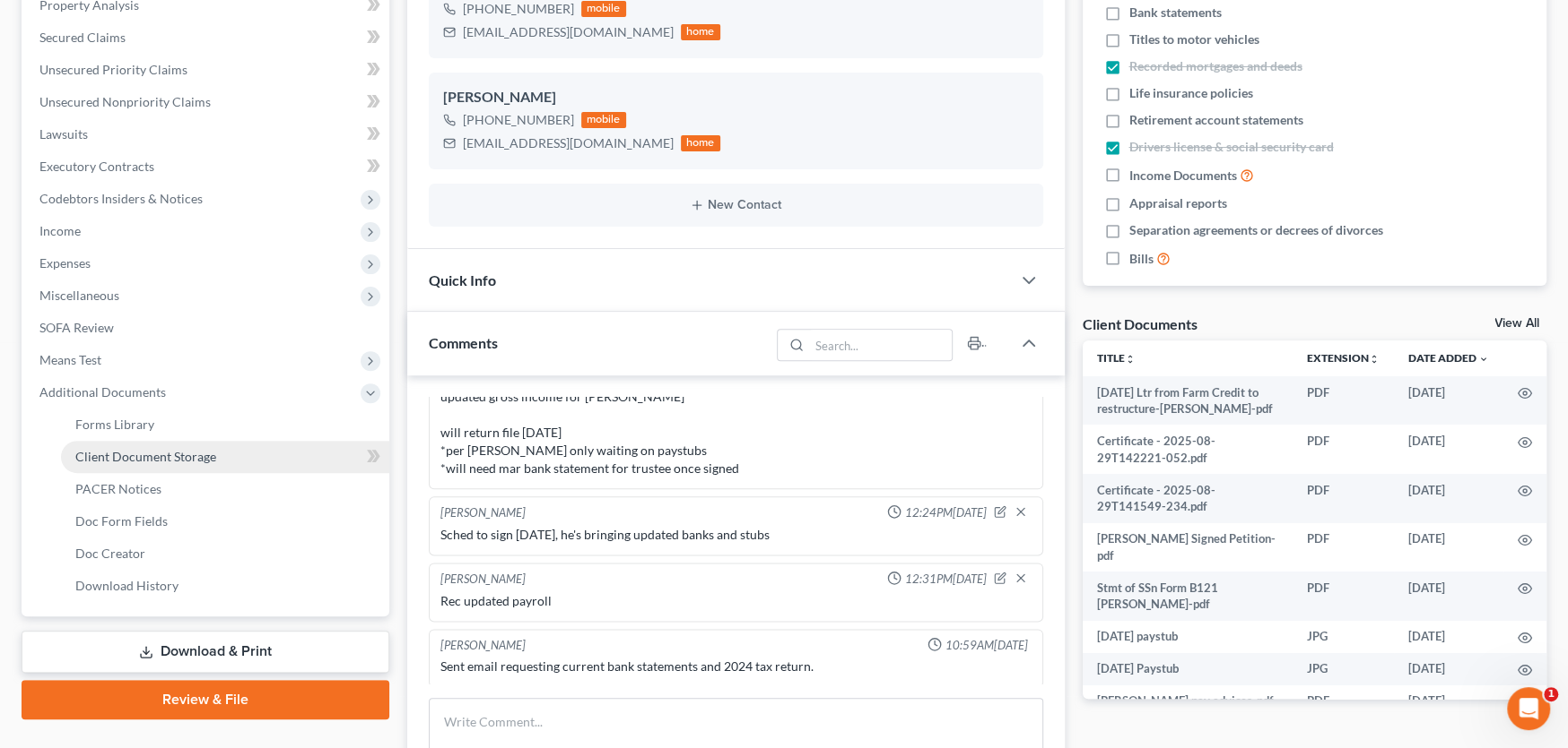
click at [136, 444] on link "Client Document Storage" at bounding box center [225, 456] width 328 height 33
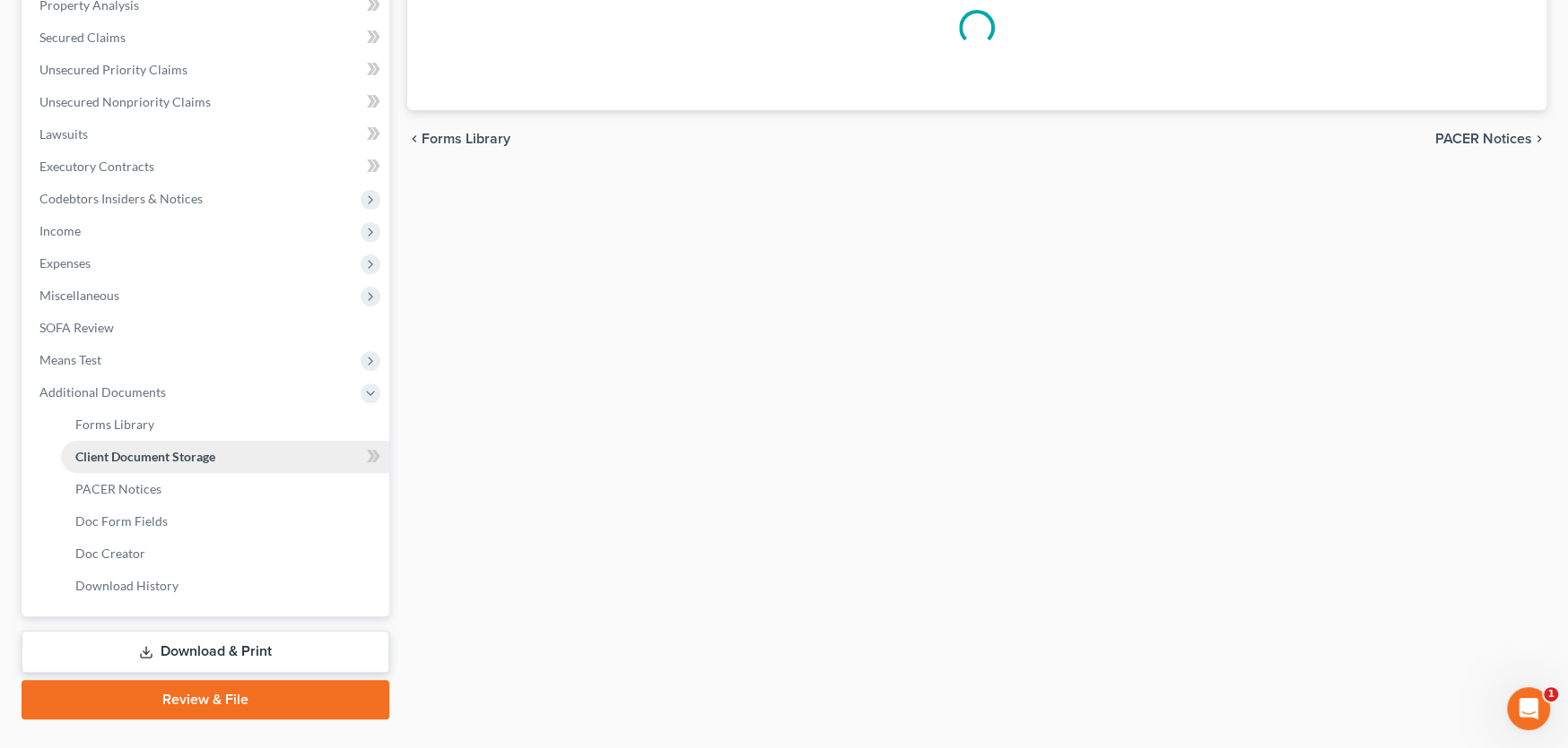
scroll to position [94, 0]
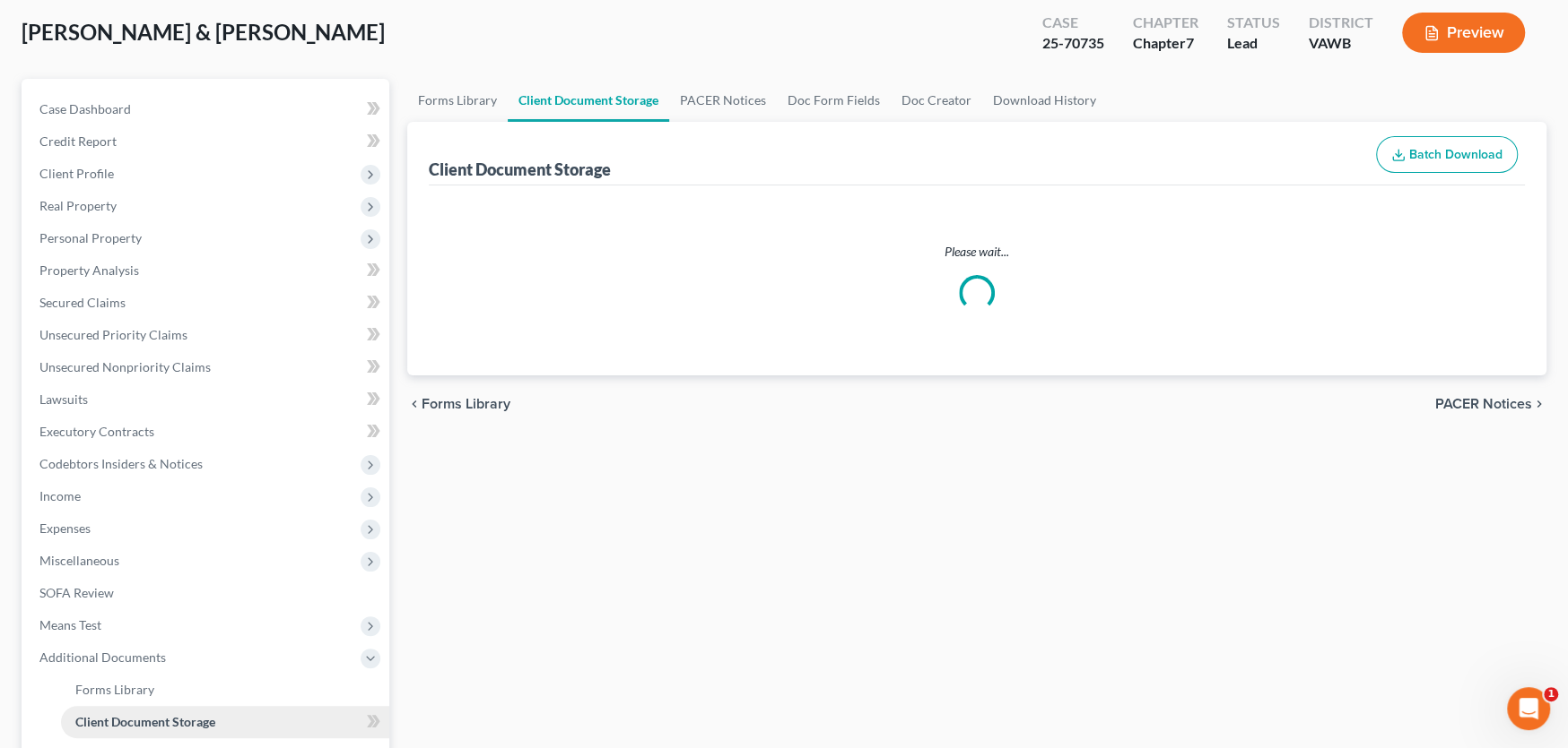
select select "0"
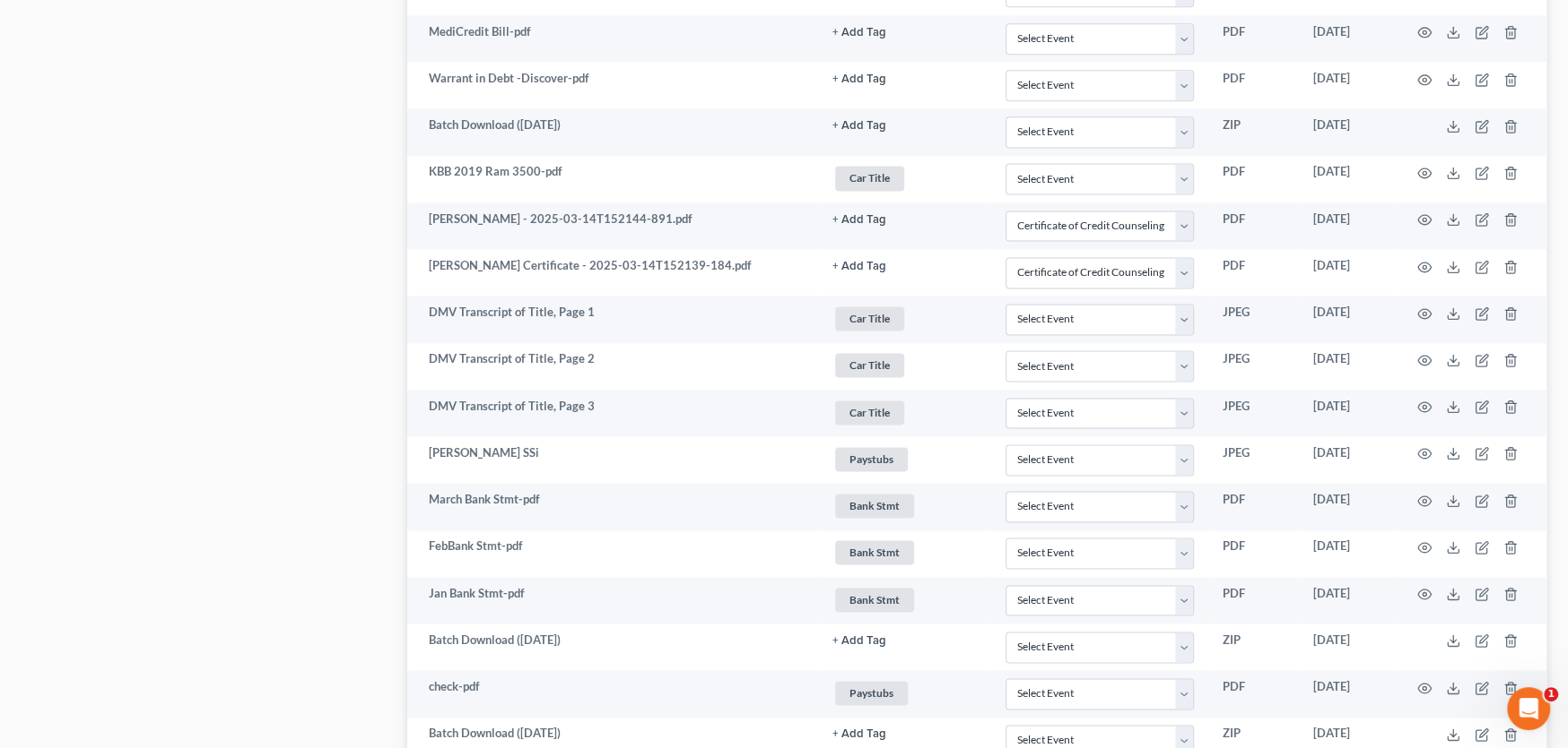
scroll to position [1856, 0]
